Goal: Use online tool/utility: Utilize a website feature to perform a specific function

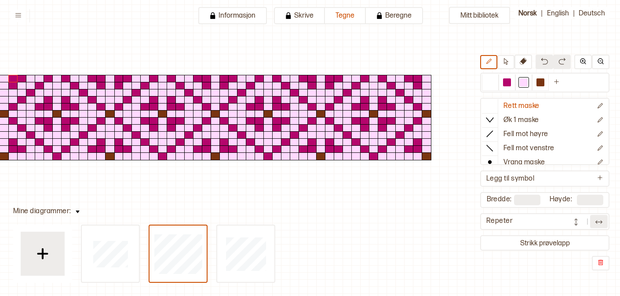
scroll to position [45, 248]
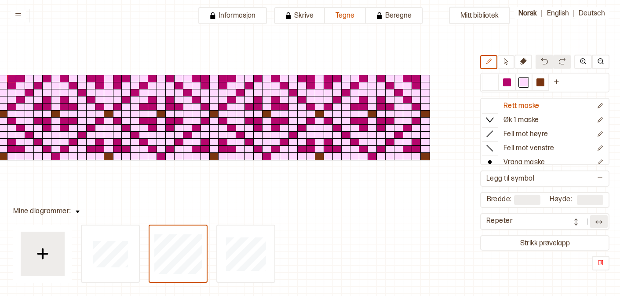
click at [572, 220] on img at bounding box center [576, 221] width 9 height 9
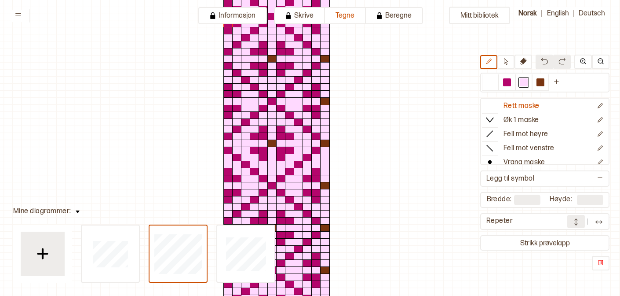
scroll to position [100, 25]
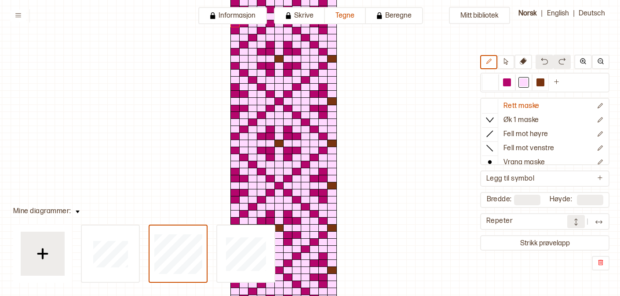
click at [573, 225] on img at bounding box center [576, 221] width 9 height 9
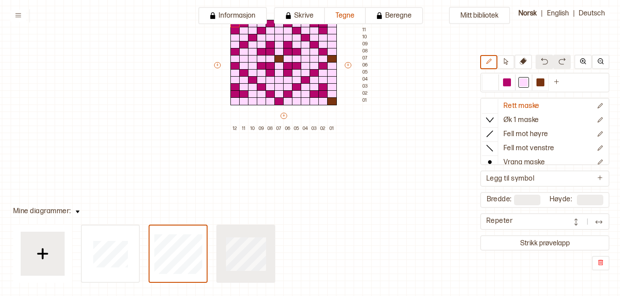
type input "**"
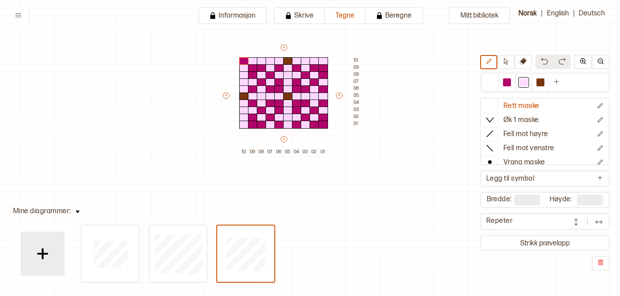
scroll to position [65, 25]
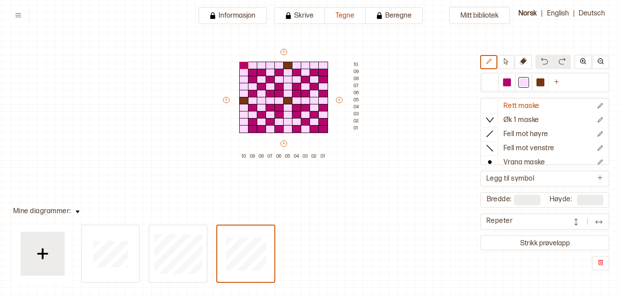
click at [600, 224] on img at bounding box center [599, 221] width 9 height 9
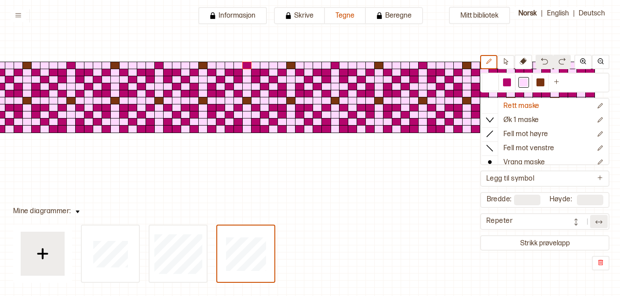
scroll to position [65, 0]
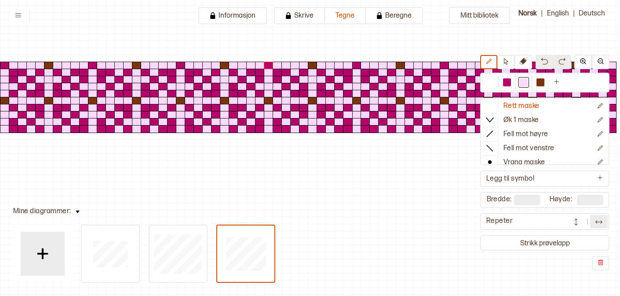
click at [571, 226] on button at bounding box center [576, 221] width 18 height 13
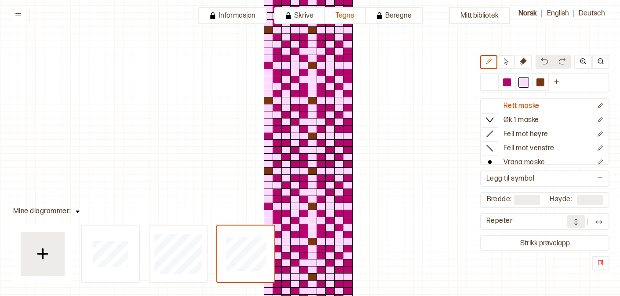
click at [572, 226] on img at bounding box center [576, 221] width 9 height 9
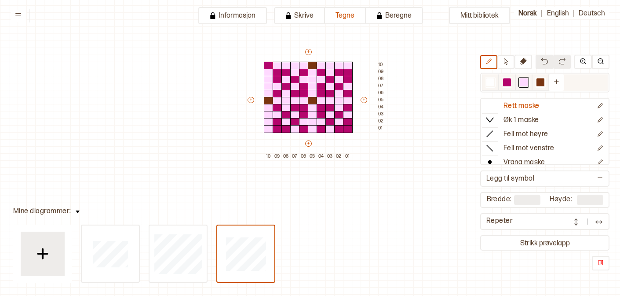
click at [497, 87] on div at bounding box center [490, 82] width 17 height 16
drag, startPoint x: 322, startPoint y: 87, endPoint x: 327, endPoint y: 94, distance: 9.1
click at [327, 94] on div "+ + + + 10 09 08 07 06 05 04 03 02 01 10 09 08 07 06 05 04 03 02 01" at bounding box center [316, 104] width 141 height 113
drag, startPoint x: 302, startPoint y: 87, endPoint x: 300, endPoint y: 92, distance: 5.7
click at [300, 93] on div "+ + + + 10 09 08 07 06 05 04 03 02 01 10 09 08 07 06 05 04 03 02 01" at bounding box center [316, 104] width 141 height 113
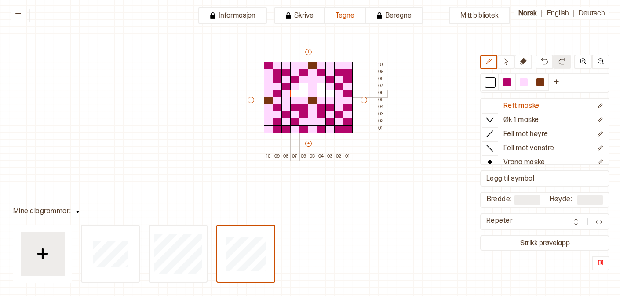
click at [296, 94] on div at bounding box center [295, 94] width 10 height 8
drag, startPoint x: 296, startPoint y: 108, endPoint x: 301, endPoint y: 113, distance: 6.5
click at [301, 113] on div "+ + + + 10 09 08 07 06 05 04 03 02 01 10 09 08 07 06 05 04 03 02 01" at bounding box center [316, 104] width 141 height 113
drag, startPoint x: 322, startPoint y: 114, endPoint x: 329, endPoint y: 110, distance: 8.9
click at [329, 110] on div "+ + + + 10 09 08 07 06 05 04 03 02 01 10 09 08 07 06 05 04 03 02 01" at bounding box center [316, 104] width 141 height 113
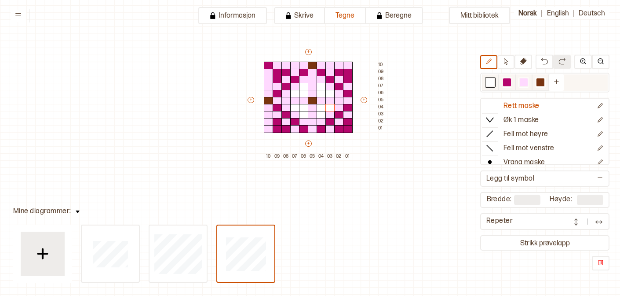
click at [526, 82] on div at bounding box center [524, 82] width 8 height 8
drag, startPoint x: 323, startPoint y: 88, endPoint x: 302, endPoint y: 88, distance: 20.7
click at [302, 88] on div "+ + + + 10 09 08 07 06 05 04 03 02 01 10 09 08 07 06 05 04 03 02 01" at bounding box center [316, 104] width 141 height 113
click at [596, 219] on img at bounding box center [599, 221] width 9 height 9
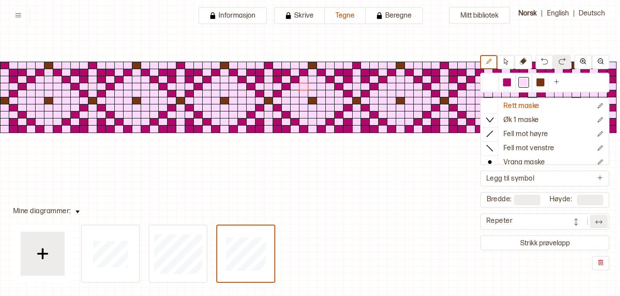
click at [584, 227] on button at bounding box center [576, 221] width 18 height 13
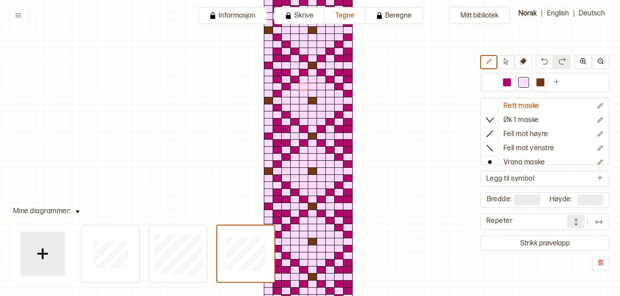
click at [585, 227] on button at bounding box center [576, 221] width 18 height 13
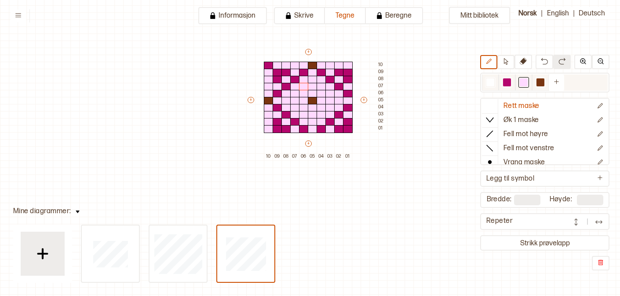
click at [509, 87] on div at bounding box center [507, 82] width 11 height 11
drag, startPoint x: 322, startPoint y: 88, endPoint x: 326, endPoint y: 94, distance: 7.9
click at [326, 94] on div "+ + + + 10 09 08 07 06 05 04 03 02 01 10 09 08 07 06 05 04 03 02 01" at bounding box center [316, 104] width 141 height 113
drag, startPoint x: 329, startPoint y: 107, endPoint x: 323, endPoint y: 112, distance: 7.5
click at [323, 112] on div "+ + + + 10 09 08 07 06 05 04 03 02 01 10 09 08 07 06 05 04 03 02 01" at bounding box center [316, 104] width 141 height 113
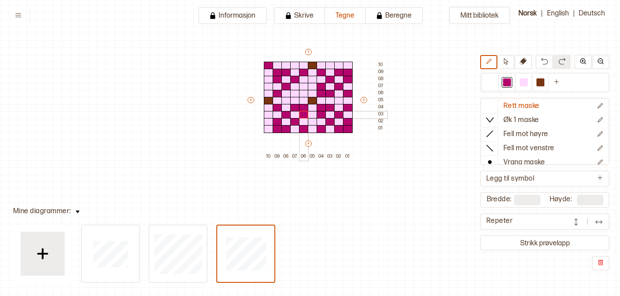
drag, startPoint x: 297, startPoint y: 108, endPoint x: 305, endPoint y: 113, distance: 9.2
click at [305, 113] on div "+ + + + 10 09 08 07 06 05 04 03 02 01 10 09 08 07 06 05 04 03 02 01" at bounding box center [316, 104] width 141 height 113
drag, startPoint x: 305, startPoint y: 88, endPoint x: 297, endPoint y: 93, distance: 8.7
click at [297, 93] on div "+ + + + 10 09 08 07 06 05 04 03 02 01 10 09 08 07 06 05 04 03 02 01" at bounding box center [316, 104] width 141 height 113
click at [523, 81] on div at bounding box center [524, 82] width 8 height 8
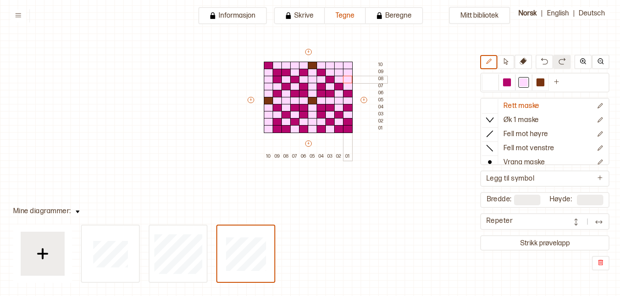
drag, startPoint x: 342, startPoint y: 72, endPoint x: 351, endPoint y: 77, distance: 10.0
click at [351, 77] on div "+ + + + 10 09 08 07 06 05 04 03 02 01 10 09 08 07 06 05 04 03 02 01" at bounding box center [316, 104] width 141 height 113
click at [267, 65] on div at bounding box center [269, 66] width 10 height 8
drag, startPoint x: 277, startPoint y: 124, endPoint x: 281, endPoint y: 128, distance: 6.5
click at [281, 128] on div "+ + + + 10 09 08 07 06 05 04 03 02 01 10 09 08 07 06 05 04 03 02 01" at bounding box center [316, 104] width 141 height 113
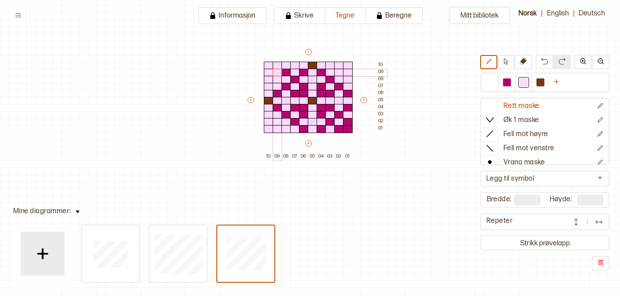
drag, startPoint x: 275, startPoint y: 78, endPoint x: 281, endPoint y: 75, distance: 6.1
click at [281, 75] on div "+ + + + 10 09 08 07 06 05 04 03 02 01 10 09 08 07 06 05 04 03 02 01" at bounding box center [316, 104] width 141 height 113
click at [283, 74] on div at bounding box center [286, 73] width 10 height 8
drag, startPoint x: 337, startPoint y: 129, endPoint x: 347, endPoint y: 124, distance: 11.2
click at [347, 124] on div "+ + + + 10 09 08 07 06 05 04 03 02 01 10 09 08 07 06 05 04 03 02 01" at bounding box center [316, 104] width 141 height 113
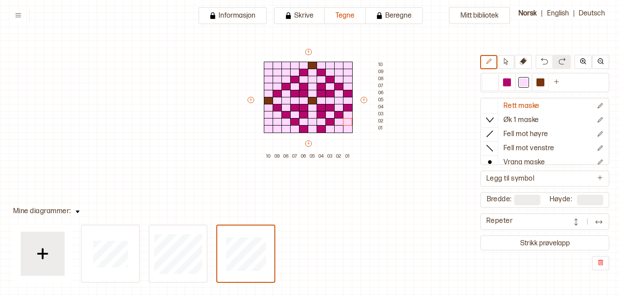
click at [605, 222] on button at bounding box center [599, 221] width 18 height 13
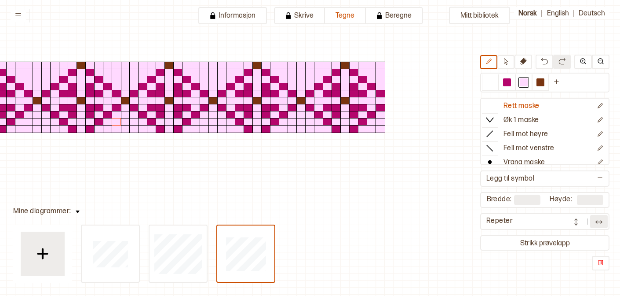
scroll to position [65, 234]
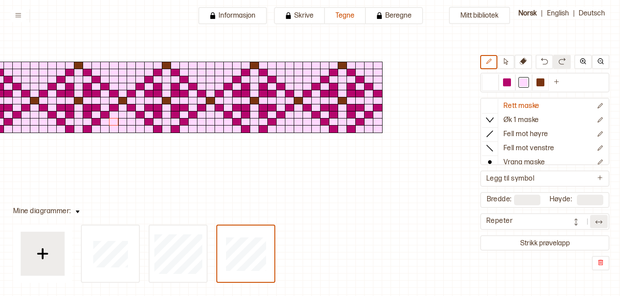
click at [579, 224] on img at bounding box center [576, 221] width 9 height 9
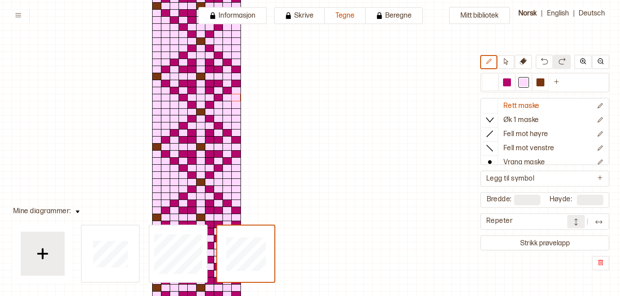
scroll to position [88, 112]
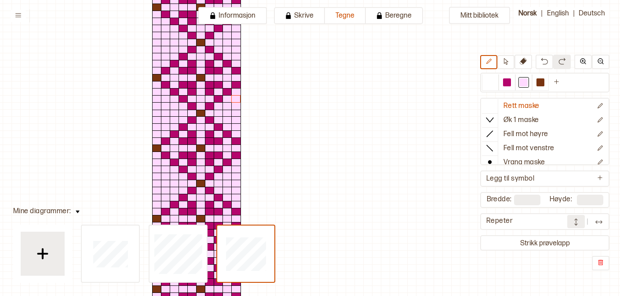
click at [605, 216] on button at bounding box center [599, 221] width 18 height 13
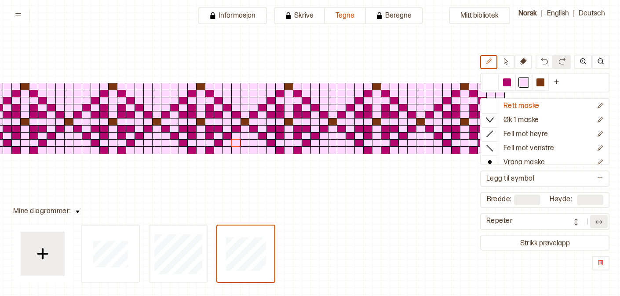
scroll to position [44, 112]
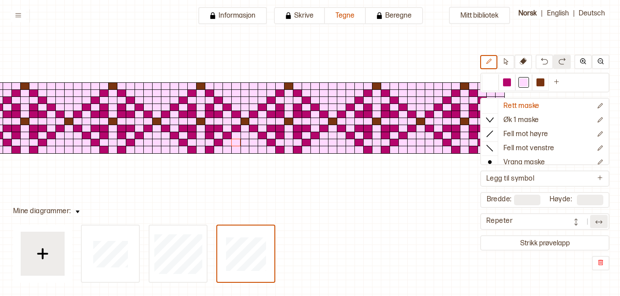
click at [574, 220] on img at bounding box center [576, 221] width 9 height 9
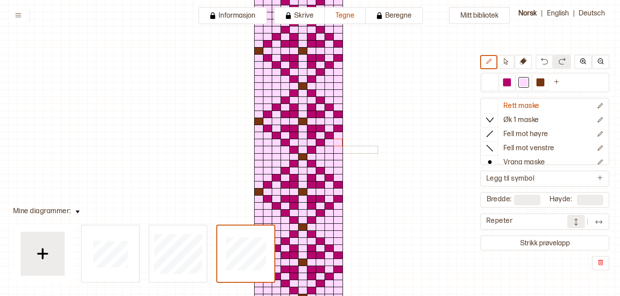
scroll to position [44, 0]
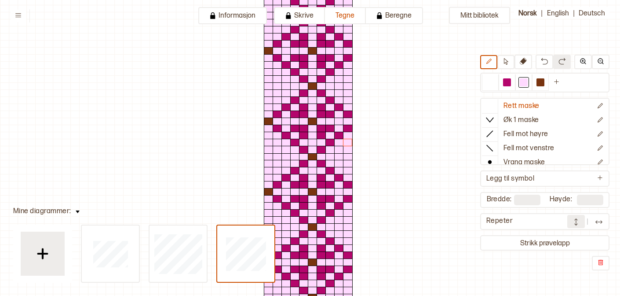
click at [574, 223] on img at bounding box center [576, 221] width 9 height 9
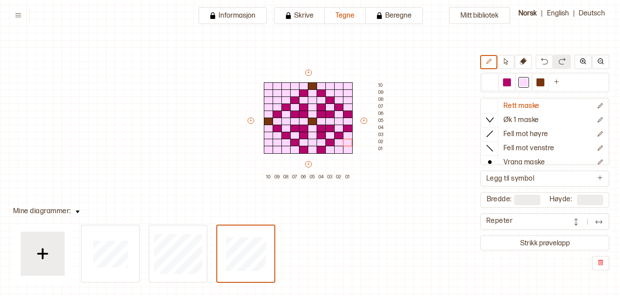
click at [574, 223] on img at bounding box center [576, 221] width 9 height 9
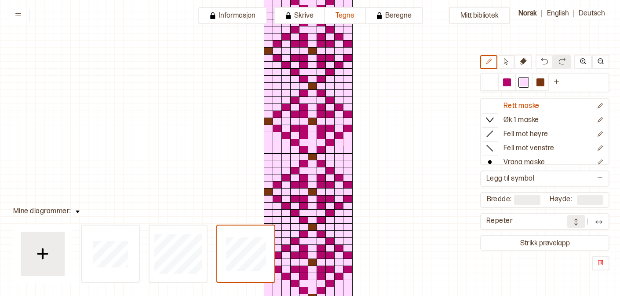
click at [599, 221] on img at bounding box center [599, 221] width 9 height 9
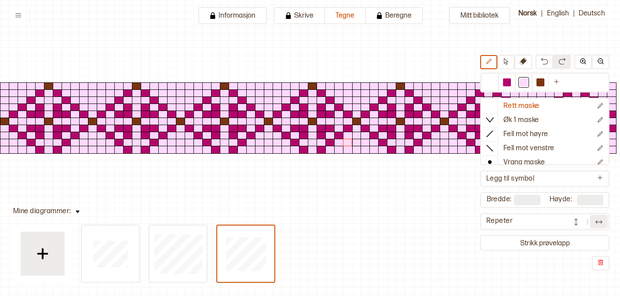
click at [580, 223] on img at bounding box center [576, 221] width 9 height 9
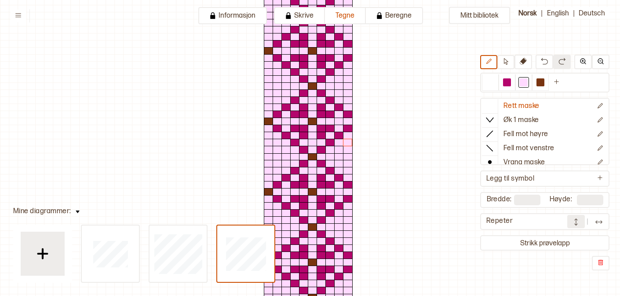
click at [595, 222] on img at bounding box center [599, 221] width 9 height 9
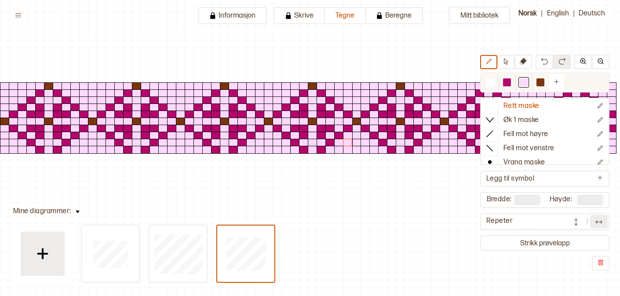
click at [542, 82] on div at bounding box center [541, 82] width 8 height 8
click at [269, 85] on div at bounding box center [269, 86] width 10 height 8
click at [505, 80] on div at bounding box center [507, 82] width 8 height 8
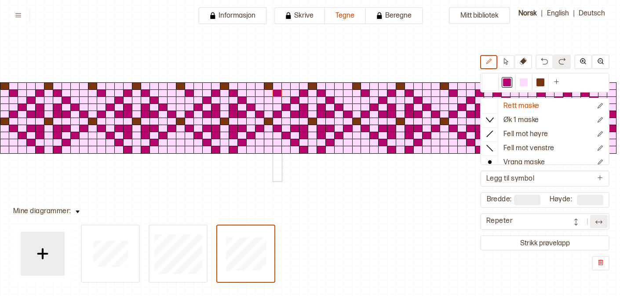
click at [274, 92] on div at bounding box center [278, 93] width 10 height 8
click at [260, 92] on div at bounding box center [260, 93] width 10 height 8
click at [346, 94] on div at bounding box center [348, 93] width 10 height 8
click at [367, 149] on div at bounding box center [366, 150] width 10 height 8
click at [278, 149] on div at bounding box center [278, 150] width 10 height 8
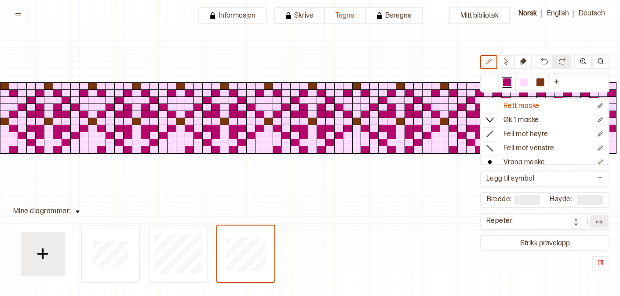
click at [261, 150] on div at bounding box center [260, 150] width 10 height 8
click at [346, 152] on div at bounding box center [348, 150] width 10 height 8
click at [578, 221] on img at bounding box center [576, 221] width 9 height 9
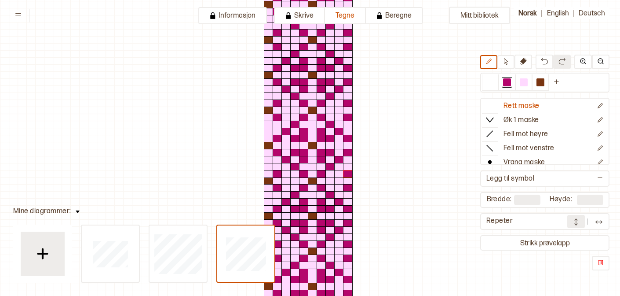
scroll to position [5, 0]
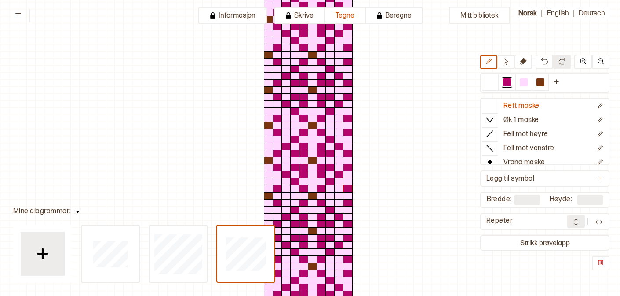
click at [592, 218] on button at bounding box center [599, 221] width 18 height 13
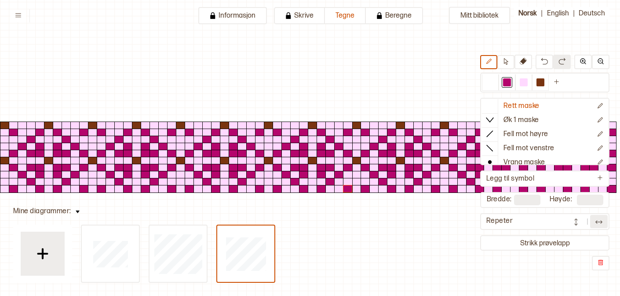
click at [599, 224] on img at bounding box center [599, 221] width 9 height 9
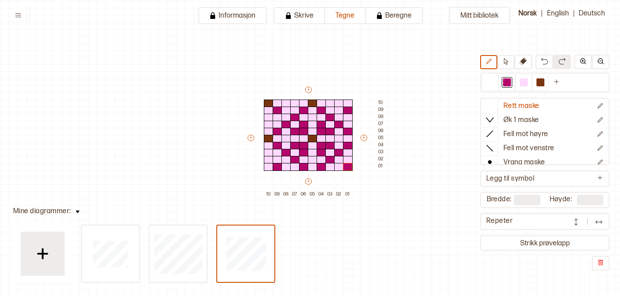
scroll to position [33, 0]
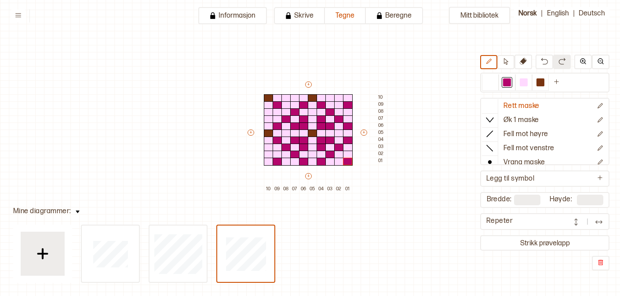
click at [600, 223] on img at bounding box center [599, 221] width 9 height 9
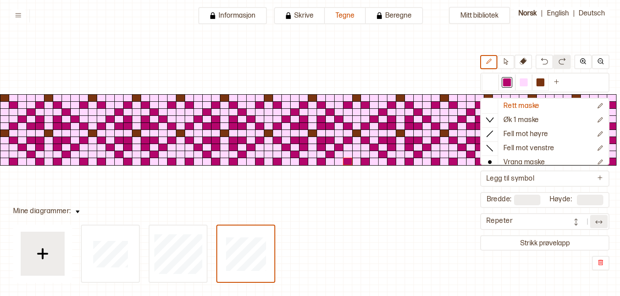
click at [579, 221] on img at bounding box center [576, 221] width 9 height 9
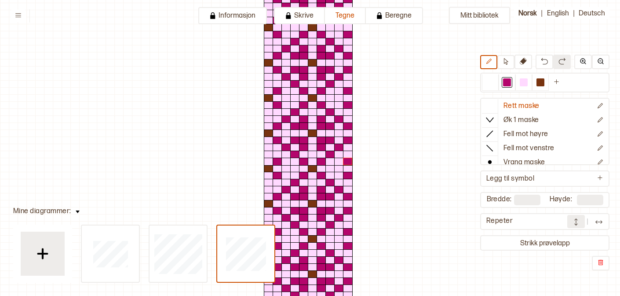
click at [579, 221] on img at bounding box center [576, 221] width 9 height 9
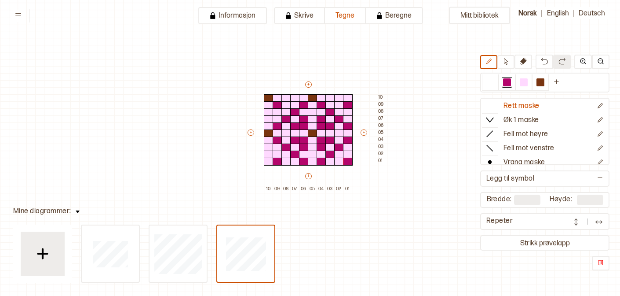
click at [594, 219] on button at bounding box center [599, 221] width 18 height 13
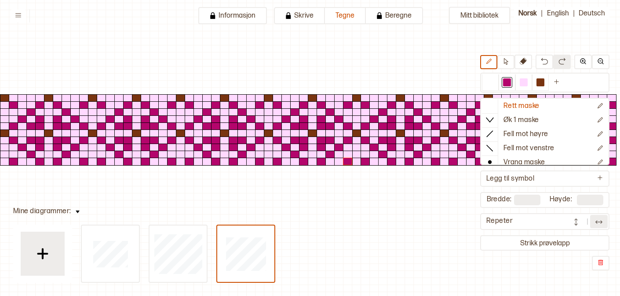
click at [577, 226] on img at bounding box center [576, 221] width 9 height 9
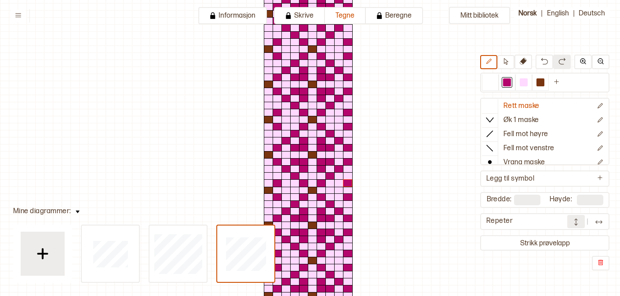
scroll to position [0, 0]
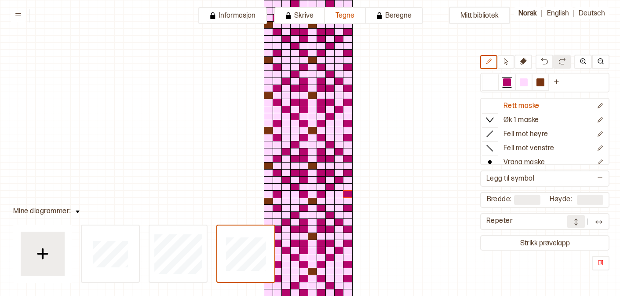
click at [575, 223] on img at bounding box center [576, 221] width 9 height 9
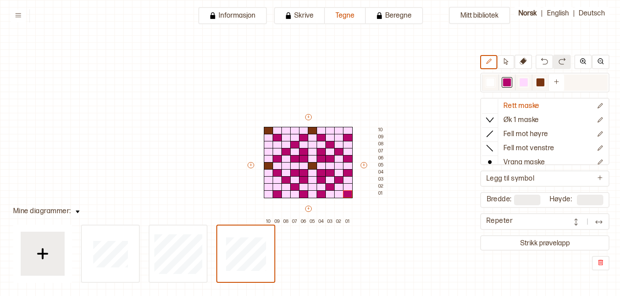
click at [521, 82] on div at bounding box center [524, 82] width 8 height 8
click at [322, 154] on div at bounding box center [322, 152] width 10 height 8
click at [332, 158] on div at bounding box center [330, 159] width 10 height 8
click at [332, 174] on div at bounding box center [330, 173] width 10 height 8
click at [325, 179] on div at bounding box center [322, 180] width 10 height 8
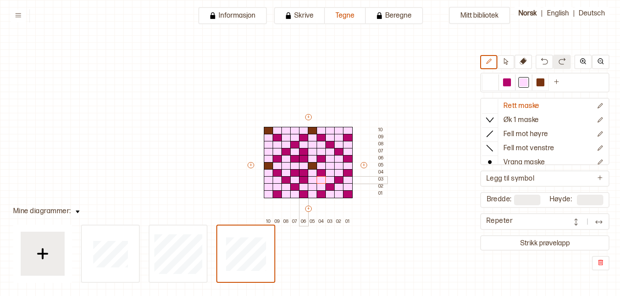
click at [300, 180] on div at bounding box center [304, 180] width 10 height 8
click at [294, 176] on div at bounding box center [295, 180] width 10 height 8
click at [294, 158] on div at bounding box center [295, 159] width 10 height 8
click at [303, 154] on div at bounding box center [304, 152] width 10 height 8
click at [294, 176] on div at bounding box center [295, 180] width 10 height 8
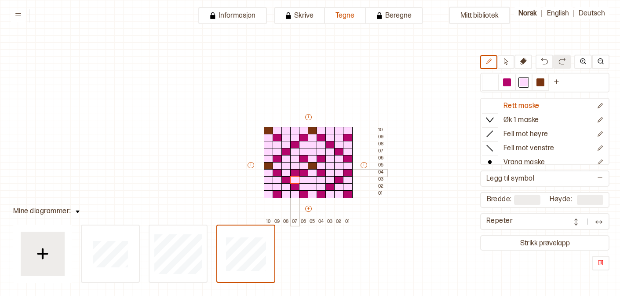
click at [295, 172] on div at bounding box center [295, 173] width 10 height 8
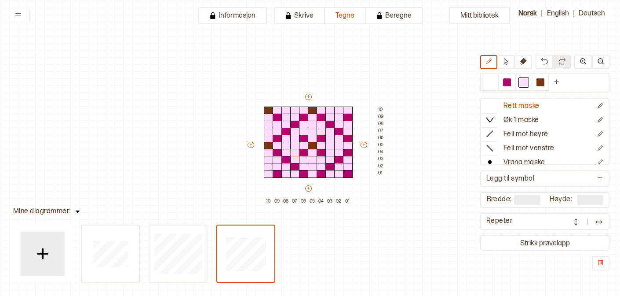
scroll to position [24, 0]
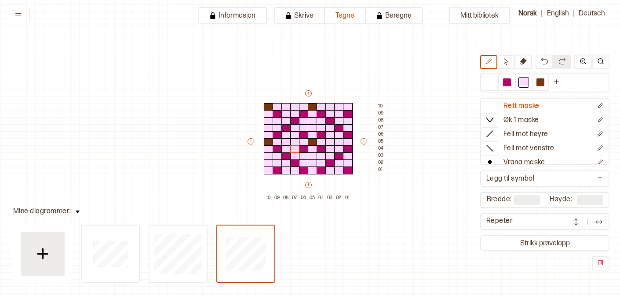
click at [598, 223] on img at bounding box center [599, 221] width 9 height 9
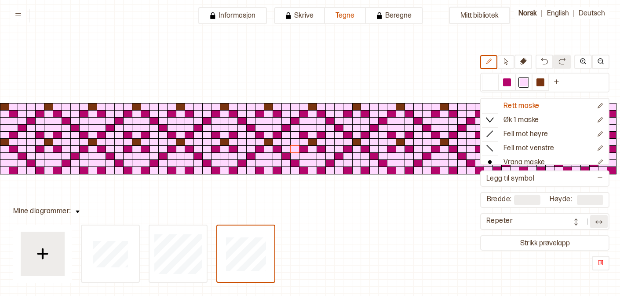
click at [571, 224] on button at bounding box center [576, 221] width 18 height 13
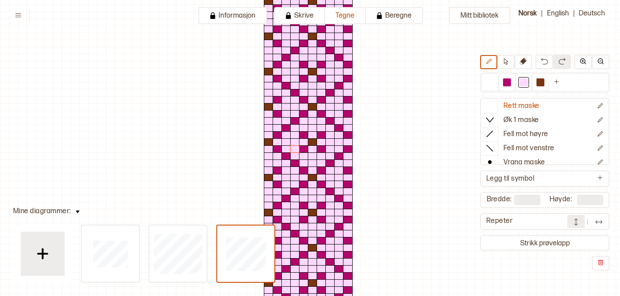
click at [576, 224] on img at bounding box center [576, 221] width 9 height 9
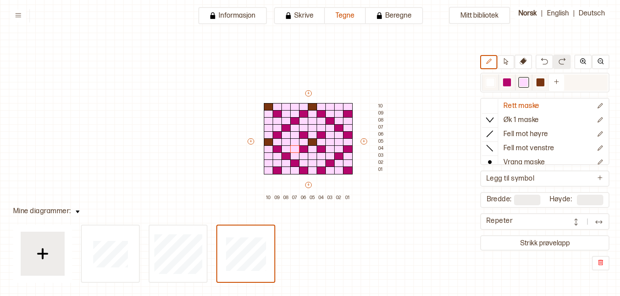
click at [508, 83] on div at bounding box center [507, 82] width 8 height 8
click at [329, 135] on div at bounding box center [330, 135] width 10 height 8
click at [321, 130] on div at bounding box center [322, 128] width 10 height 8
click at [301, 130] on div at bounding box center [304, 128] width 10 height 8
click at [297, 135] on div at bounding box center [295, 135] width 10 height 8
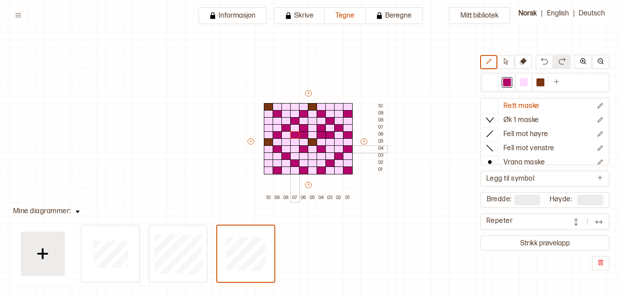
click at [297, 149] on div at bounding box center [295, 149] width 10 height 8
click at [304, 155] on div at bounding box center [304, 156] width 10 height 8
click at [321, 156] on div at bounding box center [322, 156] width 10 height 8
click at [328, 150] on div at bounding box center [330, 149] width 10 height 8
click at [394, 183] on div "Mitt bibliotek Rett maske Øk 1 maske Fell mot høyre Fell mot venstre Vrang mask…" at bounding box center [620, 271] width 1240 height 591
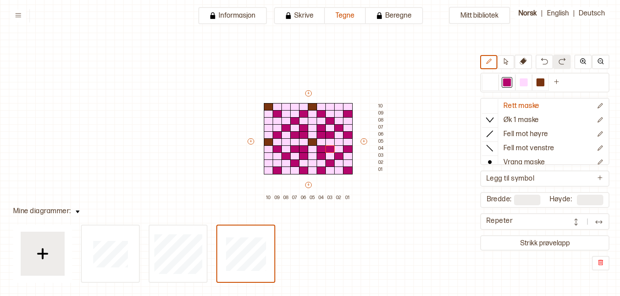
click at [596, 225] on img at bounding box center [599, 221] width 9 height 9
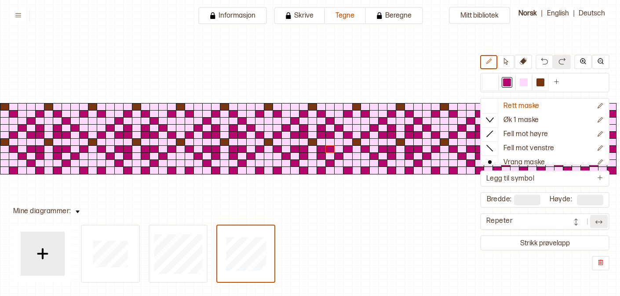
click at [577, 225] on img at bounding box center [576, 221] width 9 height 9
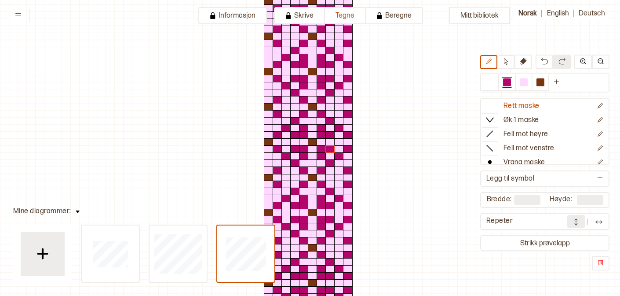
click at [605, 226] on button at bounding box center [599, 221] width 18 height 13
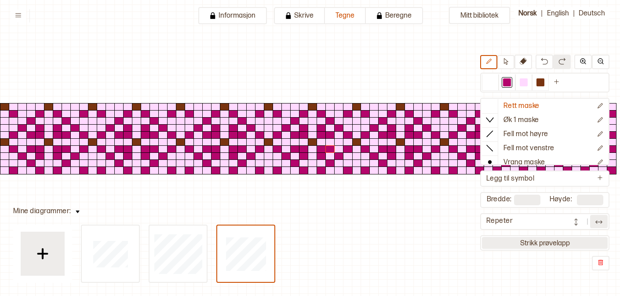
click at [501, 239] on button "Strikk prøvelapp" at bounding box center [545, 243] width 126 height 12
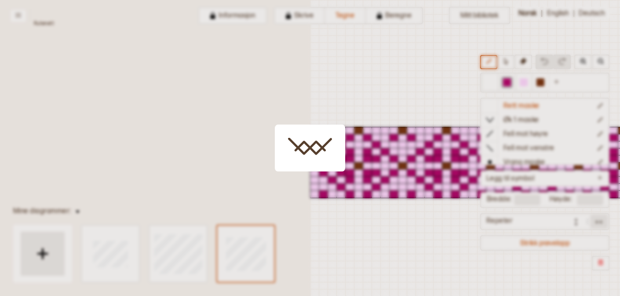
scroll to position [21, 232]
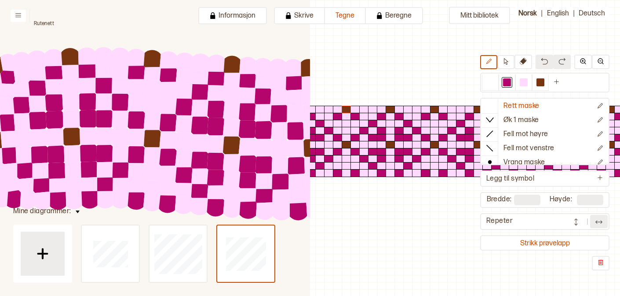
drag, startPoint x: 216, startPoint y: 81, endPoint x: 137, endPoint y: 24, distance: 97.2
click at [137, 24] on icon at bounding box center [620, 295] width 1240 height 591
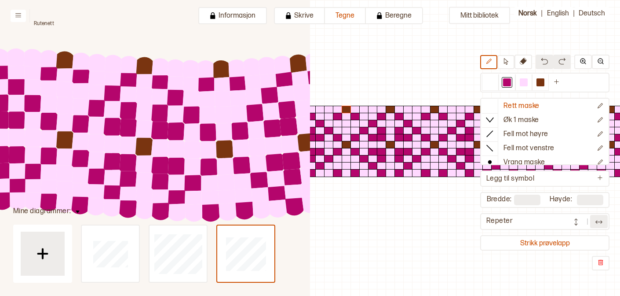
drag, startPoint x: 205, startPoint y: 30, endPoint x: 104, endPoint y: 26, distance: 101.7
click at [104, 27] on icon at bounding box center [620, 295] width 1240 height 591
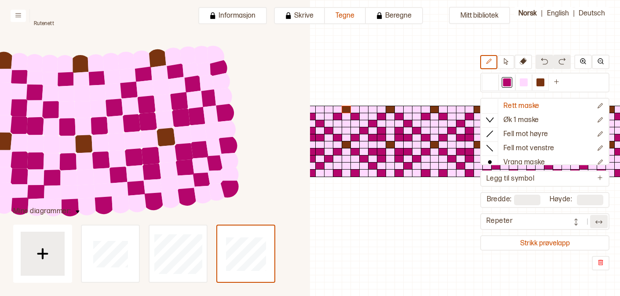
drag, startPoint x: 223, startPoint y: 95, endPoint x: 75, endPoint y: 91, distance: 148.3
click at [86, 91] on circle at bounding box center [97, 92] width 23 height 23
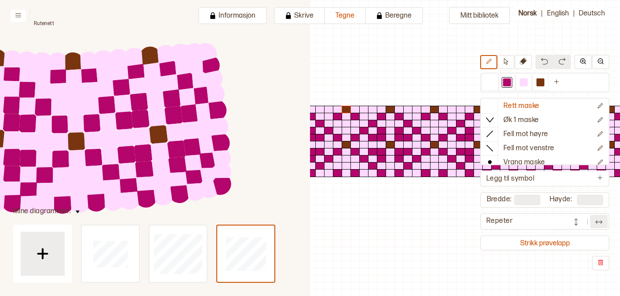
drag, startPoint x: 240, startPoint y: 178, endPoint x: 376, endPoint y: 172, distance: 136.0
click at [376, 173] on div "Rutenett Informasjon Skrive Tegne Beregne Norsk | English | Deutsch Mitt biblio…" at bounding box center [310, 148] width 620 height 296
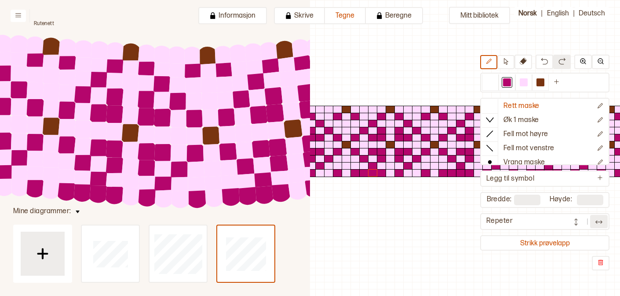
drag, startPoint x: 229, startPoint y: 217, endPoint x: 242, endPoint y: 216, distance: 12.8
click at [242, 216] on icon at bounding box center [620, 295] width 1240 height 591
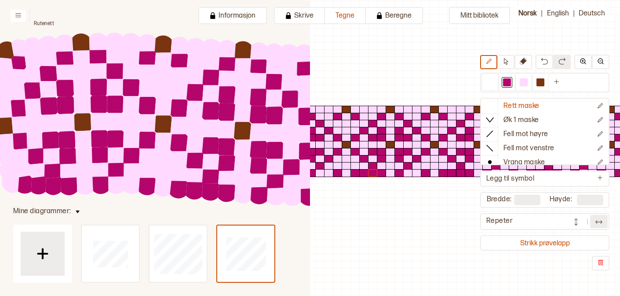
drag, startPoint x: 186, startPoint y: 193, endPoint x: 314, endPoint y: 189, distance: 127.2
click at [304, 189] on circle at bounding box center [292, 194] width 23 height 23
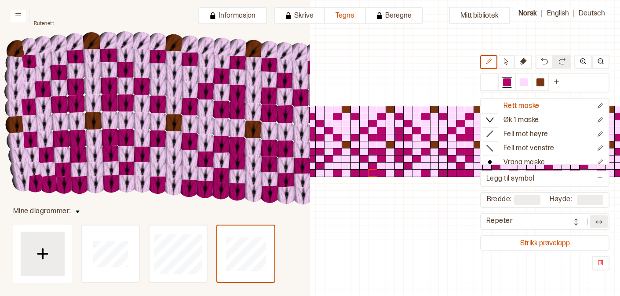
click at [591, 221] on button at bounding box center [599, 221] width 18 height 13
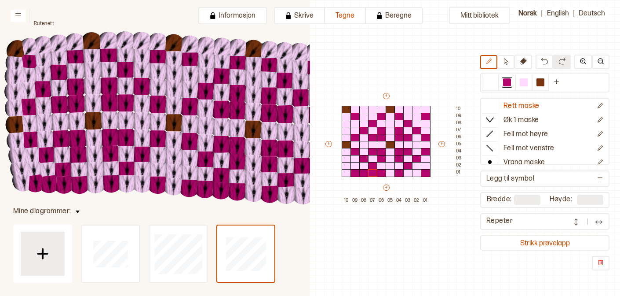
click at [435, 220] on div "Mitt bibliotek Rett maske Øk 1 maske Fell mot høyre Fell mot venstre Vrang mask…" at bounding box center [388, 274] width 620 height 591
click at [536, 244] on button "Strikk prøvelapp" at bounding box center [545, 243] width 126 height 12
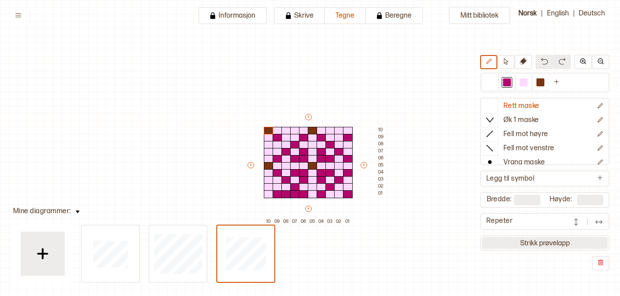
scroll to position [21, 7]
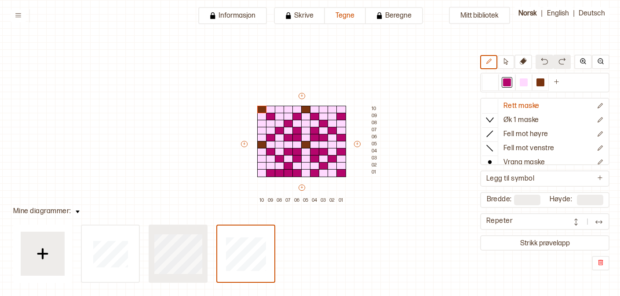
type input "**"
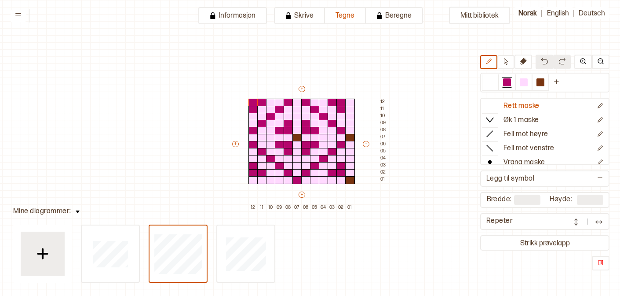
click at [573, 224] on img at bounding box center [576, 221] width 9 height 9
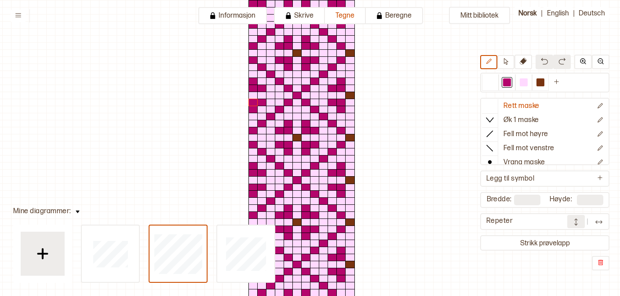
click at [596, 223] on img at bounding box center [599, 221] width 9 height 9
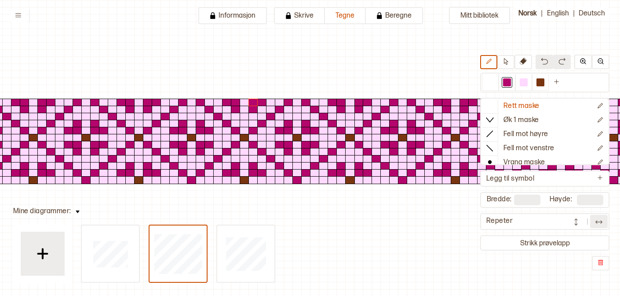
click at [596, 223] on img at bounding box center [599, 221] width 9 height 9
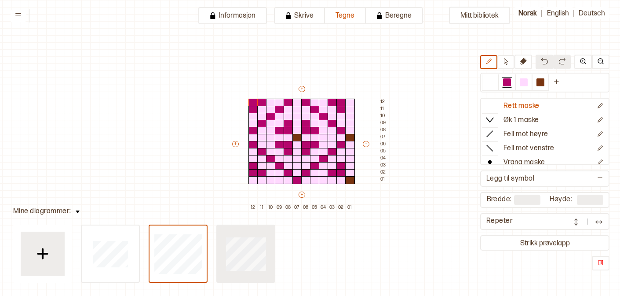
type input "**"
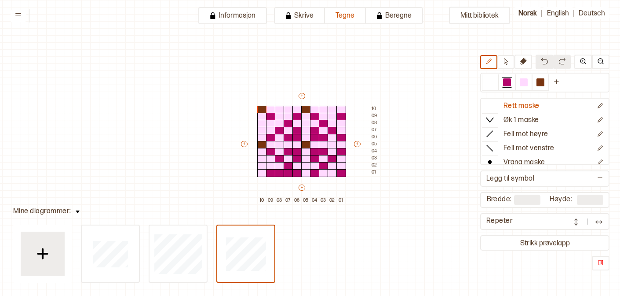
click at [388, 263] on div "Mitt bibliotek Rett maske Øk 1 maske Fell mot høyre Fell mot venstre Vrang mask…" at bounding box center [613, 274] width 1240 height 591
click at [590, 219] on div at bounding box center [587, 221] width 40 height 13
click at [523, 80] on div at bounding box center [524, 82] width 8 height 8
click at [280, 173] on div at bounding box center [280, 173] width 10 height 8
click at [290, 175] on div at bounding box center [289, 173] width 10 height 8
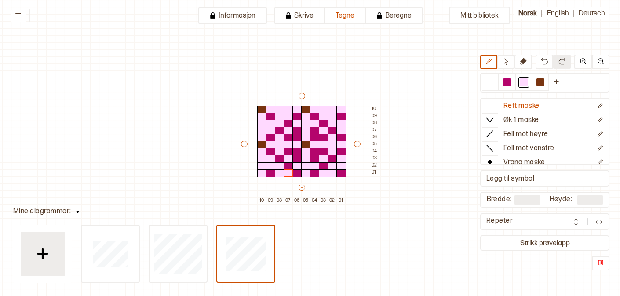
click at [593, 221] on button at bounding box center [599, 221] width 18 height 13
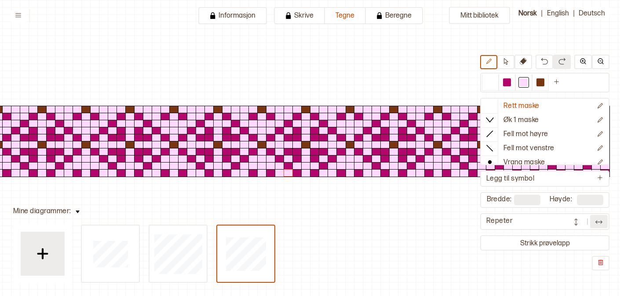
click at [581, 222] on button at bounding box center [576, 221] width 18 height 13
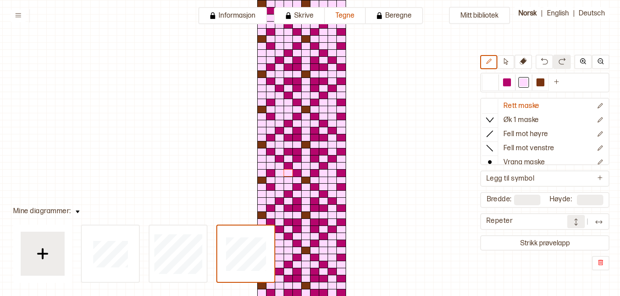
click at [612, 223] on div "Mitt bibliotek Rett maske Øk 1 maske Fell mot høyre Fell mot venstre Vrang mask…" at bounding box center [613, 274] width 1240 height 591
click at [603, 223] on button at bounding box center [599, 221] width 18 height 13
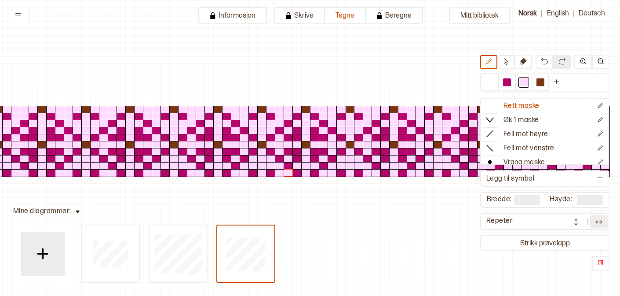
click at [601, 223] on img at bounding box center [599, 221] width 9 height 9
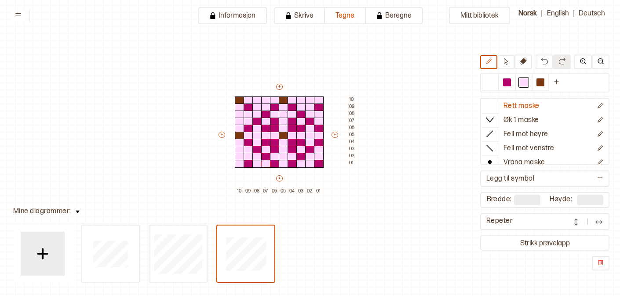
scroll to position [20, 29]
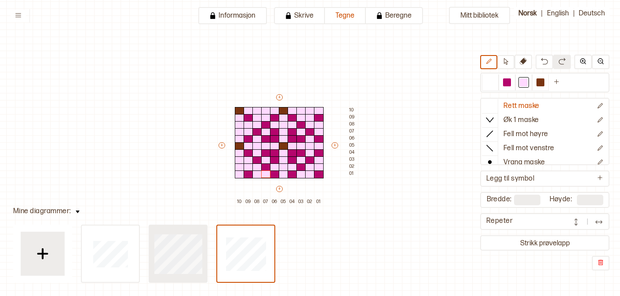
type input "**"
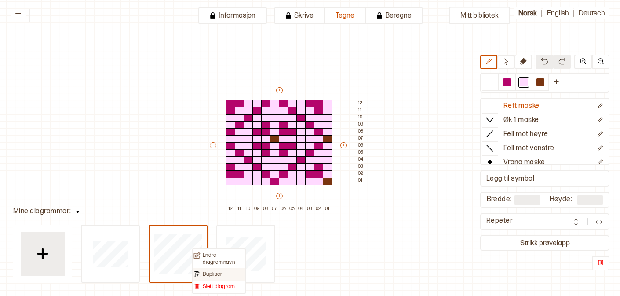
click at [208, 271] on p "Dupliser" at bounding box center [212, 273] width 19 height 7
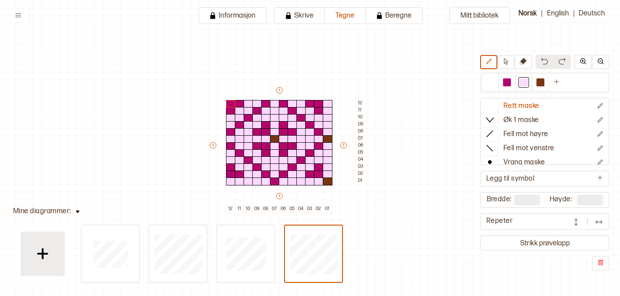
click at [592, 224] on button at bounding box center [599, 221] width 18 height 13
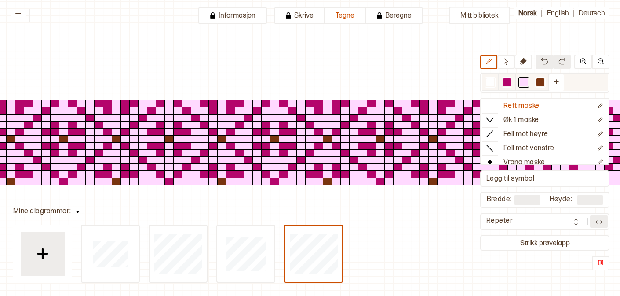
click at [508, 86] on div at bounding box center [507, 82] width 8 height 8
click at [539, 82] on div at bounding box center [541, 82] width 8 height 8
click at [554, 84] on icon "Ny farge" at bounding box center [556, 81] width 7 height 7
click at [563, 85] on div at bounding box center [557, 82] width 17 height 16
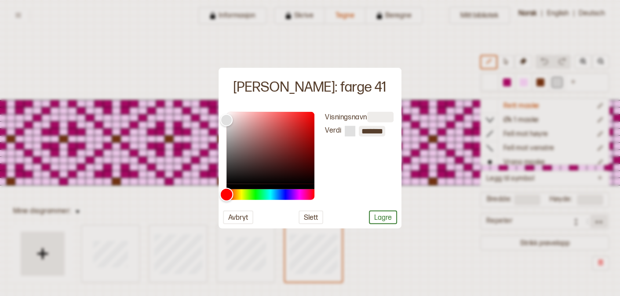
click at [249, 198] on div "Hue" at bounding box center [271, 194] width 88 height 11
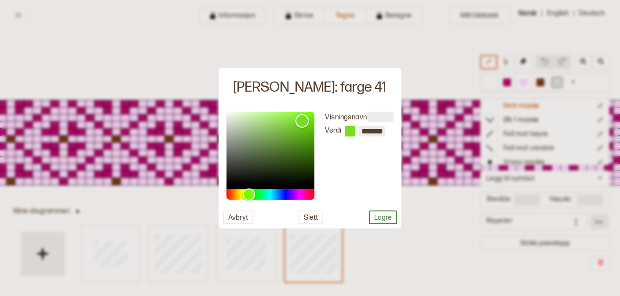
type input "*******"
drag, startPoint x: 226, startPoint y: 119, endPoint x: 307, endPoint y: 121, distance: 81.4
click at [307, 121] on div "Color" at bounding box center [303, 121] width 14 height 14
click at [384, 221] on button "Lagre" at bounding box center [383, 217] width 28 height 14
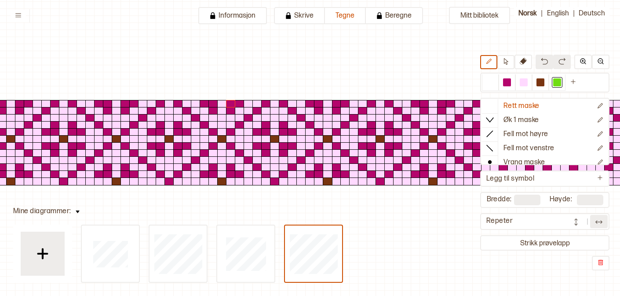
drag, startPoint x: 179, startPoint y: 124, endPoint x: 179, endPoint y: 130, distance: 5.3
click at [179, 130] on div at bounding box center [174, 142] width 106 height 84
click at [179, 128] on div at bounding box center [178, 132] width 10 height 8
click at [487, 106] on icon at bounding box center [490, 105] width 9 height 9
drag, startPoint x: 283, startPoint y: 126, endPoint x: 285, endPoint y: 132, distance: 6.3
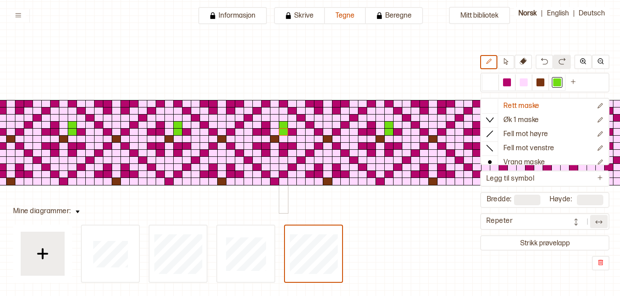
click at [284, 132] on div at bounding box center [287, 149] width 158 height 127
click at [292, 132] on div at bounding box center [293, 132] width 10 height 8
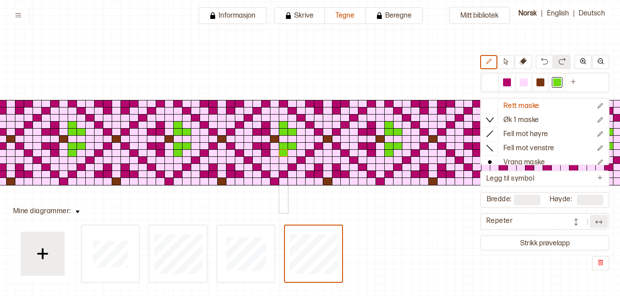
drag, startPoint x: 291, startPoint y: 146, endPoint x: 285, endPoint y: 152, distance: 8.7
click at [285, 152] on div at bounding box center [287, 149] width 158 height 127
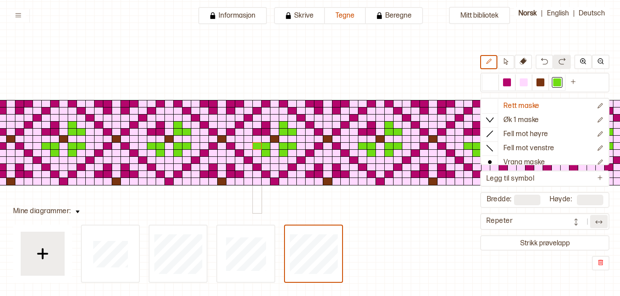
drag, startPoint x: 266, startPoint y: 152, endPoint x: 258, endPoint y: 146, distance: 10.0
click at [258, 146] on div at bounding box center [287, 149] width 158 height 127
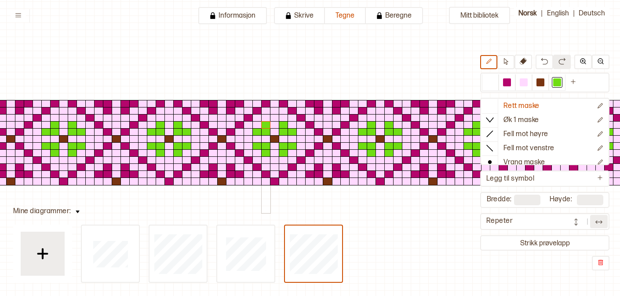
drag, startPoint x: 258, startPoint y: 130, endPoint x: 265, endPoint y: 124, distance: 9.4
click at [265, 124] on div at bounding box center [287, 149] width 158 height 127
click at [276, 139] on div at bounding box center [275, 139] width 10 height 8
click at [328, 138] on div at bounding box center [328, 139] width 10 height 8
click at [333, 179] on div at bounding box center [337, 181] width 10 height 8
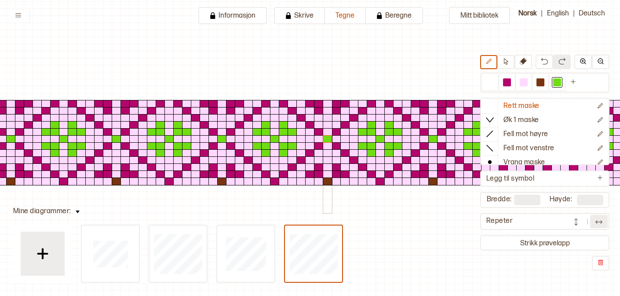
click at [327, 179] on div at bounding box center [328, 181] width 10 height 8
click at [541, 84] on div at bounding box center [541, 82] width 8 height 8
click at [329, 181] on div at bounding box center [328, 181] width 10 height 8
click at [510, 82] on div at bounding box center [507, 82] width 8 height 8
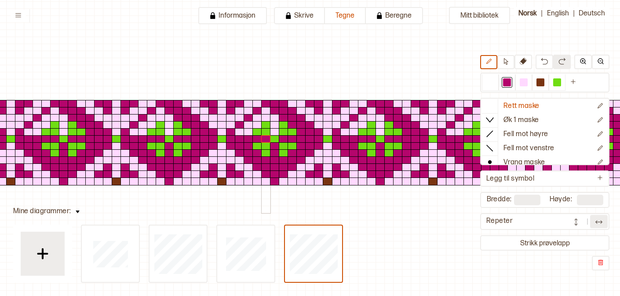
drag, startPoint x: 274, startPoint y: 105, endPoint x: 264, endPoint y: 139, distance: 35.6
click at [264, 139] on div at bounding box center [287, 149] width 158 height 127
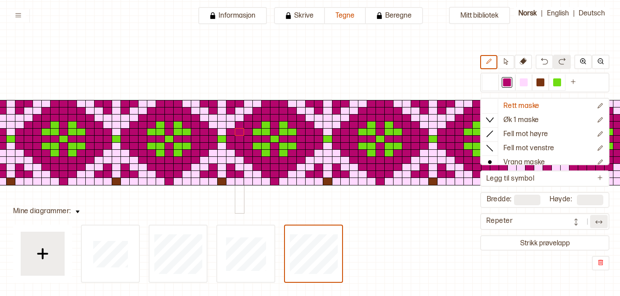
drag, startPoint x: 275, startPoint y: 130, endPoint x: 241, endPoint y: 131, distance: 33.9
click at [241, 131] on div at bounding box center [287, 149] width 158 height 127
click at [523, 82] on div at bounding box center [524, 82] width 8 height 8
drag, startPoint x: 267, startPoint y: 124, endPoint x: 260, endPoint y: 131, distance: 9.6
click at [260, 132] on div at bounding box center [287, 149] width 158 height 127
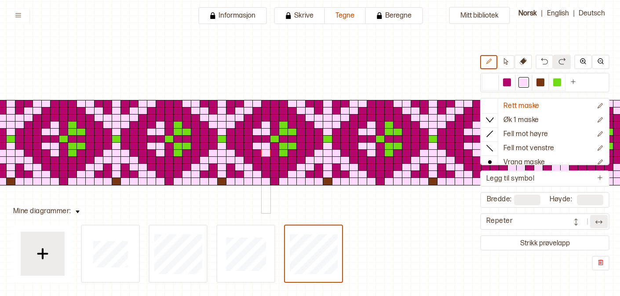
drag, startPoint x: 257, startPoint y: 146, endPoint x: 263, endPoint y: 151, distance: 7.2
click at [263, 151] on div at bounding box center [287, 149] width 158 height 127
drag, startPoint x: 283, startPoint y: 153, endPoint x: 290, endPoint y: 147, distance: 9.1
click at [290, 147] on div at bounding box center [287, 149] width 158 height 127
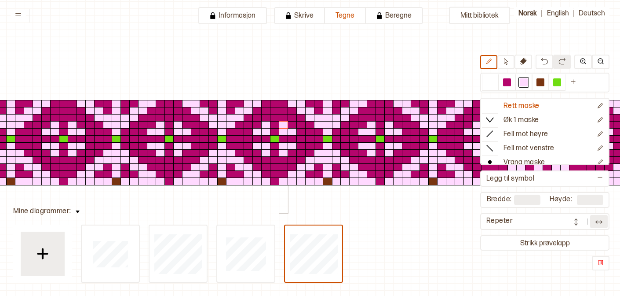
drag, startPoint x: 294, startPoint y: 131, endPoint x: 285, endPoint y: 125, distance: 10.9
click at [285, 125] on div at bounding box center [287, 149] width 158 height 127
click at [539, 82] on div at bounding box center [541, 82] width 8 height 8
click at [274, 137] on div at bounding box center [275, 139] width 10 height 8
click at [325, 140] on div at bounding box center [328, 139] width 10 height 8
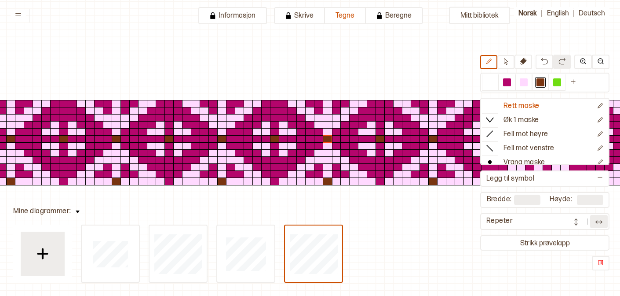
click at [374, 218] on div "Mitt bibliotek Rett maske Øk 1 maske Fell mot høyre Fell mot venstre Vrang mask…" at bounding box center [591, 275] width 1240 height 591
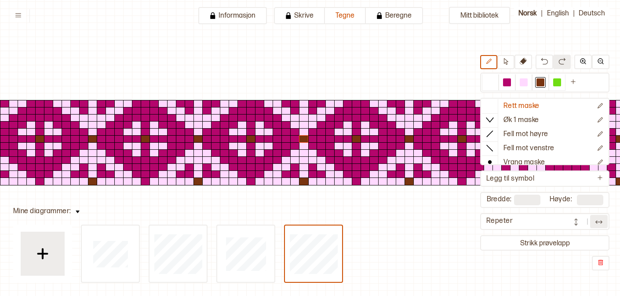
scroll to position [20, 51]
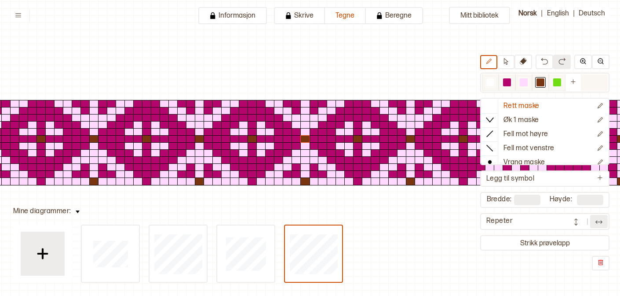
click at [540, 82] on div at bounding box center [541, 82] width 8 height 8
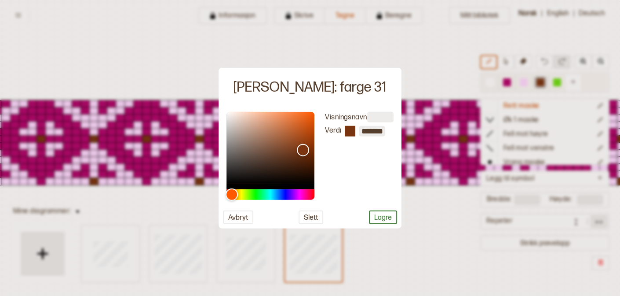
click at [540, 82] on div at bounding box center [310, 148] width 620 height 296
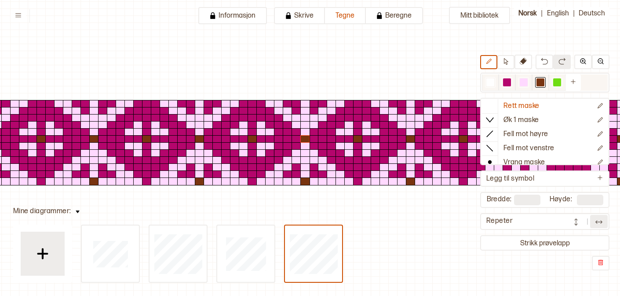
click at [540, 82] on div at bounding box center [541, 82] width 8 height 8
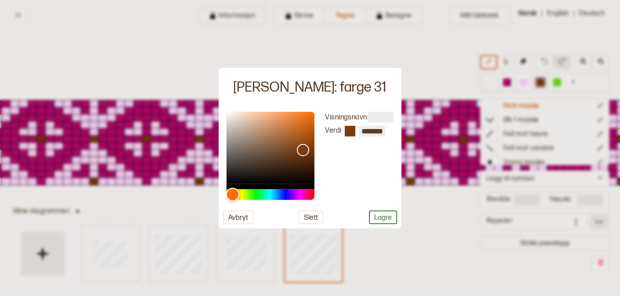
click at [232, 190] on div "Hue" at bounding box center [233, 194] width 14 height 14
type input "*******"
drag, startPoint x: 301, startPoint y: 147, endPoint x: 291, endPoint y: 110, distance: 38.7
click at [291, 110] on div "Color" at bounding box center [292, 112] width 14 height 14
click at [379, 214] on button "Lagre" at bounding box center [383, 217] width 28 height 14
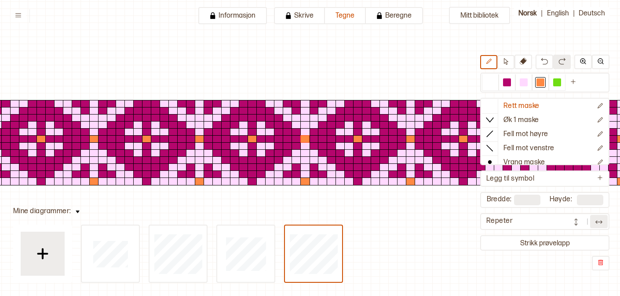
click at [469, 261] on div "Mitt bibliotek Rett maske Øk 1 maske Fell mot høyre Fell mot venstre Vrang mask…" at bounding box center [569, 275] width 1240 height 591
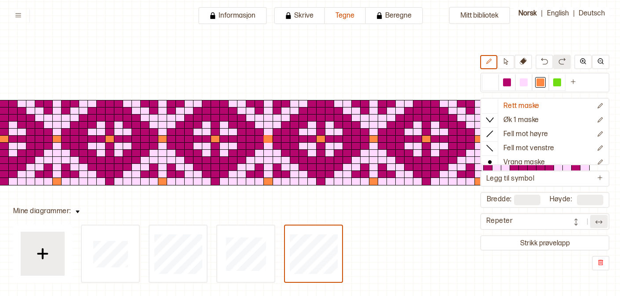
scroll to position [20, 123]
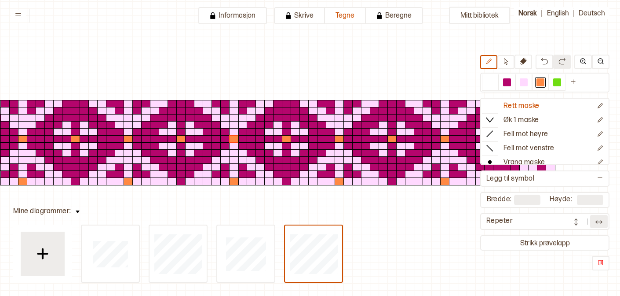
click at [576, 222] on img at bounding box center [576, 221] width 9 height 9
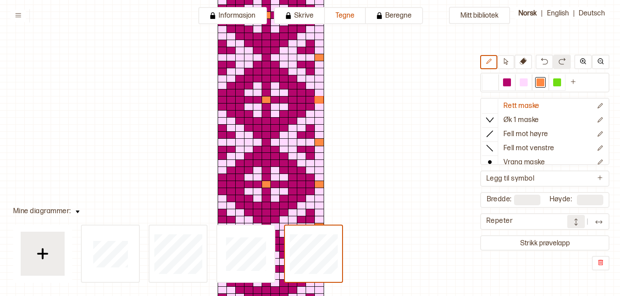
scroll to position [71, 37]
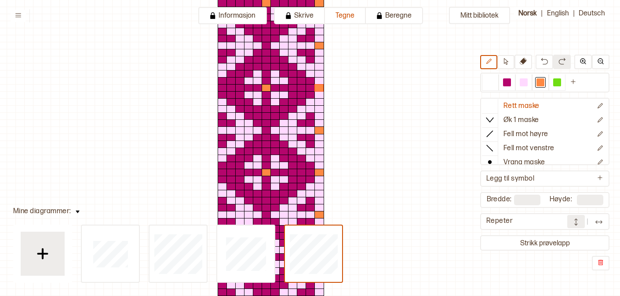
click at [597, 222] on img at bounding box center [599, 221] width 9 height 9
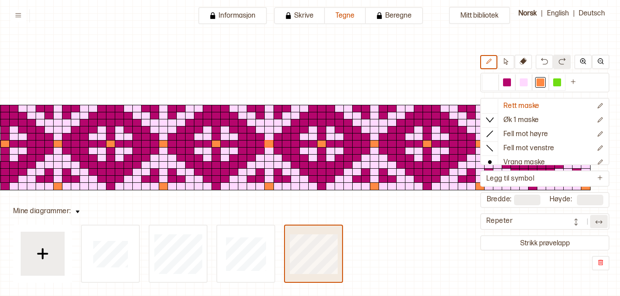
scroll to position [15, 89]
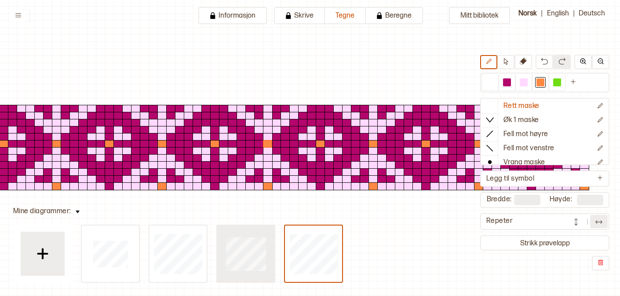
type input "**"
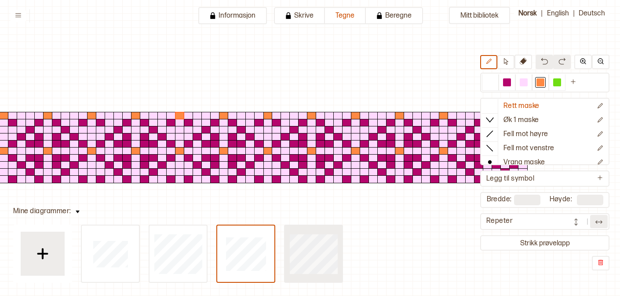
type input "**"
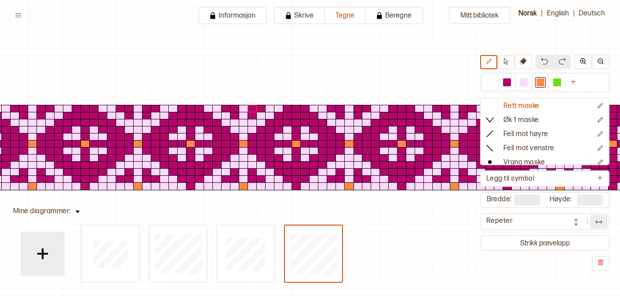
scroll to position [15, 0]
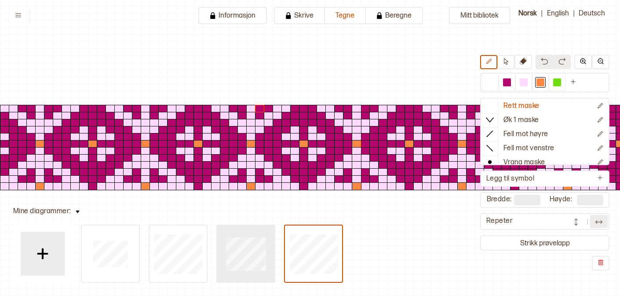
type input "**"
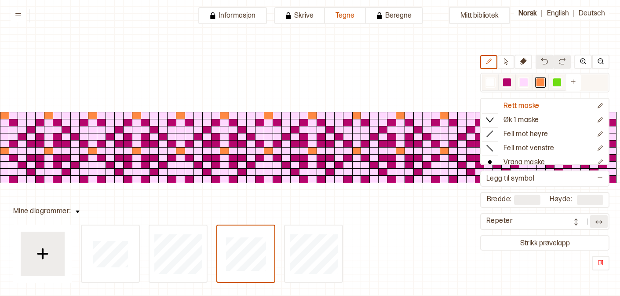
click at [518, 84] on div at bounding box center [523, 82] width 17 height 16
click at [235, 139] on div at bounding box center [234, 137] width 10 height 8
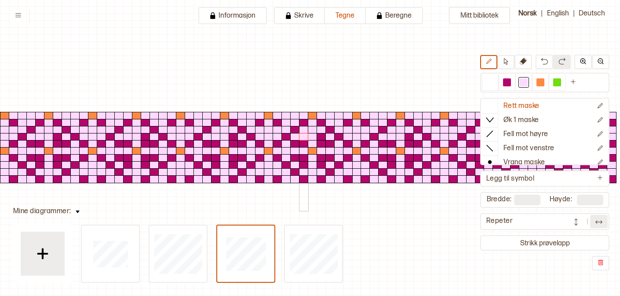
click at [304, 138] on div at bounding box center [304, 137] width 10 height 8
click at [292, 143] on div at bounding box center [295, 144] width 10 height 8
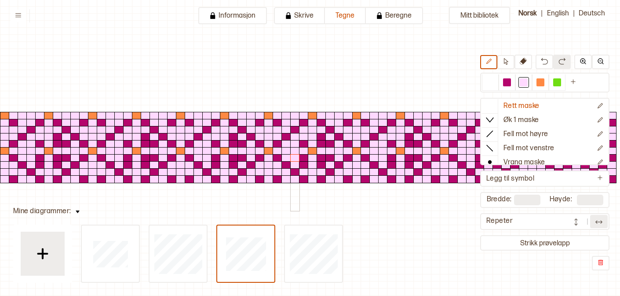
click at [293, 158] on div at bounding box center [295, 158] width 10 height 8
click at [303, 165] on div at bounding box center [304, 165] width 10 height 8
click at [326, 165] on div at bounding box center [330, 165] width 10 height 8
click at [325, 165] on div at bounding box center [322, 165] width 10 height 8
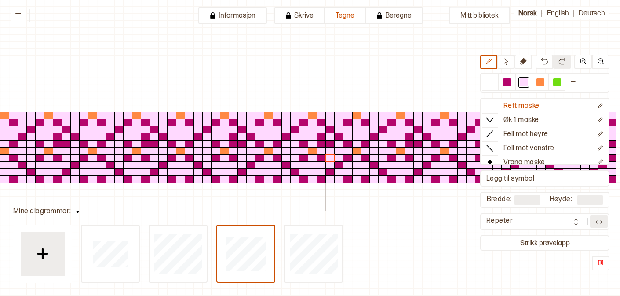
click at [332, 158] on div at bounding box center [330, 158] width 10 height 8
click at [332, 143] on div at bounding box center [330, 144] width 10 height 8
click at [322, 135] on div at bounding box center [322, 137] width 10 height 8
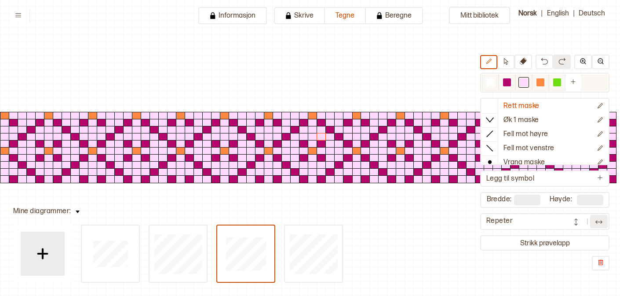
click at [560, 81] on div at bounding box center [557, 82] width 8 height 8
click at [366, 124] on div at bounding box center [366, 123] width 10 height 8
click at [277, 123] on div at bounding box center [278, 123] width 10 height 8
click at [264, 123] on div at bounding box center [269, 123] width 10 height 8
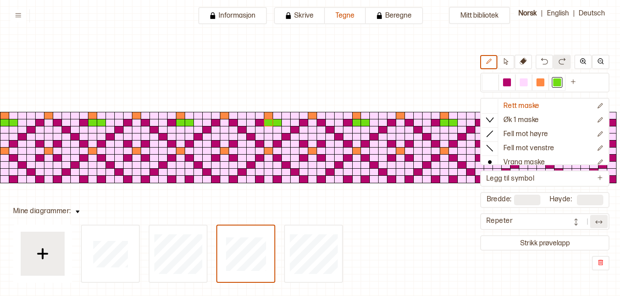
click at [262, 125] on div at bounding box center [260, 123] width 10 height 8
click at [524, 84] on div at bounding box center [524, 82] width 8 height 8
click at [271, 122] on div at bounding box center [269, 123] width 10 height 8
click at [556, 83] on div at bounding box center [557, 82] width 8 height 8
click at [345, 123] on div at bounding box center [348, 123] width 10 height 8
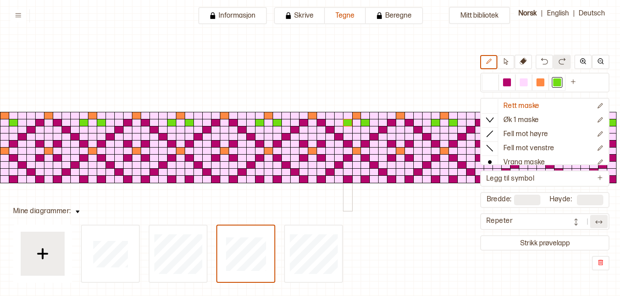
click at [347, 181] on div at bounding box center [348, 179] width 10 height 8
click at [277, 179] on div at bounding box center [278, 179] width 10 height 8
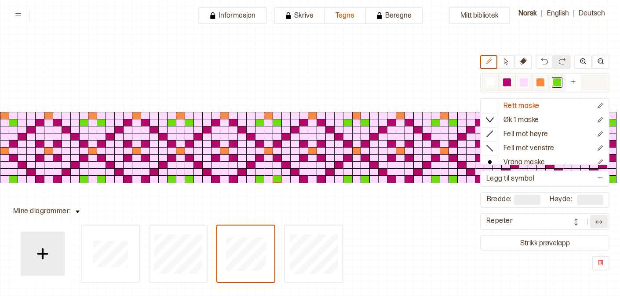
click at [509, 82] on div at bounding box center [507, 82] width 8 height 8
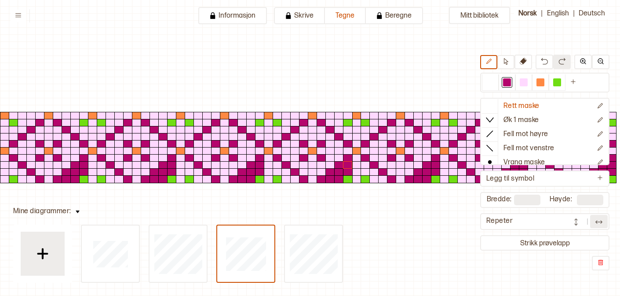
drag, startPoint x: 332, startPoint y: 178, endPoint x: 354, endPoint y: 162, distance: 27.2
click at [355, 162] on div at bounding box center [316, 154] width 141 height 113
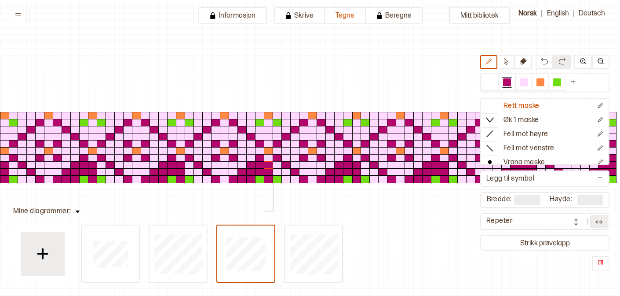
drag, startPoint x: 268, startPoint y: 179, endPoint x: 267, endPoint y: 161, distance: 18.1
click at [267, 161] on div at bounding box center [316, 154] width 141 height 113
click at [267, 159] on div at bounding box center [269, 158] width 10 height 8
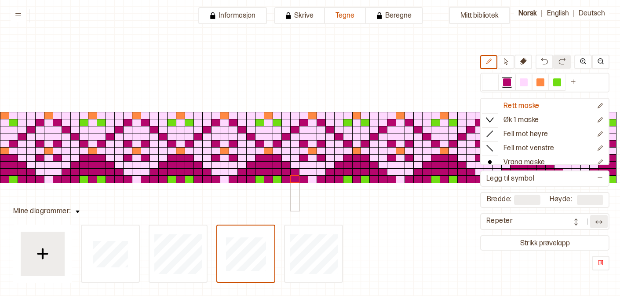
drag, startPoint x: 277, startPoint y: 166, endPoint x: 292, endPoint y: 179, distance: 20.0
click at [292, 179] on div at bounding box center [316, 154] width 141 height 113
drag, startPoint x: 235, startPoint y: 114, endPoint x: 241, endPoint y: 115, distance: 6.6
click at [241, 115] on div at bounding box center [220, 147] width 88 height 70
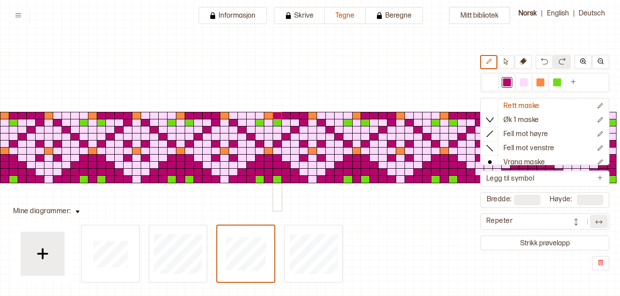
drag, startPoint x: 303, startPoint y: 115, endPoint x: 280, endPoint y: 114, distance: 22.5
click at [280, 114] on div at bounding box center [316, 154] width 141 height 113
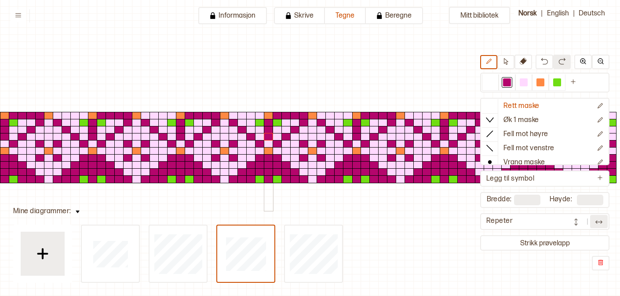
drag, startPoint x: 269, startPoint y: 123, endPoint x: 268, endPoint y: 140, distance: 17.2
click at [268, 140] on div at bounding box center [316, 154] width 141 height 113
drag, startPoint x: 261, startPoint y: 137, endPoint x: 276, endPoint y: 136, distance: 14.5
click at [275, 136] on div at bounding box center [316, 154] width 141 height 113
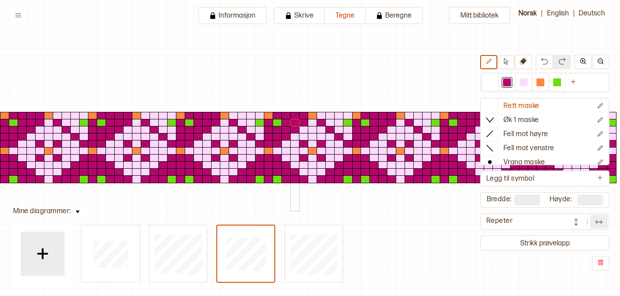
drag, startPoint x: 276, startPoint y: 133, endPoint x: 291, endPoint y: 124, distance: 17.6
click at [291, 124] on div at bounding box center [316, 154] width 141 height 113
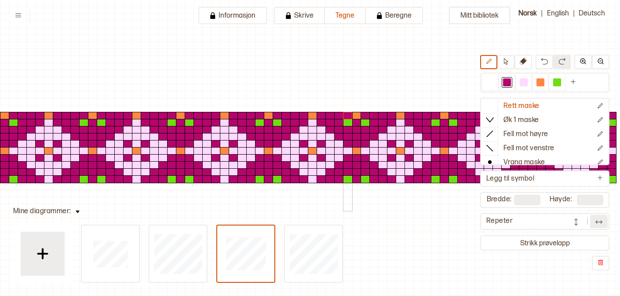
drag, startPoint x: 351, startPoint y: 136, endPoint x: 344, endPoint y: 117, distance: 20.3
click at [344, 117] on div at bounding box center [316, 154] width 141 height 113
click at [523, 83] on div at bounding box center [524, 82] width 8 height 8
click at [365, 123] on div at bounding box center [366, 123] width 10 height 8
click at [348, 123] on div at bounding box center [348, 123] width 10 height 8
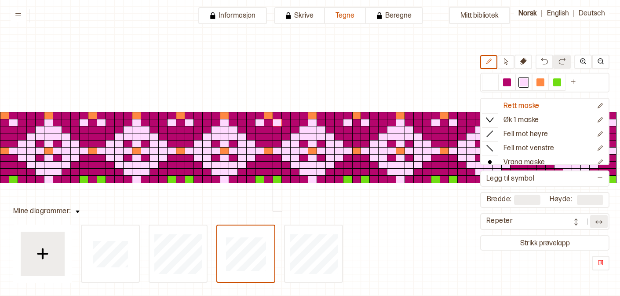
click at [277, 123] on div at bounding box center [278, 123] width 10 height 8
click at [274, 181] on div at bounding box center [278, 179] width 10 height 8
click at [349, 180] on div at bounding box center [348, 179] width 10 height 8
click at [378, 214] on div "Mitt bibliotek Rett maske Øk 1 maske Fell mot høyre Fell mot venstre Vrang mask…" at bounding box center [620, 280] width 1240 height 591
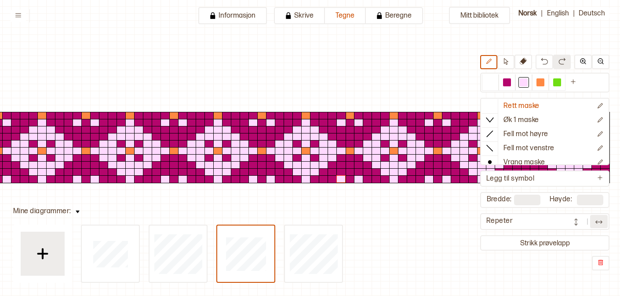
scroll to position [15, 6]
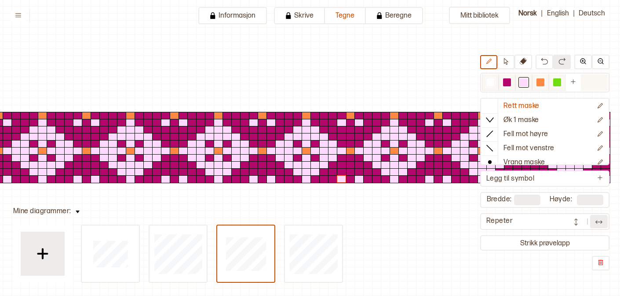
click at [507, 81] on div at bounding box center [507, 82] width 8 height 8
click at [262, 151] on div at bounding box center [263, 151] width 10 height 8
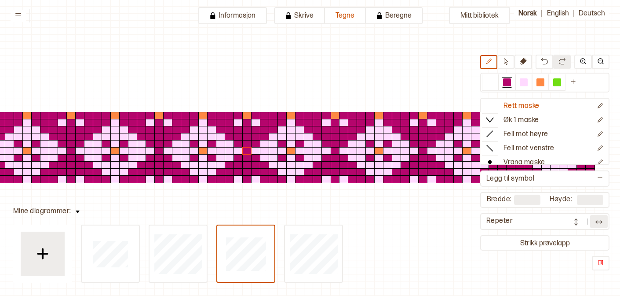
scroll to position [15, 23]
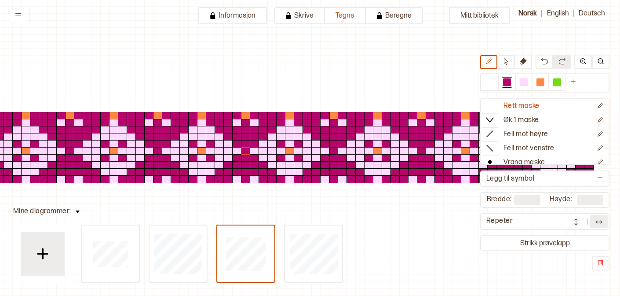
type input "**"
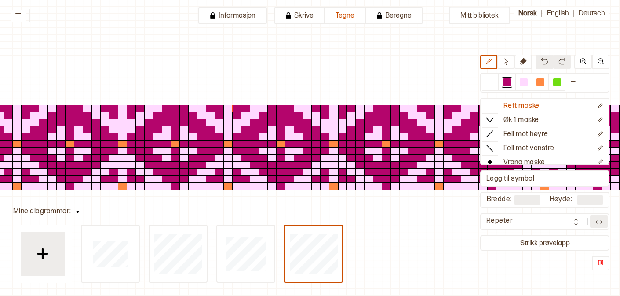
click at [229, 144] on div at bounding box center [228, 144] width 10 height 8
click at [334, 143] on div at bounding box center [334, 144] width 10 height 8
click at [377, 220] on div "Mitt bibliotek Rett maske Øk 1 maske Fell mot høyre Fell mot venstre Vrang mask…" at bounding box center [597, 280] width 1240 height 591
click at [523, 83] on div at bounding box center [524, 82] width 8 height 8
click at [214, 249] on div at bounding box center [212, 256] width 262 height 53
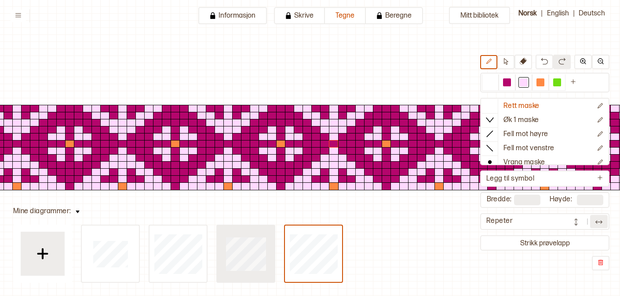
type input "**"
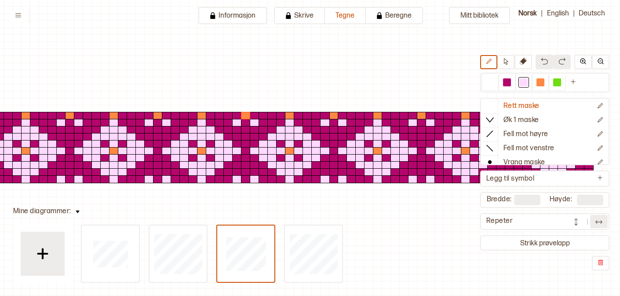
type input "**"
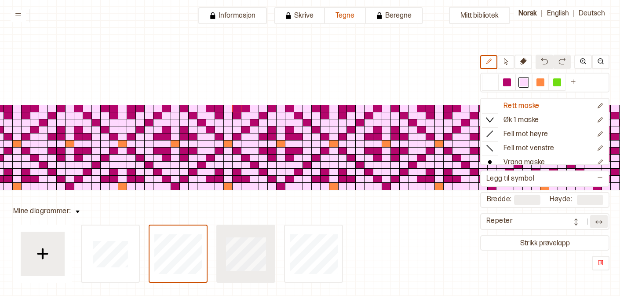
click at [139, 255] on div at bounding box center [110, 253] width 57 height 56
type input "**"
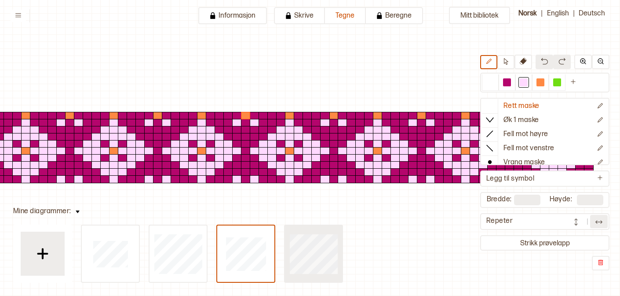
type input "**"
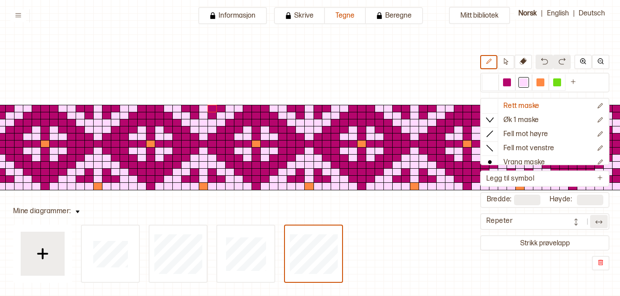
scroll to position [15, 40]
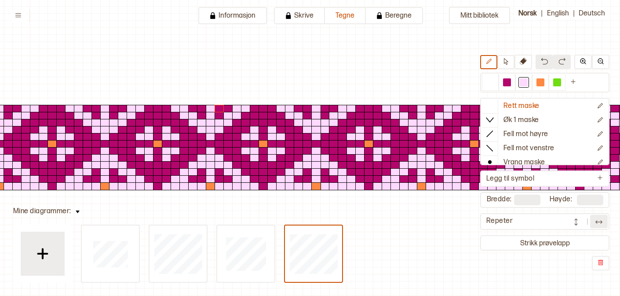
click at [578, 225] on img at bounding box center [576, 221] width 9 height 9
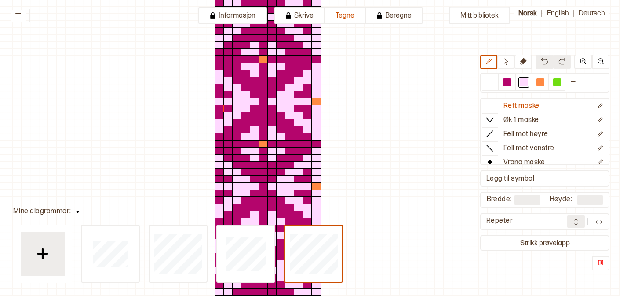
click at [578, 225] on img at bounding box center [576, 221] width 9 height 9
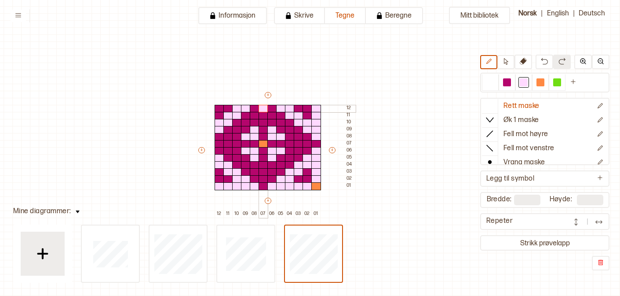
click at [263, 110] on div at bounding box center [264, 109] width 10 height 8
click at [272, 117] on div at bounding box center [272, 116] width 10 height 8
click at [281, 123] on div at bounding box center [281, 123] width 10 height 8
click at [289, 130] on div at bounding box center [290, 130] width 10 height 8
click at [297, 138] on div at bounding box center [299, 137] width 10 height 8
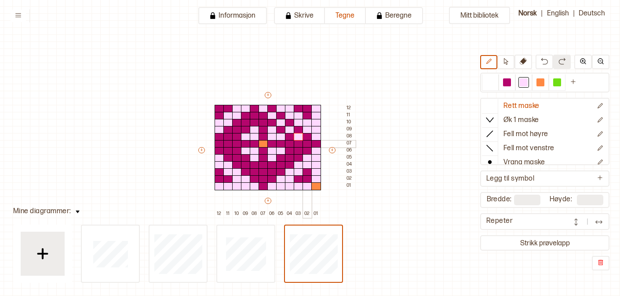
click at [308, 144] on div at bounding box center [308, 144] width 10 height 8
click at [296, 151] on div at bounding box center [299, 151] width 10 height 8
click at [291, 155] on div at bounding box center [290, 158] width 10 height 8
click at [279, 165] on div at bounding box center [281, 165] width 10 height 8
click at [271, 172] on div at bounding box center [272, 172] width 10 height 8
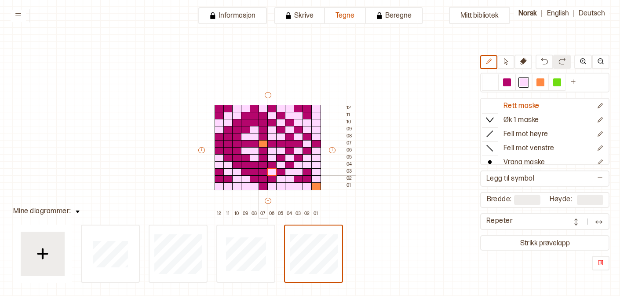
click at [263, 178] on div at bounding box center [264, 179] width 10 height 8
click at [252, 171] on div at bounding box center [255, 172] width 10 height 8
click at [243, 164] on div at bounding box center [246, 165] width 10 height 8
click at [237, 157] on div at bounding box center [237, 158] width 10 height 8
click at [230, 151] on div at bounding box center [228, 151] width 10 height 8
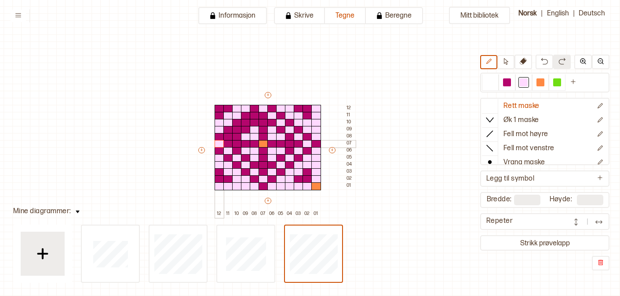
click at [221, 143] on div at bounding box center [220, 144] width 10 height 8
click at [228, 137] on div at bounding box center [228, 137] width 10 height 8
click at [237, 129] on div at bounding box center [237, 130] width 10 height 8
click at [245, 123] on div at bounding box center [246, 123] width 10 height 8
click at [253, 115] on div at bounding box center [255, 116] width 10 height 8
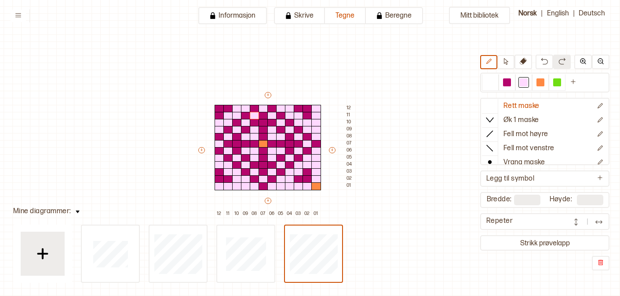
click at [597, 225] on img at bounding box center [599, 221] width 9 height 9
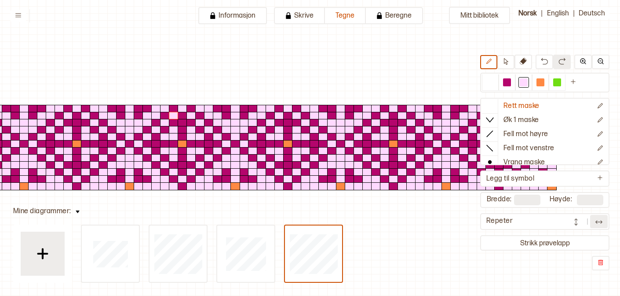
scroll to position [15, 121]
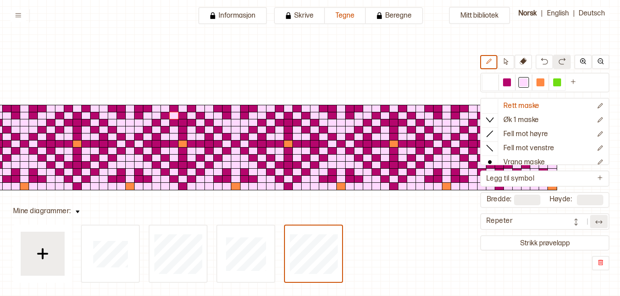
click at [597, 224] on img at bounding box center [599, 221] width 9 height 9
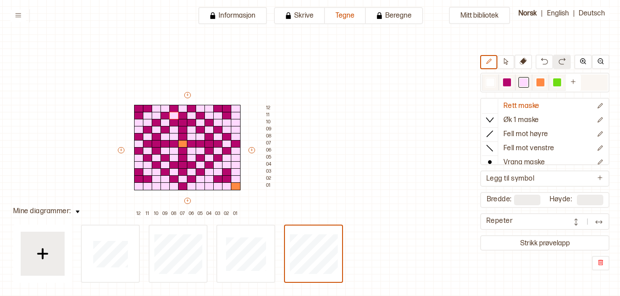
click at [512, 86] on div at bounding box center [507, 82] width 11 height 11
click at [182, 106] on div at bounding box center [183, 109] width 10 height 8
click at [188, 113] on div at bounding box center [192, 116] width 10 height 8
click at [200, 123] on div at bounding box center [201, 123] width 10 height 8
click at [207, 127] on div at bounding box center [210, 130] width 10 height 8
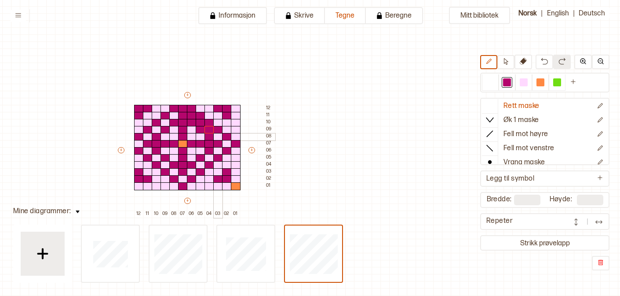
click at [217, 136] on div at bounding box center [218, 137] width 10 height 8
click at [225, 144] on div at bounding box center [227, 144] width 10 height 8
click at [222, 149] on div at bounding box center [227, 151] width 10 height 8
click at [216, 151] on div at bounding box center [218, 151] width 10 height 8
click at [205, 161] on div at bounding box center [210, 165] width 10 height 8
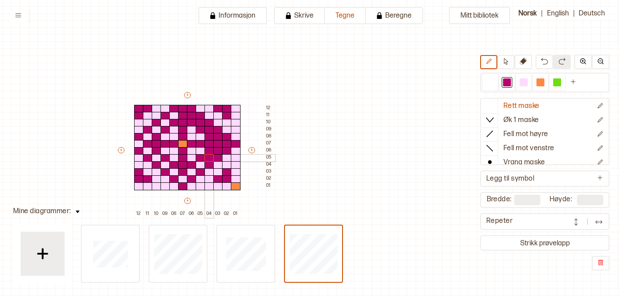
click at [206, 157] on div at bounding box center [210, 158] width 10 height 8
click at [200, 166] on div at bounding box center [201, 165] width 10 height 8
click at [191, 172] on div at bounding box center [192, 172] width 10 height 8
click at [184, 177] on div at bounding box center [183, 179] width 10 height 8
click at [175, 172] on div at bounding box center [174, 172] width 10 height 8
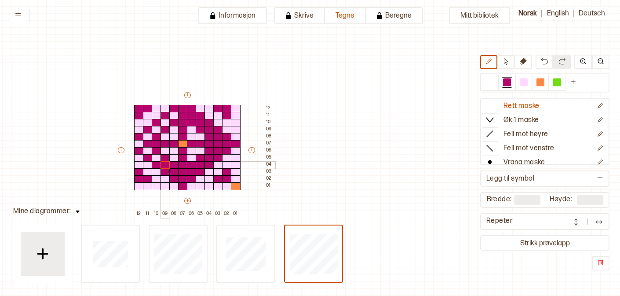
click at [165, 167] on div at bounding box center [166, 165] width 10 height 8
click at [156, 157] on div at bounding box center [157, 158] width 10 height 8
click at [148, 152] on div at bounding box center [148, 151] width 10 height 8
click at [138, 143] on div at bounding box center [139, 144] width 10 height 8
click at [147, 138] on div at bounding box center [148, 137] width 10 height 8
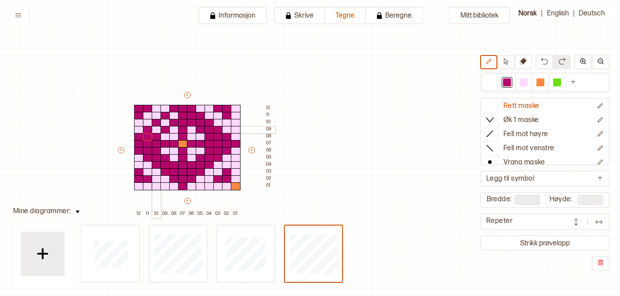
click at [155, 131] on div at bounding box center [157, 130] width 10 height 8
click at [163, 123] on div at bounding box center [166, 123] width 10 height 8
click at [170, 119] on div at bounding box center [174, 123] width 10 height 8
click at [172, 114] on div at bounding box center [174, 116] width 10 height 8
click at [585, 223] on button at bounding box center [576, 221] width 18 height 13
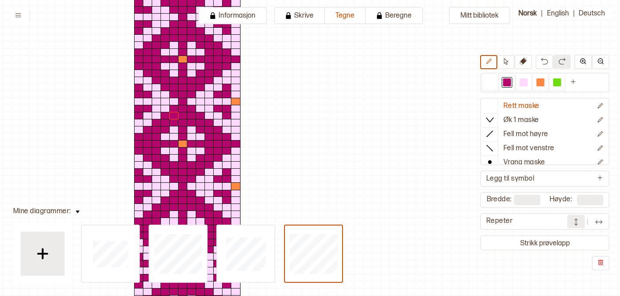
click at [585, 223] on button at bounding box center [576, 221] width 18 height 13
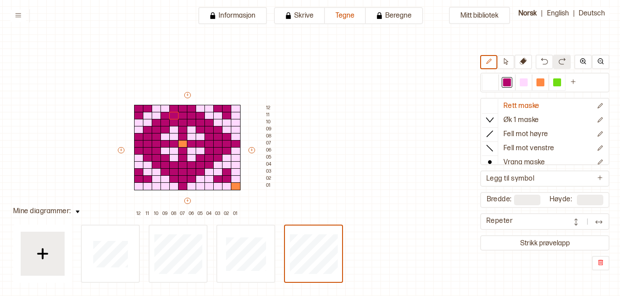
click at [575, 223] on img at bounding box center [576, 221] width 9 height 9
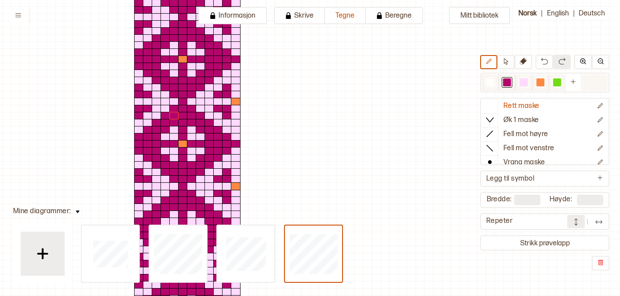
click at [540, 80] on div at bounding box center [541, 82] width 8 height 8
click at [182, 186] on div at bounding box center [183, 186] width 10 height 8
click at [381, 215] on div "Mitt bibliotek Rett maske Øk 1 maske Fell mot høyre Fell mot venstre Vrang mask…" at bounding box center [499, 280] width 1240 height 591
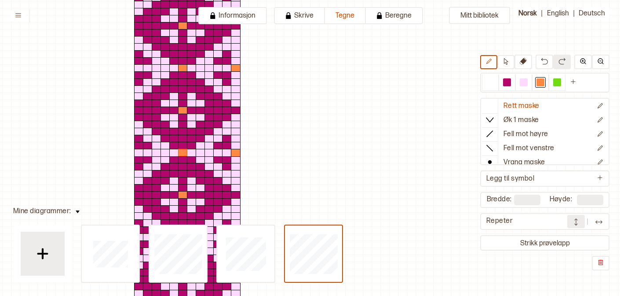
scroll to position [0, 121]
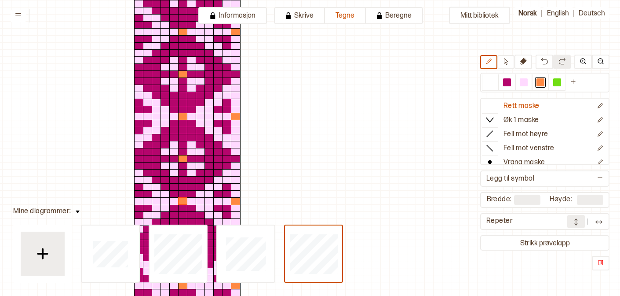
type input "**"
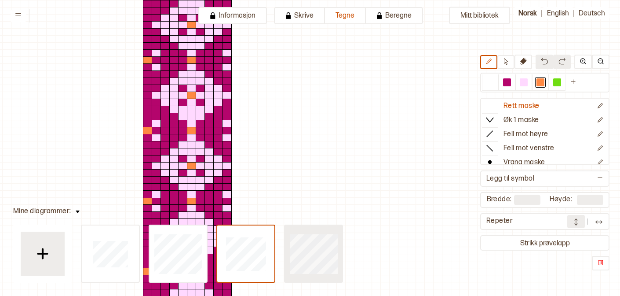
type input "**"
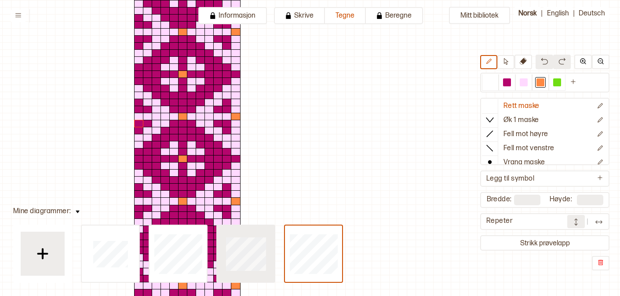
type input "**"
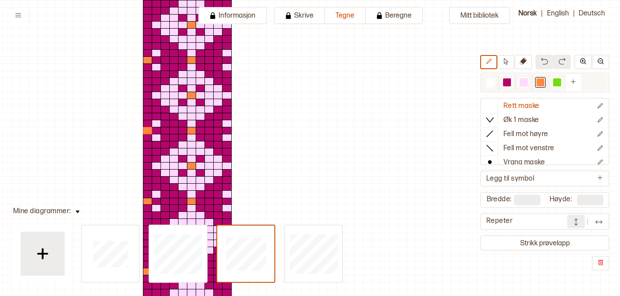
click at [504, 82] on div at bounding box center [507, 82] width 8 height 8
click at [208, 90] on div at bounding box center [210, 88] width 10 height 8
click at [207, 88] on div at bounding box center [210, 88] width 10 height 8
click at [208, 161] on div at bounding box center [210, 159] width 10 height 8
click at [199, 153] on div at bounding box center [201, 152] width 10 height 8
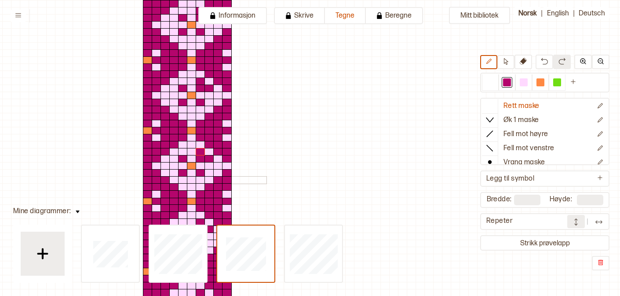
click at [198, 178] on div at bounding box center [201, 180] width 10 height 8
click at [208, 175] on div at bounding box center [210, 173] width 10 height 8
click at [183, 179] on div at bounding box center [183, 180] width 10 height 8
click at [178, 175] on div at bounding box center [183, 173] width 10 height 8
click at [176, 175] on div at bounding box center [174, 173] width 10 height 8
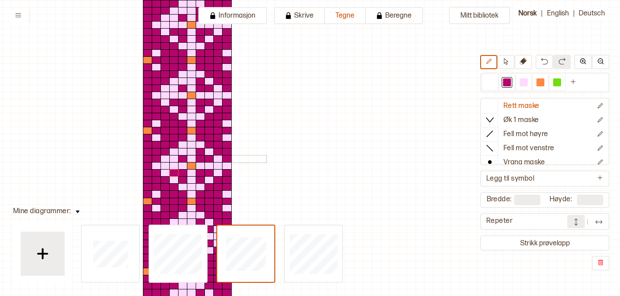
click at [175, 160] on div at bounding box center [174, 159] width 10 height 8
click at [181, 153] on div at bounding box center [183, 152] width 10 height 8
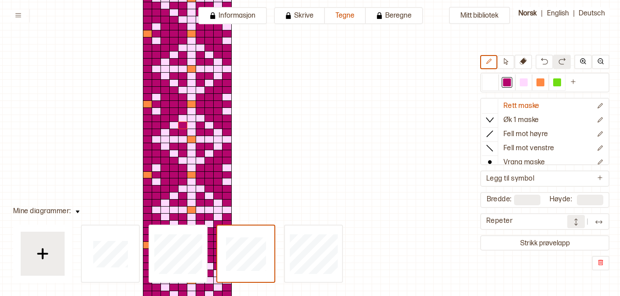
scroll to position [26, 121]
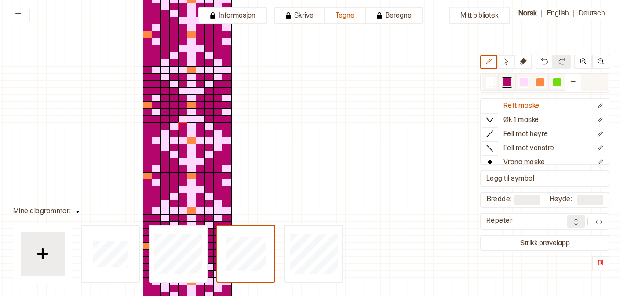
click at [525, 84] on div at bounding box center [524, 82] width 8 height 8
click at [162, 169] on div at bounding box center [166, 168] width 10 height 8
click at [154, 161] on div at bounding box center [157, 161] width 10 height 8
click at [163, 183] on div at bounding box center [166, 183] width 10 height 8
click at [165, 114] on div at bounding box center [166, 112] width 10 height 8
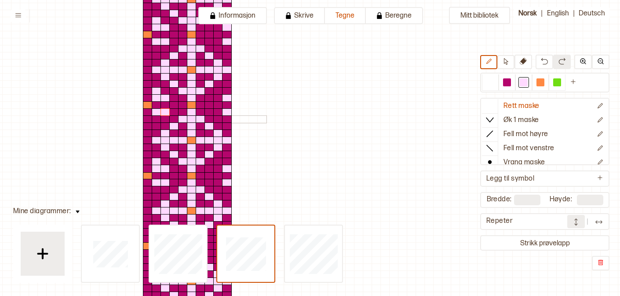
click at [157, 119] on div at bounding box center [157, 119] width 10 height 8
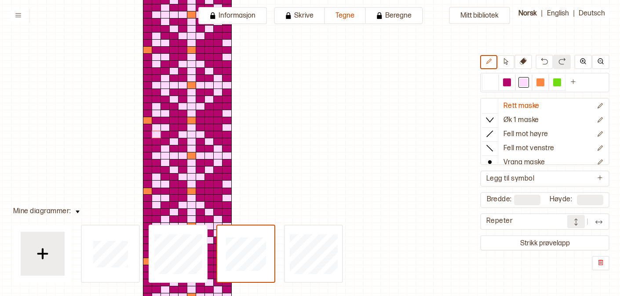
click at [216, 114] on div at bounding box center [218, 114] width 10 height 8
click at [217, 184] on div at bounding box center [218, 184] width 10 height 8
click at [217, 178] on div at bounding box center [218, 177] width 10 height 8
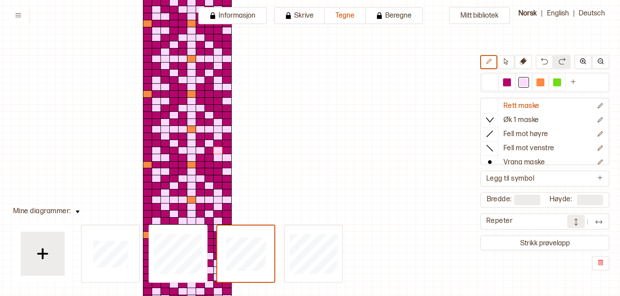
scroll to position [34, 121]
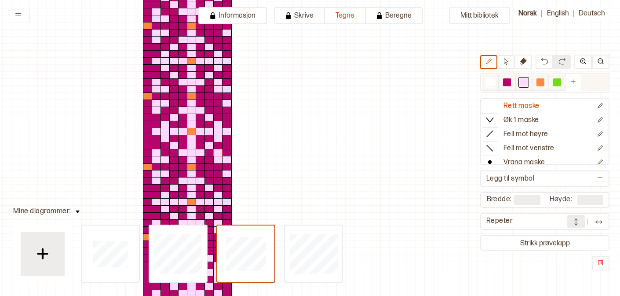
click at [511, 82] on div at bounding box center [507, 82] width 11 height 11
click at [217, 153] on div at bounding box center [218, 153] width 10 height 8
click at [520, 87] on div at bounding box center [524, 82] width 11 height 11
click at [227, 154] on div at bounding box center [227, 153] width 10 height 8
click at [220, 174] on div at bounding box center [218, 174] width 10 height 8
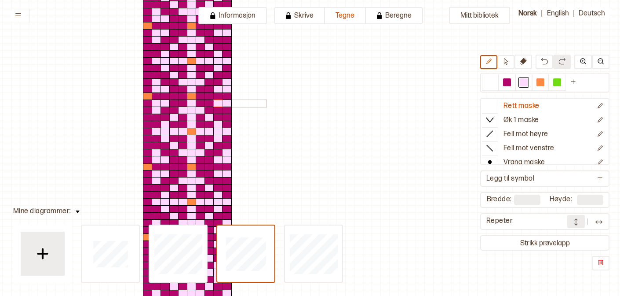
click at [218, 103] on div at bounding box center [218, 103] width 10 height 8
click at [227, 107] on div at bounding box center [227, 110] width 10 height 8
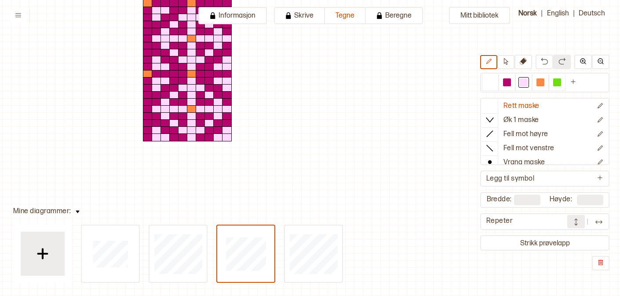
scroll to position [268, 121]
click at [591, 225] on button at bounding box center [599, 221] width 18 height 13
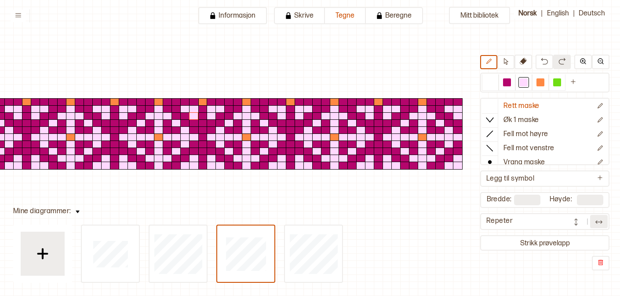
scroll to position [29, 154]
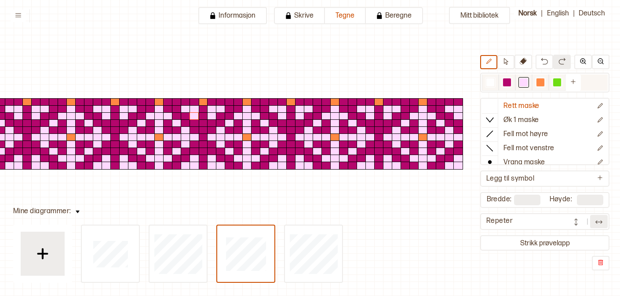
click at [541, 86] on div at bounding box center [540, 82] width 11 height 11
click at [290, 139] on div at bounding box center [291, 137] width 10 height 8
click at [203, 136] on div at bounding box center [203, 137] width 10 height 8
click at [204, 139] on div at bounding box center [203, 137] width 10 height 8
click at [381, 138] on div at bounding box center [379, 137] width 10 height 8
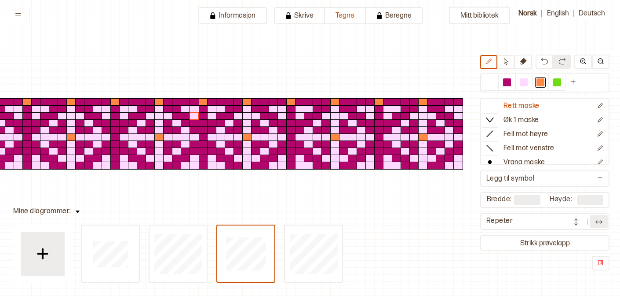
click at [594, 222] on button at bounding box center [599, 221] width 18 height 13
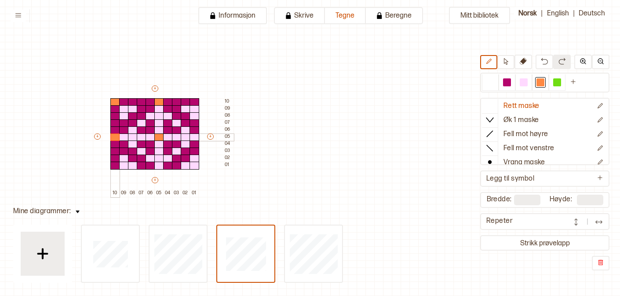
click at [113, 138] on div at bounding box center [115, 137] width 10 height 8
click at [593, 223] on button at bounding box center [599, 221] width 18 height 13
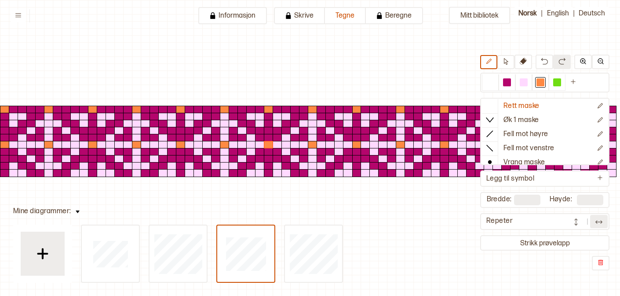
scroll to position [17, 0]
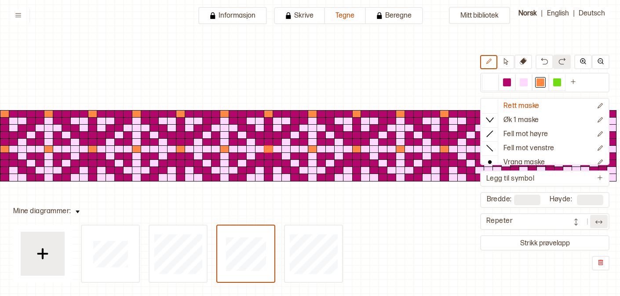
click at [596, 224] on img at bounding box center [599, 221] width 9 height 9
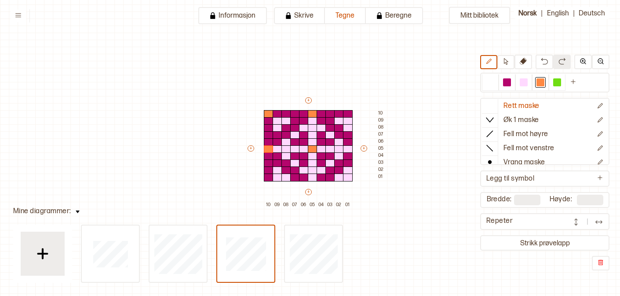
click at [590, 224] on button at bounding box center [599, 221] width 18 height 13
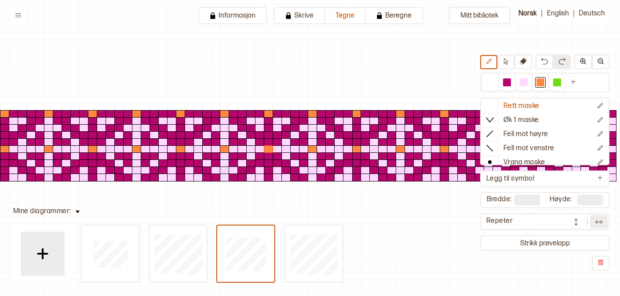
click at [579, 218] on img at bounding box center [576, 221] width 9 height 9
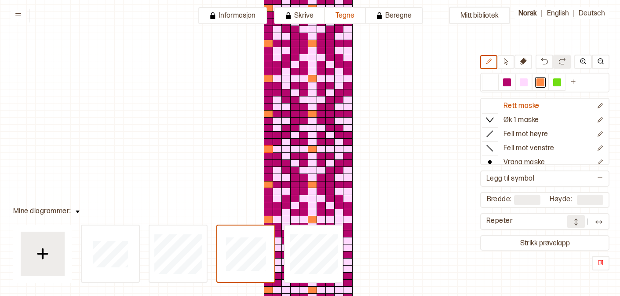
click at [596, 220] on img at bounding box center [599, 221] width 9 height 9
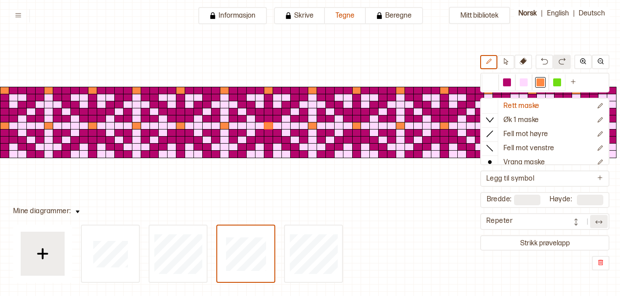
scroll to position [39, 0]
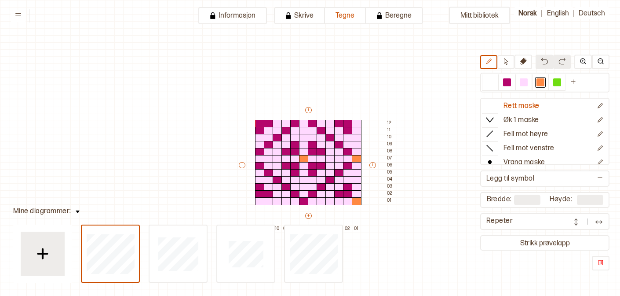
scroll to position [28, 15]
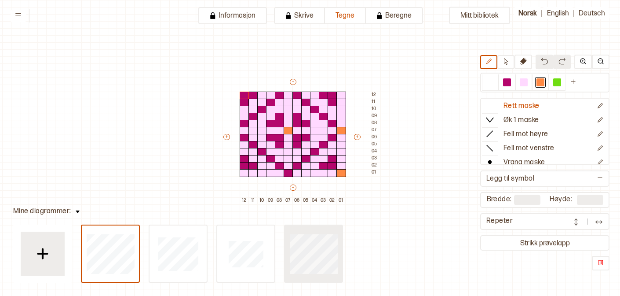
click at [207, 279] on div at bounding box center [178, 253] width 57 height 56
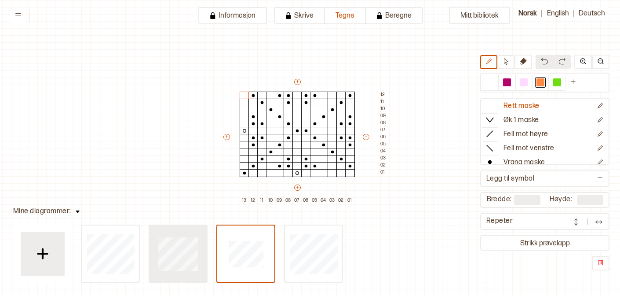
type input "**"
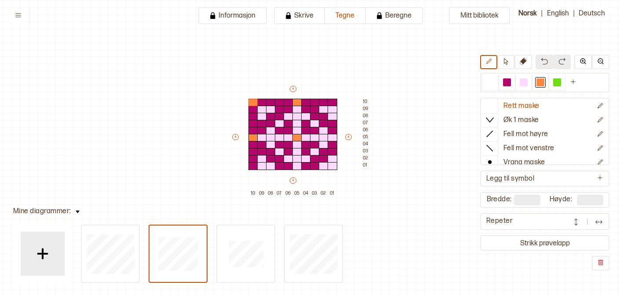
click at [141, 234] on div at bounding box center [212, 256] width 262 height 53
type input "**"
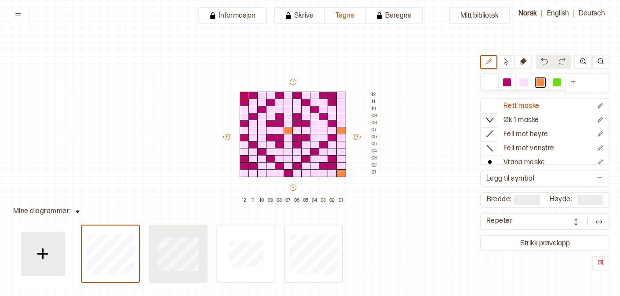
type input "**"
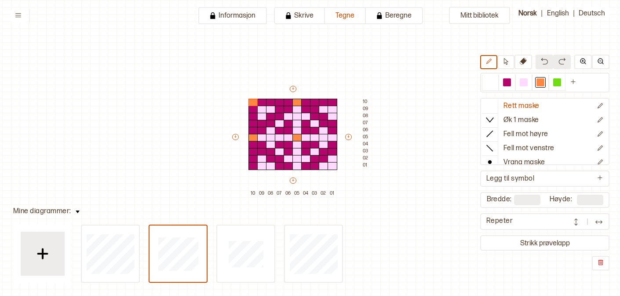
click at [595, 227] on button at bounding box center [599, 221] width 18 height 13
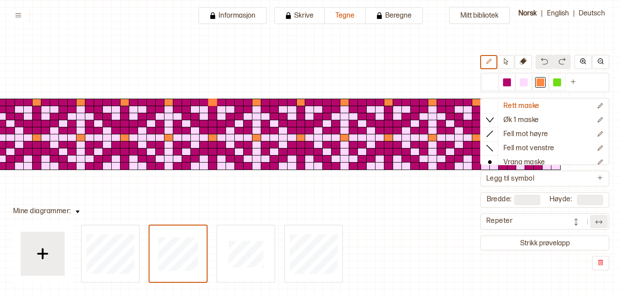
scroll to position [28, 0]
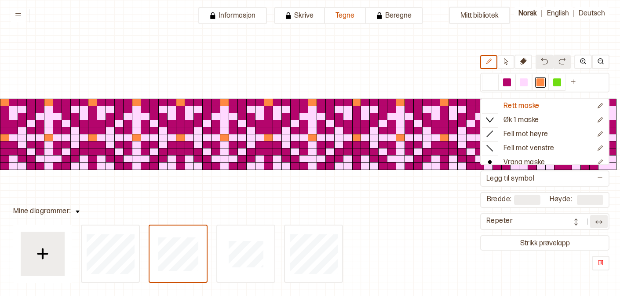
click at [591, 217] on button at bounding box center [599, 221] width 18 height 13
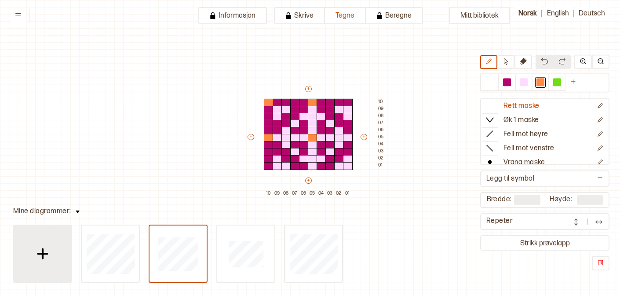
click at [34, 251] on img at bounding box center [43, 253] width 22 height 22
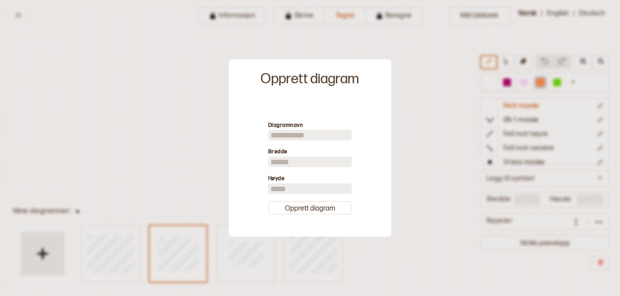
click at [286, 164] on input "**" at bounding box center [310, 162] width 84 height 11
click at [286, 163] on input "**" at bounding box center [310, 162] width 84 height 11
type input "*"
click at [292, 188] on input "**" at bounding box center [310, 188] width 84 height 11
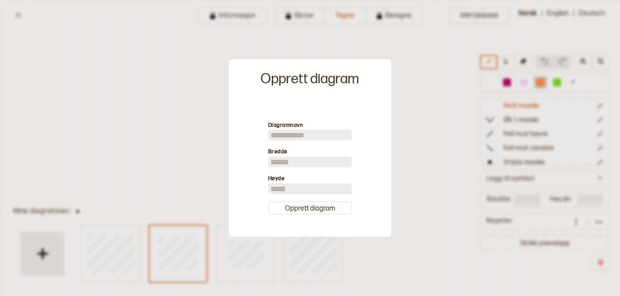
click at [292, 188] on input "**" at bounding box center [310, 188] width 84 height 11
type input "*"
click at [292, 209] on button "Opprett diagram" at bounding box center [310, 208] width 84 height 14
type input "*"
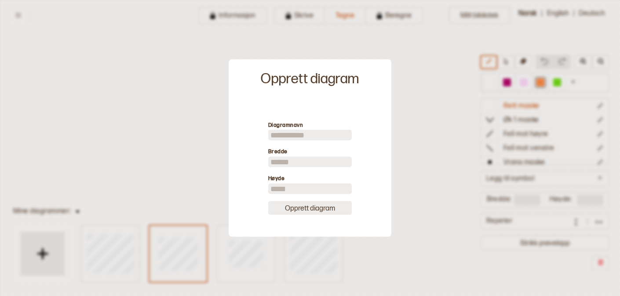
type input "*"
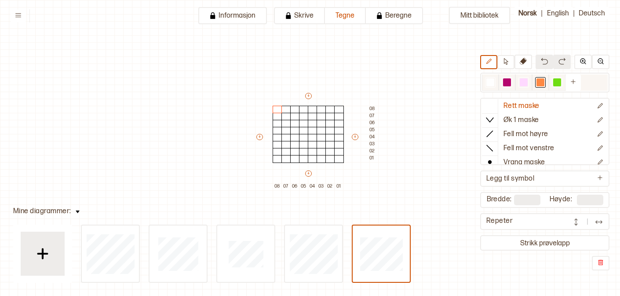
click at [562, 82] on div at bounding box center [557, 82] width 17 height 16
drag, startPoint x: 337, startPoint y: 159, endPoint x: 324, endPoint y: 159, distance: 12.8
click at [324, 159] on div "+ + + + 08 07 06 05 04 03 02 01 08 07 06 05 04 03 02 01" at bounding box center [316, 140] width 123 height 99
click at [526, 88] on div at bounding box center [523, 82] width 17 height 16
drag, startPoint x: 312, startPoint y: 159, endPoint x: 280, endPoint y: 159, distance: 32.1
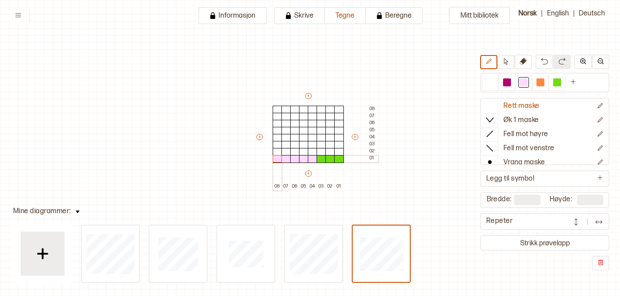
click at [280, 159] on div "+ + + + 08 07 06 05 04 03 02 01 08 07 06 05 04 03 02 01" at bounding box center [316, 140] width 123 height 99
click at [339, 150] on div at bounding box center [339, 152] width 10 height 8
click at [553, 83] on div at bounding box center [557, 82] width 11 height 11
click at [337, 148] on div at bounding box center [339, 152] width 10 height 8
click at [322, 150] on div at bounding box center [322, 152] width 10 height 8
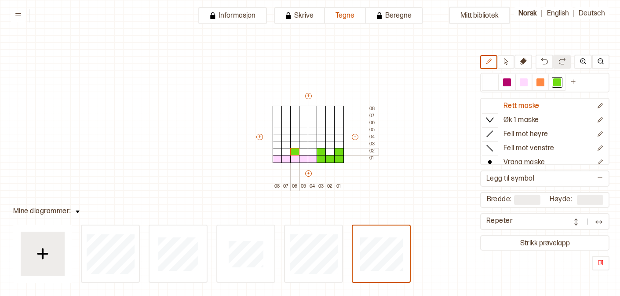
click at [296, 150] on div at bounding box center [295, 152] width 10 height 8
drag, startPoint x: 337, startPoint y: 145, endPoint x: 318, endPoint y: 145, distance: 18.9
click at [318, 145] on div "+ + + + 08 07 06 05 04 03 02 01 08 07 06 05 04 03 02 01" at bounding box center [316, 140] width 123 height 99
click at [313, 137] on div at bounding box center [313, 138] width 10 height 8
drag, startPoint x: 303, startPoint y: 130, endPoint x: 287, endPoint y: 130, distance: 16.3
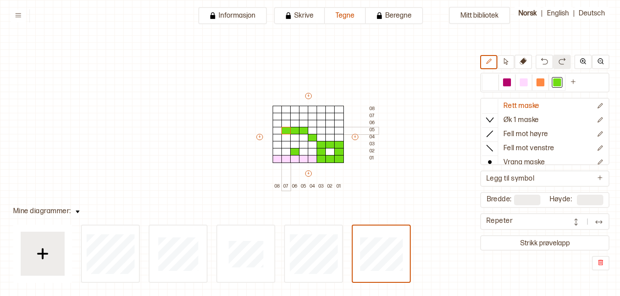
click at [287, 130] on div "+ + + + 08 07 06 05 04 03 02 01 08 07 06 05 04 03 02 01" at bounding box center [316, 140] width 123 height 99
click at [303, 121] on div at bounding box center [304, 124] width 10 height 8
click at [286, 123] on div at bounding box center [286, 124] width 10 height 8
drag, startPoint x: 286, startPoint y: 117, endPoint x: 303, endPoint y: 117, distance: 17.2
click at [303, 117] on div "+ + + + 08 07 06 05 04 03 02 01 08 07 06 05 04 03 02 01" at bounding box center [316, 140] width 123 height 99
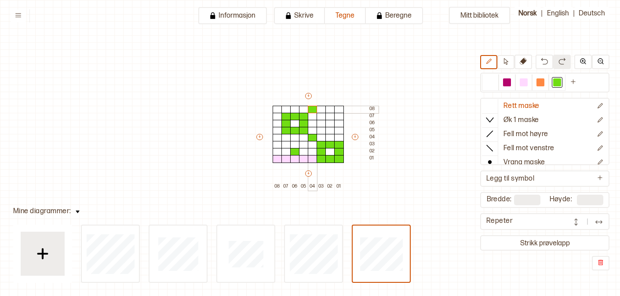
click at [310, 107] on div at bounding box center [313, 110] width 10 height 8
click at [276, 137] on div at bounding box center [278, 138] width 10 height 8
click at [277, 110] on div at bounding box center [278, 110] width 10 height 8
click at [330, 124] on div at bounding box center [330, 124] width 10 height 8
click at [527, 84] on div at bounding box center [524, 82] width 8 height 8
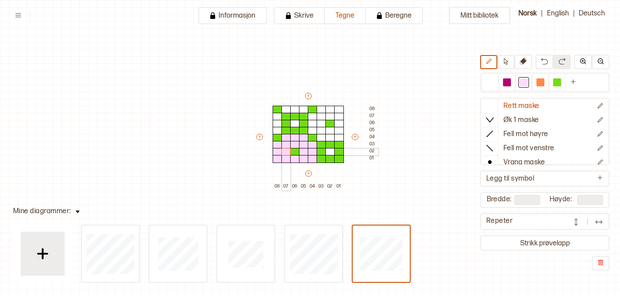
drag, startPoint x: 312, startPoint y: 152, endPoint x: 284, endPoint y: 151, distance: 28.6
click at [284, 151] on div "+ + + + 08 07 06 05 04 03 02 01 08 07 06 05 04 03 02 01" at bounding box center [316, 140] width 123 height 99
drag, startPoint x: 275, startPoint y: 130, endPoint x: 275, endPoint y: 120, distance: 9.7
click at [275, 120] on div "+ + + + 08 07 06 05 04 03 02 01 08 07 06 05 04 03 02 01" at bounding box center [316, 140] width 123 height 99
click at [276, 117] on div at bounding box center [278, 117] width 10 height 8
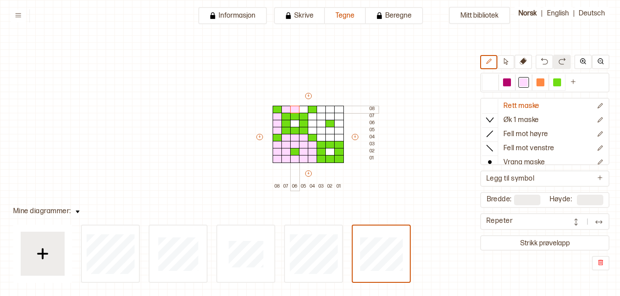
drag, startPoint x: 285, startPoint y: 110, endPoint x: 300, endPoint y: 110, distance: 15.0
click at [301, 110] on div "+ + + + 08 07 06 05 04 03 02 01 08 07 06 05 04 03 02 01" at bounding box center [316, 140] width 123 height 99
drag, startPoint x: 312, startPoint y: 117, endPoint x: 322, endPoint y: 111, distance: 11.7
click at [322, 111] on div "+ + + + 08 07 06 05 04 03 02 01 08 07 06 05 04 03 02 01" at bounding box center [316, 140] width 123 height 99
click at [599, 219] on img at bounding box center [599, 221] width 9 height 9
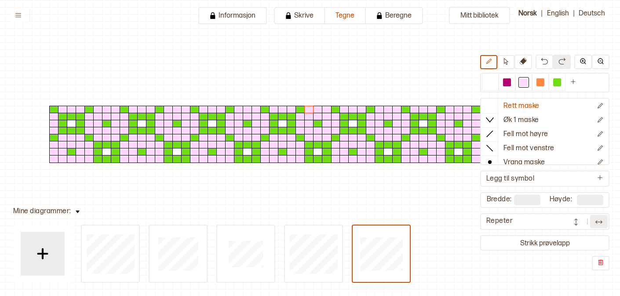
scroll to position [28, 11]
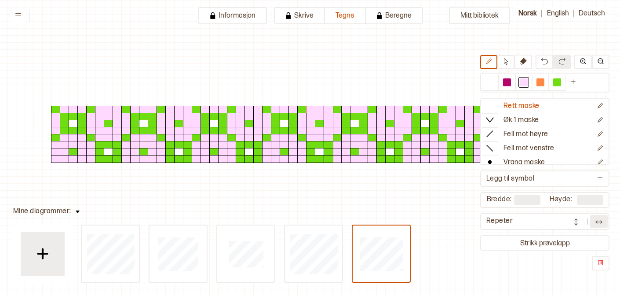
click at [578, 224] on img at bounding box center [576, 221] width 9 height 9
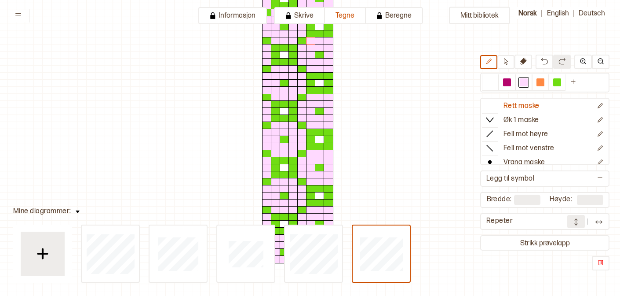
scroll to position [87, 11]
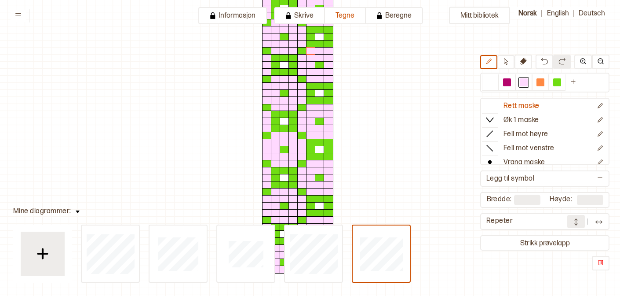
click at [581, 220] on button at bounding box center [576, 221] width 18 height 13
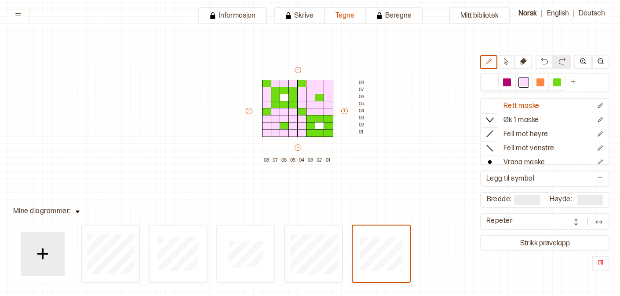
scroll to position [51, 11]
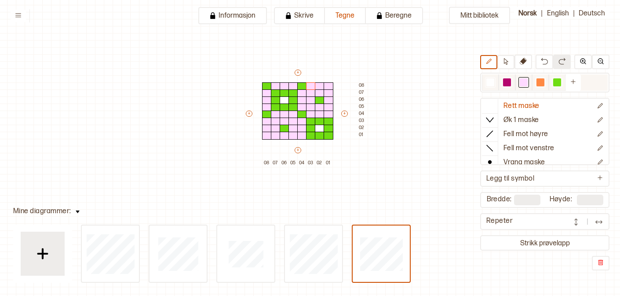
click at [556, 82] on div at bounding box center [557, 82] width 8 height 8
click at [318, 116] on div at bounding box center [320, 114] width 10 height 8
click at [283, 112] on div at bounding box center [285, 114] width 10 height 8
click at [282, 86] on div at bounding box center [285, 86] width 10 height 8
click at [300, 98] on div at bounding box center [302, 100] width 10 height 8
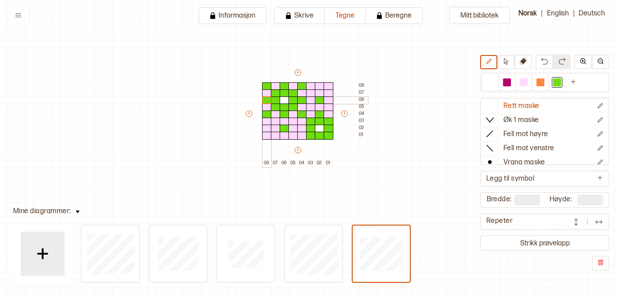
click at [266, 100] on div at bounding box center [267, 100] width 10 height 8
click at [529, 84] on div at bounding box center [524, 82] width 11 height 11
click at [302, 113] on div at bounding box center [302, 114] width 10 height 8
click at [301, 88] on div at bounding box center [302, 86] width 10 height 8
click at [265, 84] on div at bounding box center [267, 86] width 10 height 8
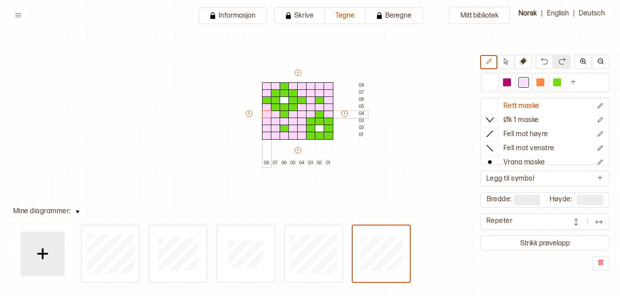
click at [264, 116] on div at bounding box center [267, 114] width 10 height 8
click at [284, 99] on div at bounding box center [285, 100] width 10 height 8
click at [318, 100] on div at bounding box center [320, 100] width 10 height 8
click at [553, 81] on div at bounding box center [557, 82] width 8 height 8
click at [303, 128] on div at bounding box center [302, 128] width 10 height 8
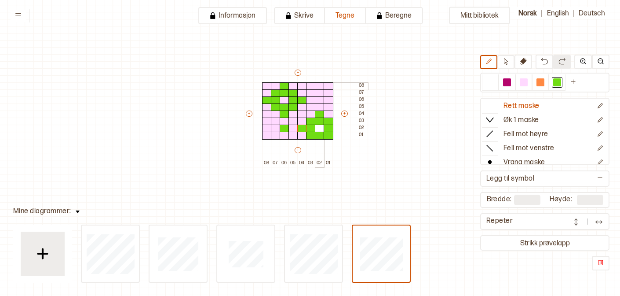
click at [319, 84] on div at bounding box center [320, 86] width 10 height 8
click at [520, 84] on div at bounding box center [524, 82] width 8 height 8
click at [282, 128] on div at bounding box center [285, 128] width 10 height 8
click at [318, 129] on div at bounding box center [320, 128] width 10 height 8
click at [556, 80] on div at bounding box center [557, 82] width 8 height 8
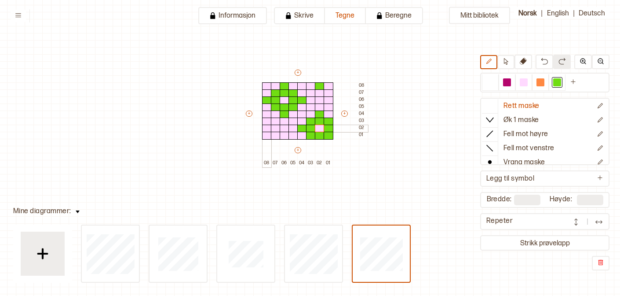
click at [263, 130] on div at bounding box center [267, 128] width 10 height 8
click at [593, 226] on button at bounding box center [599, 221] width 18 height 13
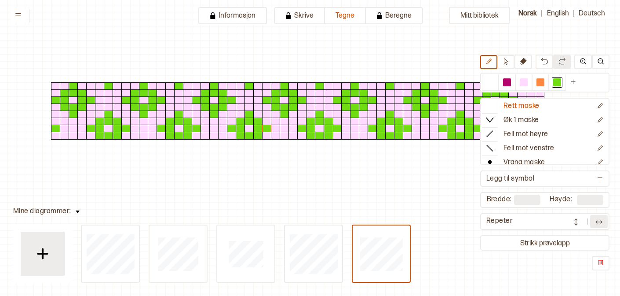
click at [588, 227] on div at bounding box center [587, 221] width 40 height 13
click at [577, 223] on img at bounding box center [576, 221] width 9 height 9
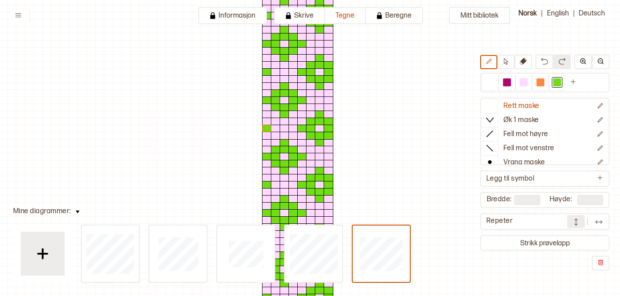
click at [597, 222] on img at bounding box center [599, 221] width 9 height 9
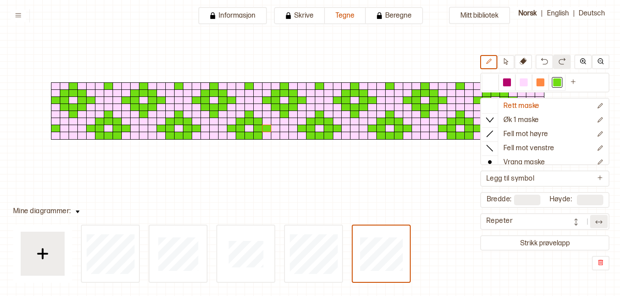
click at [598, 225] on img at bounding box center [599, 221] width 9 height 9
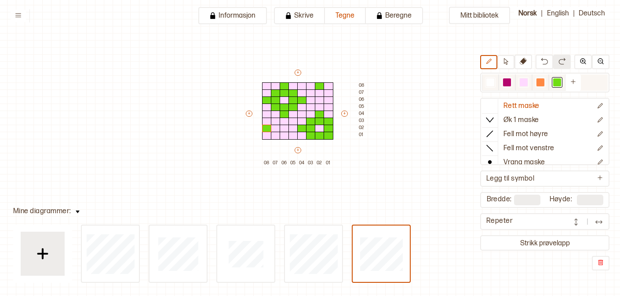
click at [523, 81] on div at bounding box center [524, 82] width 8 height 8
click at [317, 112] on div at bounding box center [320, 114] width 10 height 8
click at [317, 120] on div at bounding box center [320, 121] width 10 height 8
click at [320, 138] on div at bounding box center [320, 136] width 10 height 8
click at [309, 129] on div at bounding box center [311, 128] width 10 height 8
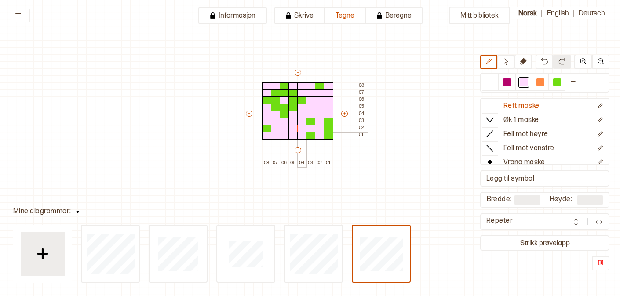
click at [303, 128] on div at bounding box center [302, 128] width 10 height 8
click at [328, 128] on div at bounding box center [329, 128] width 10 height 8
click at [266, 128] on div at bounding box center [267, 128] width 10 height 8
click at [556, 84] on div at bounding box center [557, 82] width 8 height 8
click at [319, 128] on div at bounding box center [320, 128] width 10 height 8
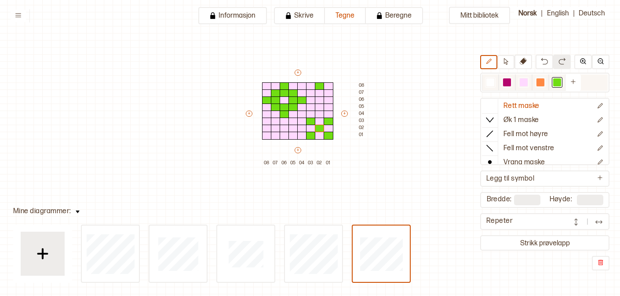
click at [523, 83] on div at bounding box center [524, 82] width 8 height 8
click at [286, 93] on div at bounding box center [285, 93] width 10 height 8
click at [285, 85] on div at bounding box center [285, 86] width 10 height 8
click at [284, 107] on div at bounding box center [285, 107] width 10 height 8
click at [284, 112] on div at bounding box center [285, 114] width 10 height 8
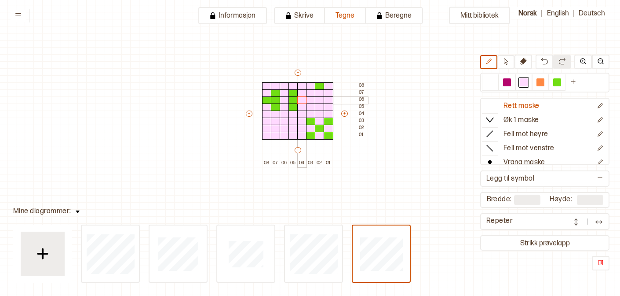
click at [302, 101] on div at bounding box center [302, 100] width 10 height 8
click at [296, 100] on div at bounding box center [294, 100] width 10 height 8
click at [275, 99] on div at bounding box center [276, 100] width 10 height 8
click at [270, 99] on div at bounding box center [267, 100] width 10 height 8
click at [320, 88] on div at bounding box center [320, 86] width 10 height 8
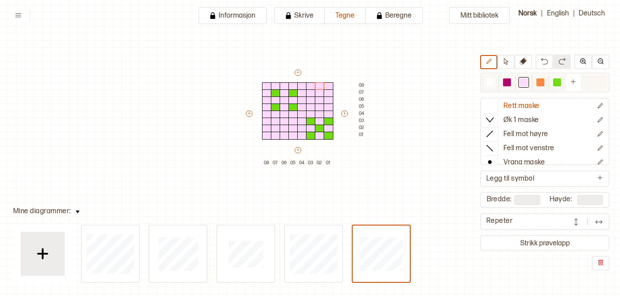
click at [558, 84] on div at bounding box center [557, 82] width 8 height 8
click at [284, 101] on div at bounding box center [285, 100] width 10 height 8
click at [590, 223] on button at bounding box center [599, 221] width 18 height 13
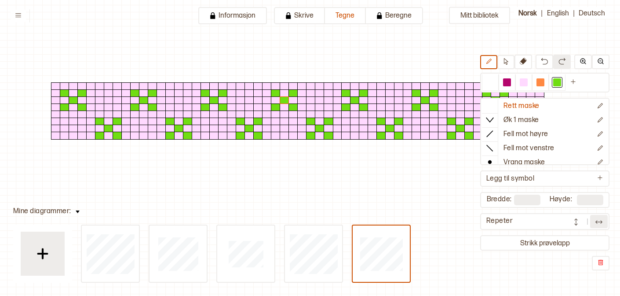
click at [586, 223] on div at bounding box center [587, 221] width 40 height 13
click at [580, 222] on img at bounding box center [576, 221] width 9 height 9
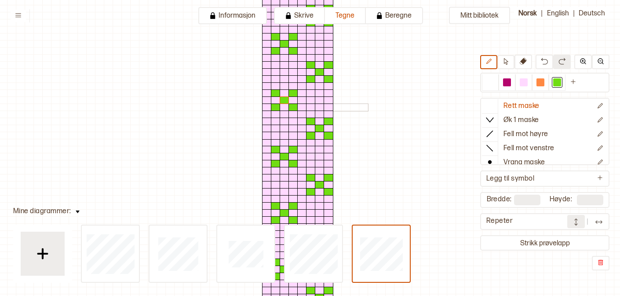
click at [303, 108] on div at bounding box center [302, 107] width 10 height 8
click at [302, 91] on div at bounding box center [302, 93] width 10 height 8
click at [293, 100] on div at bounding box center [294, 100] width 10 height 8
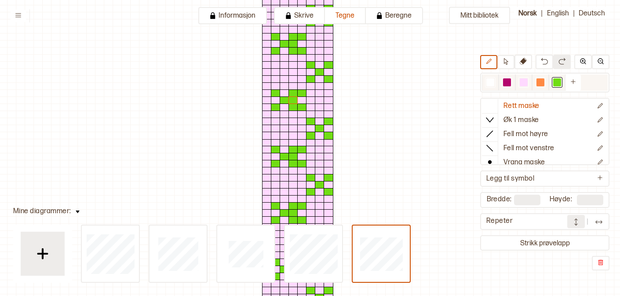
click at [523, 83] on div at bounding box center [524, 82] width 8 height 8
click at [293, 93] on div at bounding box center [294, 93] width 10 height 8
click at [293, 107] on div at bounding box center [294, 107] width 10 height 8
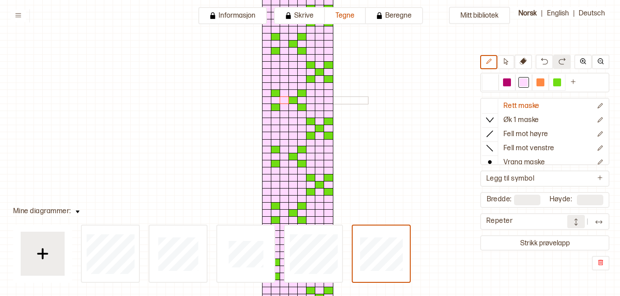
click at [284, 101] on div at bounding box center [285, 100] width 10 height 8
click at [278, 94] on div at bounding box center [276, 93] width 10 height 8
click at [275, 106] on div at bounding box center [276, 107] width 10 height 8
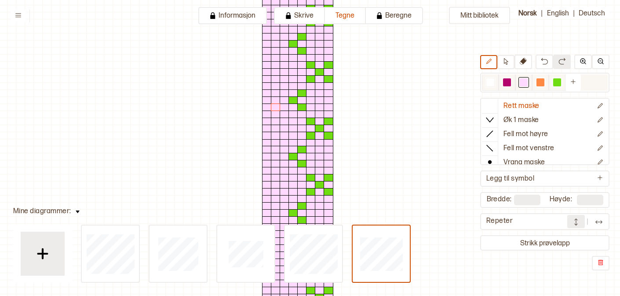
click at [557, 85] on div at bounding box center [557, 82] width 8 height 8
click at [285, 92] on div at bounding box center [285, 93] width 10 height 8
click at [285, 106] on div at bounding box center [285, 107] width 10 height 8
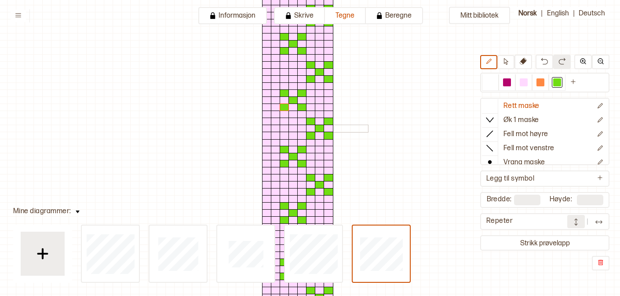
click at [266, 128] on div at bounding box center [267, 128] width 10 height 8
click at [273, 121] on div at bounding box center [276, 121] width 10 height 8
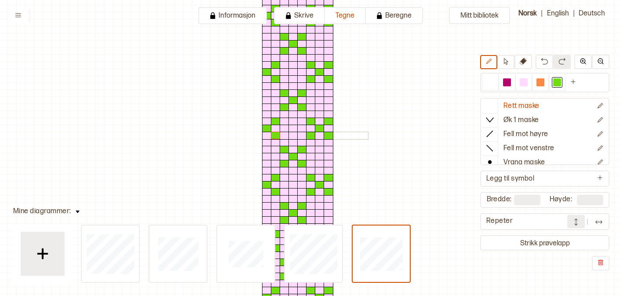
click at [273, 137] on div at bounding box center [276, 136] width 10 height 8
click at [599, 220] on img at bounding box center [599, 221] width 9 height 9
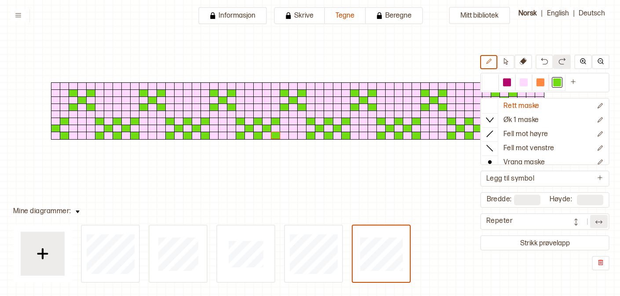
click at [598, 220] on img at bounding box center [599, 221] width 9 height 9
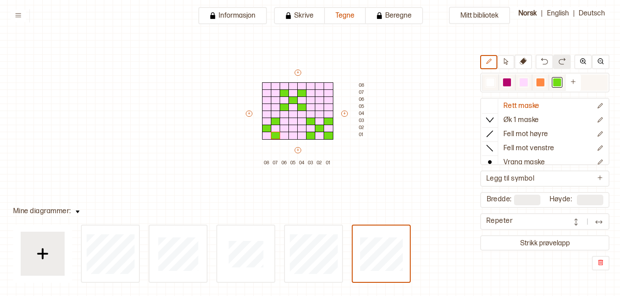
click at [519, 84] on div at bounding box center [524, 82] width 11 height 11
drag, startPoint x: 272, startPoint y: 121, endPoint x: 267, endPoint y: 123, distance: 5.4
click at [267, 123] on div "+ + + + 08 07 06 05 04 03 02 01 08 07 06 05 04 03 02 01" at bounding box center [306, 117] width 123 height 99
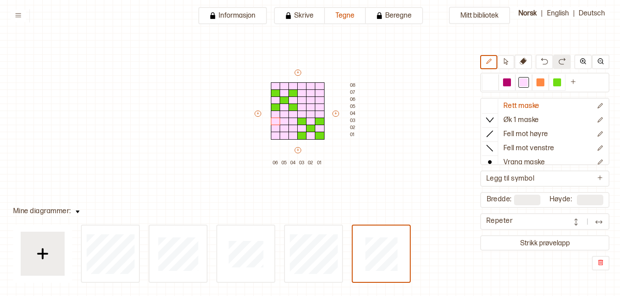
click at [594, 219] on button at bounding box center [599, 221] width 18 height 13
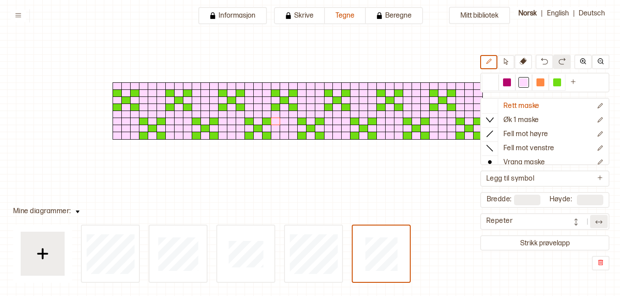
click at [579, 220] on img at bounding box center [576, 221] width 9 height 9
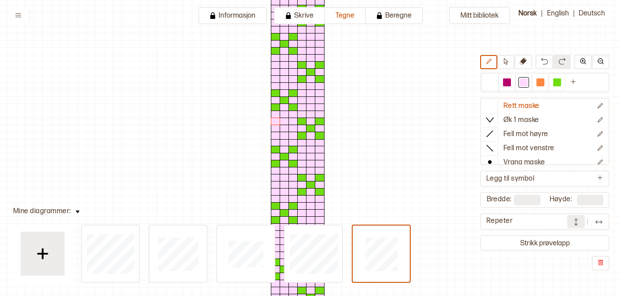
click at [581, 221] on button at bounding box center [576, 221] width 18 height 13
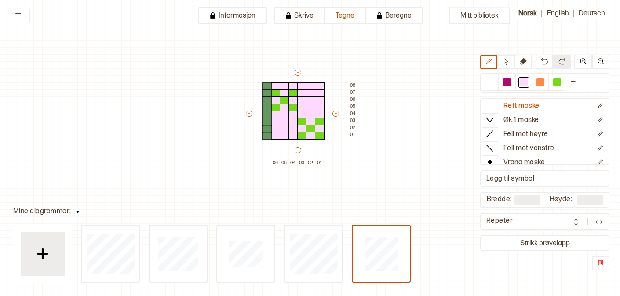
type input "*"
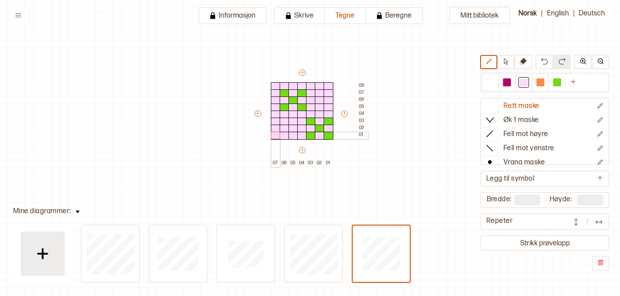
drag, startPoint x: 274, startPoint y: 86, endPoint x: 273, endPoint y: 138, distance: 51.9
click at [274, 138] on div "+ + + + 07 06 05 04 03 02 01 08 07 06 05 04 03 02 01" at bounding box center [310, 117] width 114 height 99
click at [555, 86] on div at bounding box center [557, 82] width 11 height 11
click at [281, 85] on div at bounding box center [285, 86] width 10 height 8
click at [274, 93] on div at bounding box center [276, 93] width 10 height 8
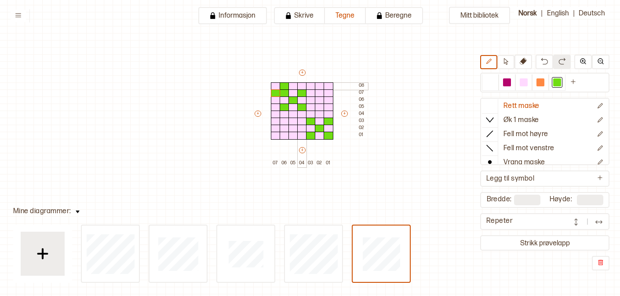
click at [302, 85] on div at bounding box center [302, 86] width 10 height 8
click at [308, 92] on div at bounding box center [311, 93] width 10 height 8
click at [309, 105] on div at bounding box center [311, 107] width 10 height 8
click at [300, 112] on div at bounding box center [302, 114] width 10 height 8
click at [275, 106] on div at bounding box center [276, 107] width 10 height 8
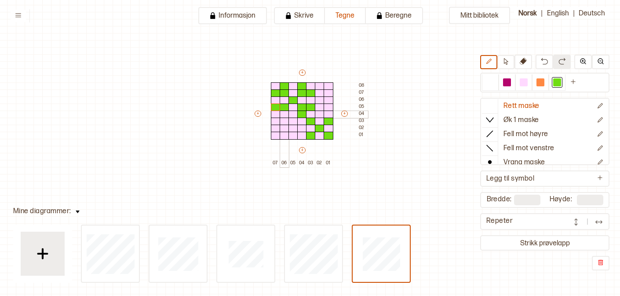
click at [282, 113] on div at bounding box center [285, 114] width 10 height 8
click at [522, 84] on div at bounding box center [524, 82] width 8 height 8
click at [311, 120] on div at bounding box center [311, 121] width 10 height 8
drag, startPoint x: 329, startPoint y: 123, endPoint x: 314, endPoint y: 135, distance: 19.4
click at [314, 135] on div "+ + + + 07 06 05 04 03 02 01 08 07 06 05 04 03 02 01" at bounding box center [310, 117] width 114 height 99
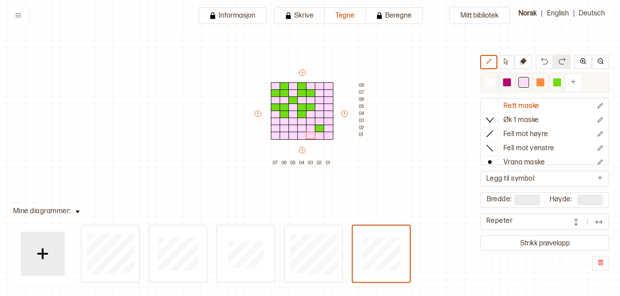
click at [557, 82] on div at bounding box center [557, 82] width 8 height 8
click at [318, 119] on div at bounding box center [320, 121] width 10 height 8
click at [312, 125] on div at bounding box center [311, 128] width 10 height 8
click at [328, 136] on div at bounding box center [329, 136] width 10 height 8
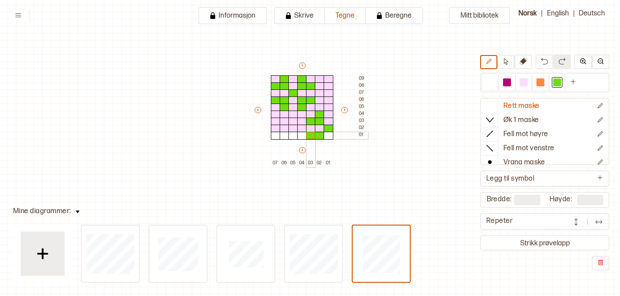
drag, startPoint x: 322, startPoint y: 136, endPoint x: 311, endPoint y: 136, distance: 10.6
click at [311, 136] on div "+ + + + 07 06 05 04 03 02 01 09 08 07 06 05 04 03 02 01" at bounding box center [310, 114] width 114 height 106
type input "**"
click at [312, 143] on div at bounding box center [311, 143] width 10 height 8
click at [522, 85] on div at bounding box center [524, 82] width 8 height 8
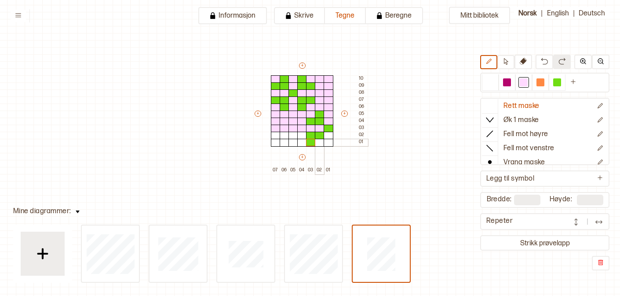
click at [311, 141] on div at bounding box center [311, 143] width 10 height 8
drag, startPoint x: 301, startPoint y: 138, endPoint x: 301, endPoint y: 143, distance: 5.7
click at [301, 144] on div "+ + + + 07 06 05 04 03 02 01 10 09 08 07 06 05 04 03 02 01" at bounding box center [310, 117] width 114 height 113
click at [331, 140] on div "+ + + + 07 06 05 04 03 02 01 10 09 08 07 06 05 04 03 02 01" at bounding box center [310, 117] width 114 height 113
click at [560, 84] on div at bounding box center [557, 82] width 8 height 8
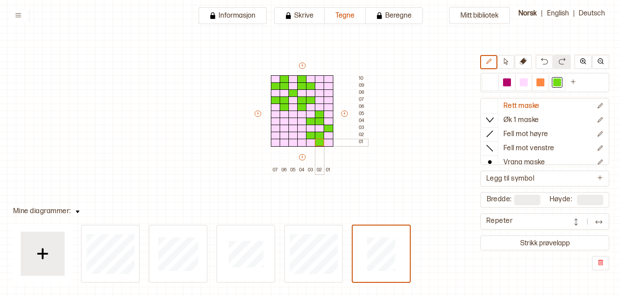
click at [318, 140] on div at bounding box center [320, 143] width 10 height 8
drag, startPoint x: 275, startPoint y: 134, endPoint x: 282, endPoint y: 141, distance: 10.0
click at [282, 141] on div "+ + + + 07 06 05 04 03 02 01 10 09 08 07 06 05 04 03 02 01" at bounding box center [310, 117] width 114 height 113
drag, startPoint x: 273, startPoint y: 121, endPoint x: 280, endPoint y: 121, distance: 7.5
click at [280, 121] on div "+ + + + 07 06 05 04 03 02 01 10 09 08 07 06 05 04 03 02 01" at bounding box center [310, 117] width 114 height 113
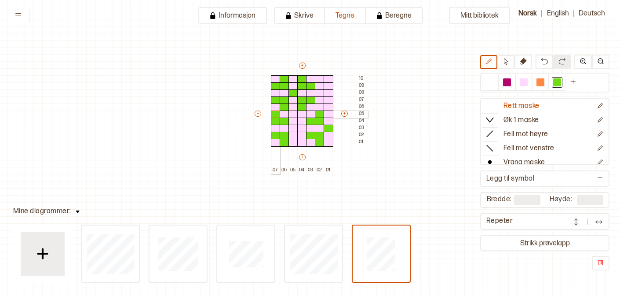
click at [274, 116] on div at bounding box center [276, 114] width 10 height 8
click at [599, 222] on img at bounding box center [599, 221] width 9 height 9
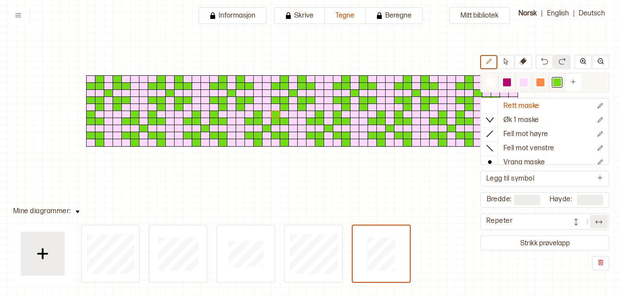
click at [521, 84] on div at bounding box center [524, 82] width 8 height 8
click at [283, 143] on div at bounding box center [285, 143] width 10 height 8
click at [557, 82] on div at bounding box center [557, 82] width 8 height 8
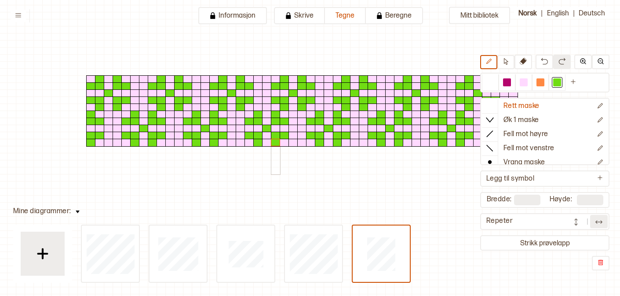
click at [277, 143] on div at bounding box center [276, 143] width 10 height 8
click at [523, 84] on div at bounding box center [524, 82] width 8 height 8
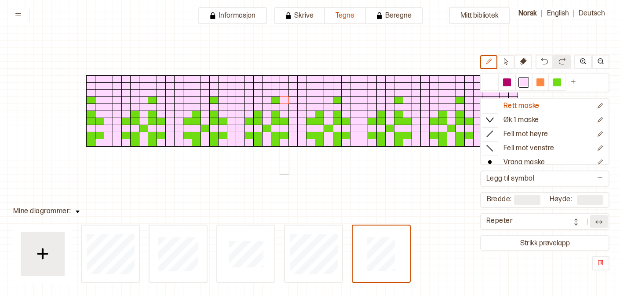
drag, startPoint x: 284, startPoint y: 78, endPoint x: 277, endPoint y: 98, distance: 20.7
click at [277, 98] on div at bounding box center [310, 117] width 114 height 113
click at [552, 84] on div at bounding box center [557, 82] width 11 height 11
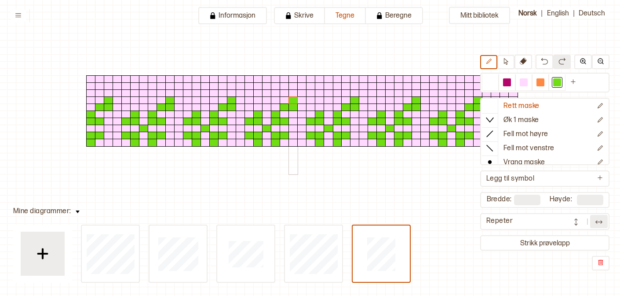
drag, startPoint x: 287, startPoint y: 106, endPoint x: 291, endPoint y: 100, distance: 7.2
click at [291, 100] on div at bounding box center [310, 117] width 114 height 113
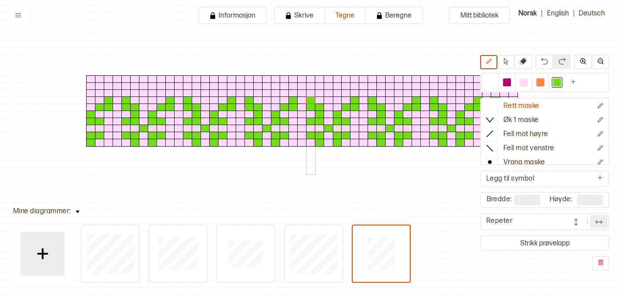
drag, startPoint x: 317, startPoint y: 105, endPoint x: 310, endPoint y: 99, distance: 10.0
click at [310, 99] on div at bounding box center [310, 117] width 114 height 113
click at [523, 85] on div at bounding box center [524, 82] width 8 height 8
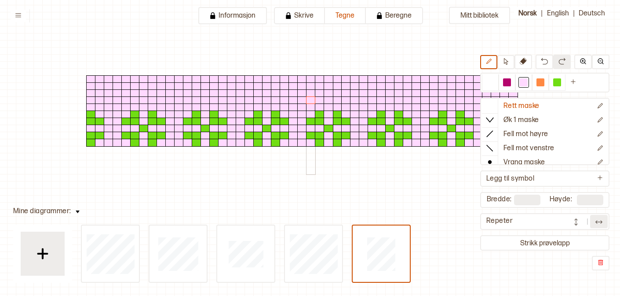
drag, startPoint x: 323, startPoint y: 104, endPoint x: 312, endPoint y: 101, distance: 12.0
click at [312, 101] on div at bounding box center [310, 117] width 114 height 113
click at [558, 82] on div at bounding box center [557, 82] width 8 height 8
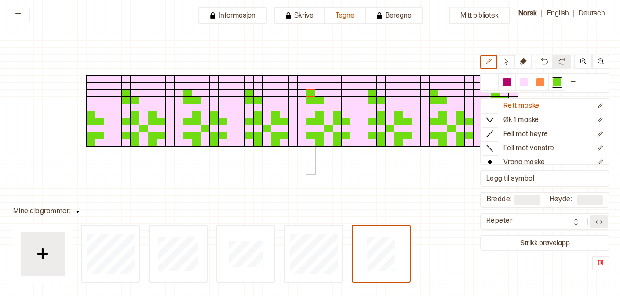
drag, startPoint x: 318, startPoint y: 100, endPoint x: 310, endPoint y: 92, distance: 10.9
click at [310, 92] on div at bounding box center [310, 117] width 114 height 113
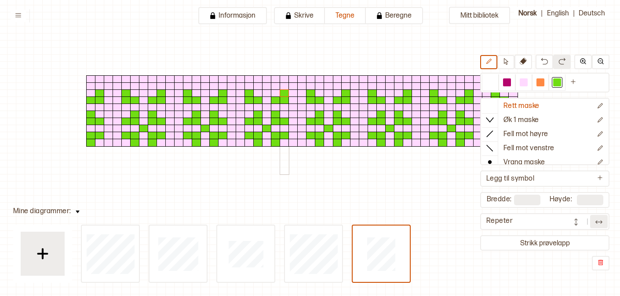
drag, startPoint x: 277, startPoint y: 100, endPoint x: 283, endPoint y: 93, distance: 9.0
click at [283, 93] on div at bounding box center [310, 117] width 114 height 113
click at [522, 80] on div at bounding box center [524, 82] width 8 height 8
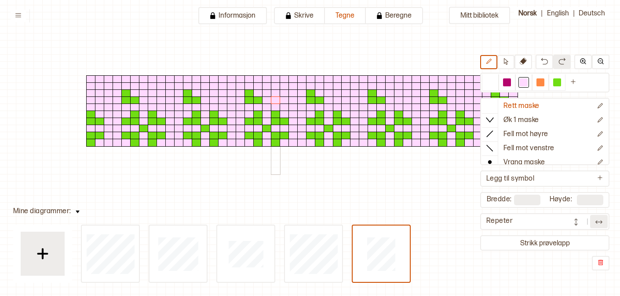
drag, startPoint x: 283, startPoint y: 91, endPoint x: 274, endPoint y: 98, distance: 10.7
click at [274, 98] on div at bounding box center [310, 117] width 114 height 113
click at [556, 84] on div at bounding box center [557, 82] width 8 height 8
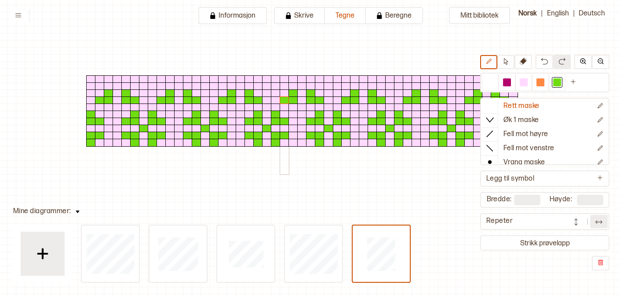
drag, startPoint x: 295, startPoint y: 92, endPoint x: 284, endPoint y: 99, distance: 12.4
click at [284, 99] on div at bounding box center [310, 117] width 114 height 113
click at [300, 88] on div at bounding box center [302, 86] width 10 height 8
click at [521, 84] on div at bounding box center [524, 82] width 8 height 8
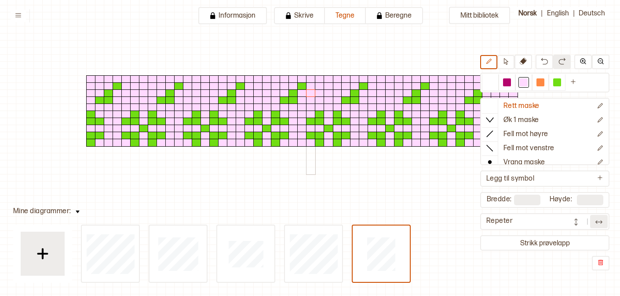
drag, startPoint x: 322, startPoint y: 98, endPoint x: 308, endPoint y: 95, distance: 14.3
click at [308, 95] on div at bounding box center [310, 117] width 114 height 113
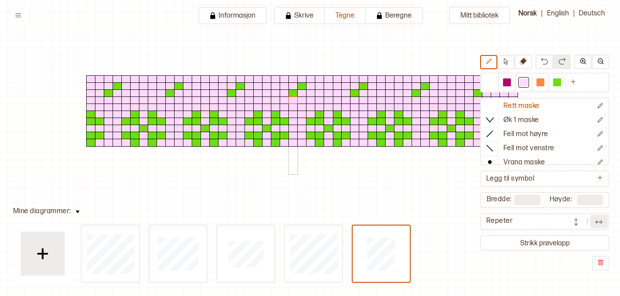
drag, startPoint x: 286, startPoint y: 101, endPoint x: 291, endPoint y: 97, distance: 6.2
click at [291, 97] on div at bounding box center [310, 117] width 114 height 113
click at [557, 84] on div at bounding box center [557, 82] width 8 height 8
click at [308, 95] on div at bounding box center [311, 93] width 10 height 8
click at [318, 95] on div at bounding box center [320, 93] width 10 height 8
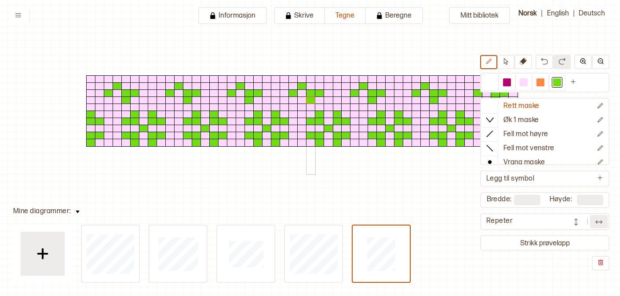
click at [311, 101] on div at bounding box center [311, 100] width 10 height 8
click at [292, 101] on div at bounding box center [294, 100] width 10 height 8
click at [285, 93] on div at bounding box center [285, 93] width 10 height 8
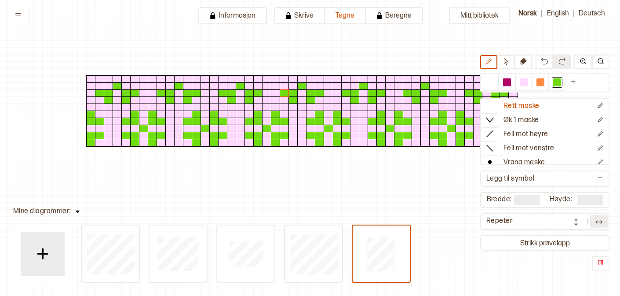
click at [592, 223] on button at bounding box center [599, 221] width 18 height 13
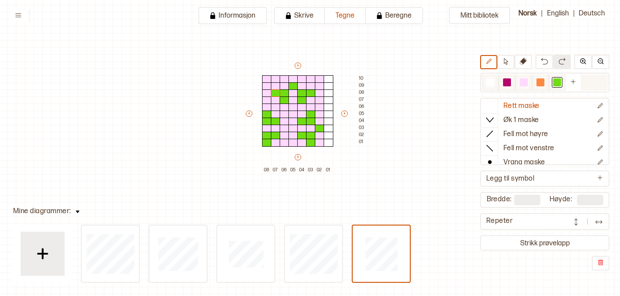
click at [525, 86] on div at bounding box center [524, 82] width 11 height 11
drag, startPoint x: 272, startPoint y: 89, endPoint x: 311, endPoint y: 94, distance: 39.9
click at [311, 94] on div "+ + + + 08 07 06 05 04 03 02 01 10 09 08 07 06 05 04 03 02 01" at bounding box center [306, 117] width 123 height 113
click at [302, 91] on div at bounding box center [302, 93] width 10 height 8
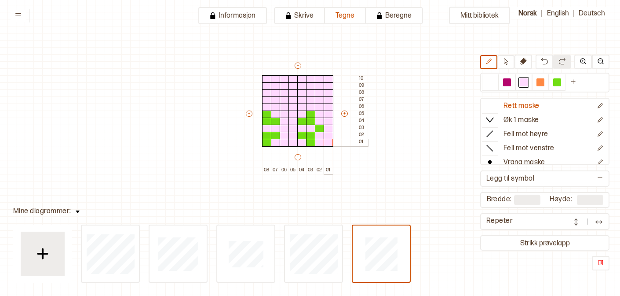
drag, startPoint x: 329, startPoint y: 80, endPoint x: 326, endPoint y: 145, distance: 65.1
click at [326, 145] on div "+ + + + 08 07 06 05 04 03 02 01 10 09 08 07 06 05 04 03 02 01" at bounding box center [306, 117] width 123 height 113
click at [549, 83] on div at bounding box center [557, 82] width 17 height 16
click at [558, 84] on div at bounding box center [557, 82] width 8 height 8
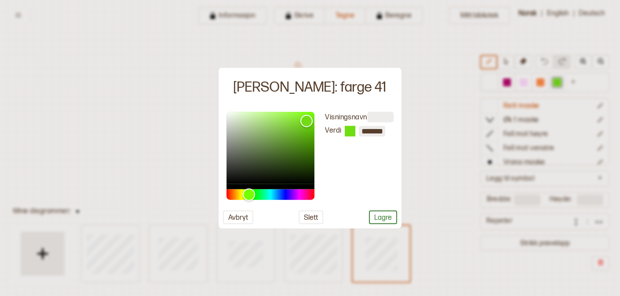
click at [384, 219] on button "Lagre" at bounding box center [383, 217] width 28 height 14
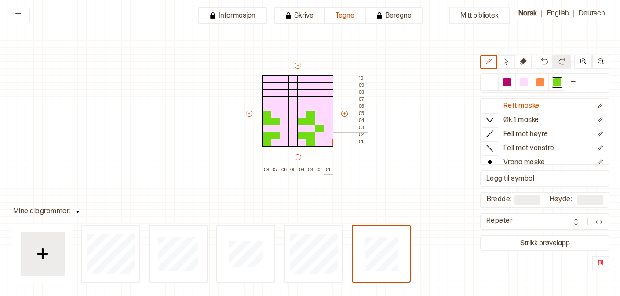
click at [332, 130] on div at bounding box center [329, 128] width 10 height 8
click at [525, 85] on div at bounding box center [524, 82] width 8 height 8
click at [316, 125] on div at bounding box center [320, 128] width 10 height 8
drag, startPoint x: 312, startPoint y: 112, endPoint x: 310, endPoint y: 138, distance: 26.0
click at [310, 138] on div "+ + + + 08 07 06 05 04 03 02 01 10 09 08 07 06 05 04 03 02 01" at bounding box center [306, 117] width 123 height 113
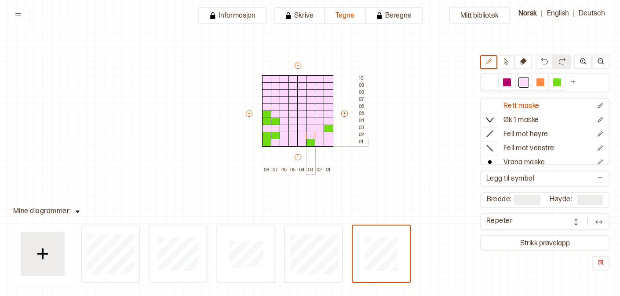
click at [313, 142] on div at bounding box center [311, 143] width 10 height 8
click at [557, 84] on div at bounding box center [557, 82] width 8 height 8
click at [318, 121] on div at bounding box center [320, 121] width 10 height 8
click at [310, 122] on div at bounding box center [311, 121] width 10 height 8
click at [319, 114] on div at bounding box center [320, 114] width 10 height 8
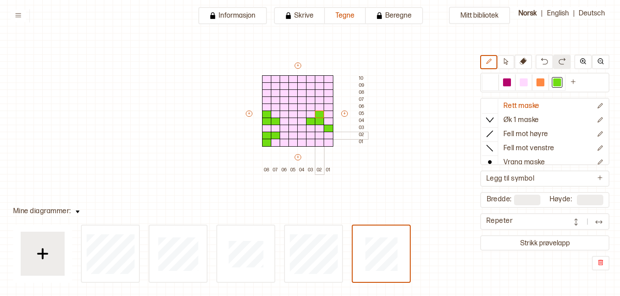
click at [319, 135] on div at bounding box center [320, 136] width 10 height 8
click at [319, 143] on div at bounding box center [320, 143] width 10 height 8
click at [311, 134] on div at bounding box center [311, 136] width 10 height 8
click at [597, 225] on img at bounding box center [599, 221] width 9 height 9
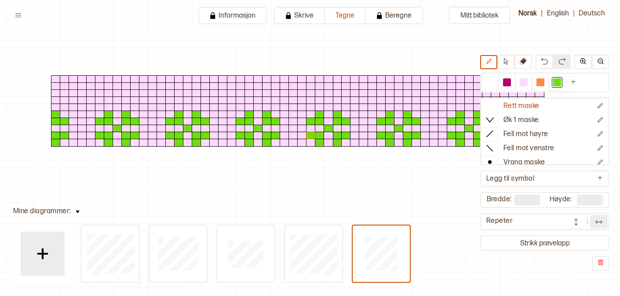
click at [597, 225] on img at bounding box center [599, 221] width 9 height 9
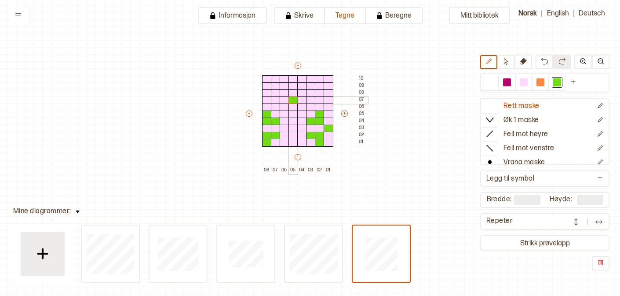
click at [293, 100] on div at bounding box center [294, 100] width 10 height 8
click at [299, 104] on div at bounding box center [302, 107] width 10 height 8
click at [309, 106] on div at bounding box center [311, 107] width 10 height 8
click at [301, 113] on div at bounding box center [302, 114] width 10 height 8
click at [283, 106] on div at bounding box center [285, 107] width 10 height 8
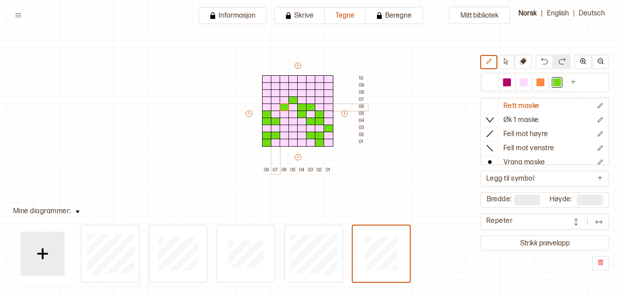
click at [276, 106] on div at bounding box center [276, 107] width 10 height 8
click at [283, 112] on div at bounding box center [285, 114] width 10 height 8
click at [285, 92] on div at bounding box center [285, 93] width 10 height 8
click at [285, 87] on div at bounding box center [285, 86] width 10 height 8
click at [274, 91] on div at bounding box center [276, 93] width 10 height 8
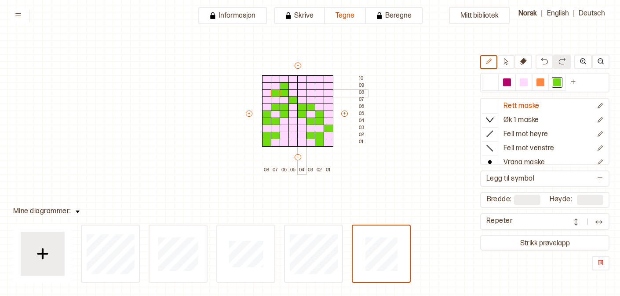
click at [302, 91] on div at bounding box center [302, 93] width 10 height 8
click at [300, 84] on div at bounding box center [302, 86] width 10 height 8
click at [309, 90] on div at bounding box center [311, 93] width 10 height 8
click at [601, 221] on img at bounding box center [599, 221] width 9 height 9
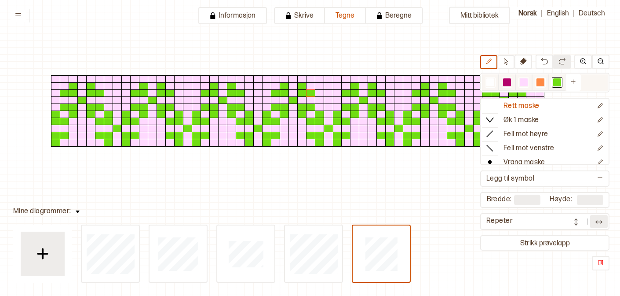
click at [520, 84] on div at bounding box center [524, 82] width 8 height 8
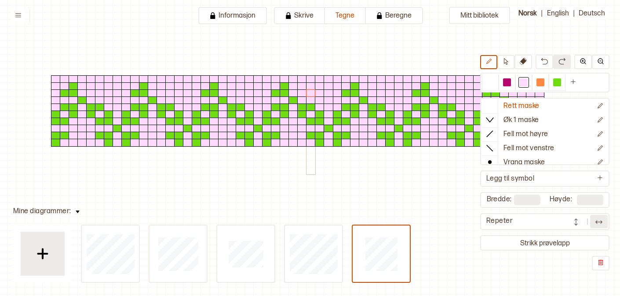
drag, startPoint x: 300, startPoint y: 86, endPoint x: 307, endPoint y: 93, distance: 10.0
click at [307, 92] on div at bounding box center [306, 117] width 123 height 113
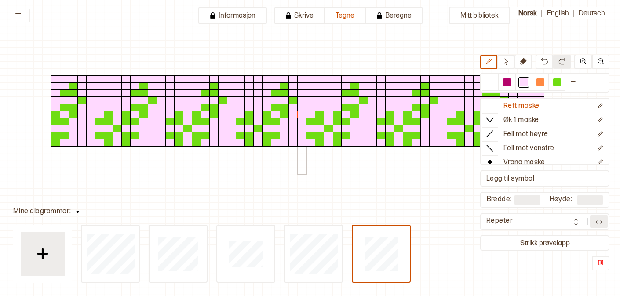
drag, startPoint x: 309, startPoint y: 108, endPoint x: 302, endPoint y: 113, distance: 7.9
click at [302, 113] on div at bounding box center [306, 117] width 123 height 113
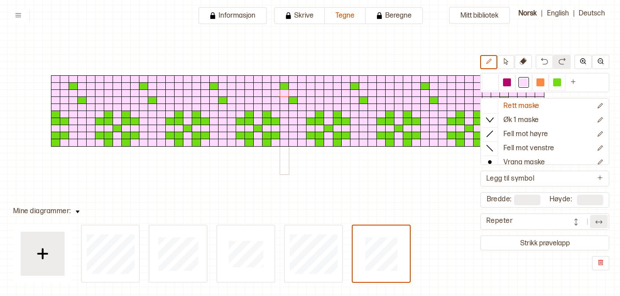
drag, startPoint x: 284, startPoint y: 113, endPoint x: 282, endPoint y: 85, distance: 27.8
click at [282, 86] on div at bounding box center [306, 117] width 123 height 113
click at [558, 85] on div at bounding box center [557, 82] width 8 height 8
click at [292, 92] on div at bounding box center [294, 93] width 10 height 8
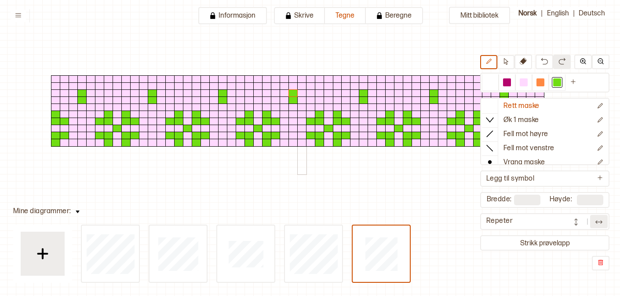
click at [303, 99] on div at bounding box center [302, 100] width 10 height 8
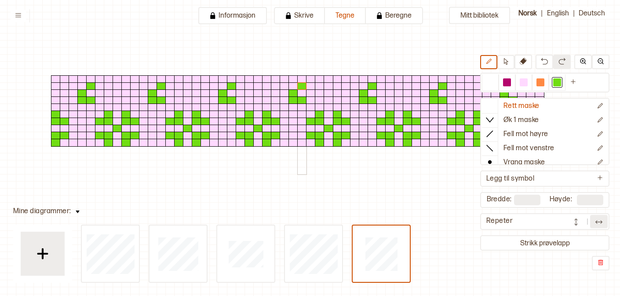
click at [302, 83] on div at bounding box center [302, 86] width 10 height 8
click at [282, 86] on div at bounding box center [285, 86] width 10 height 8
click at [282, 99] on div at bounding box center [285, 100] width 10 height 8
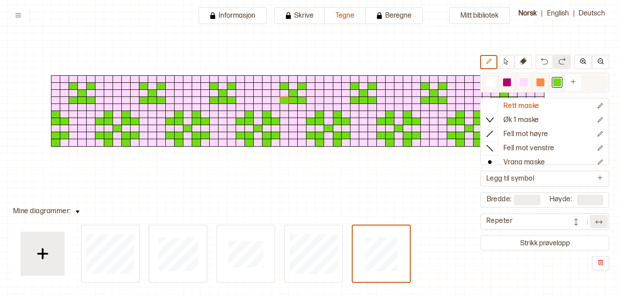
click at [519, 80] on div at bounding box center [524, 82] width 11 height 11
click at [293, 97] on div at bounding box center [294, 100] width 10 height 8
click at [558, 82] on div at bounding box center [557, 82] width 8 height 8
click at [309, 98] on div at bounding box center [311, 100] width 10 height 8
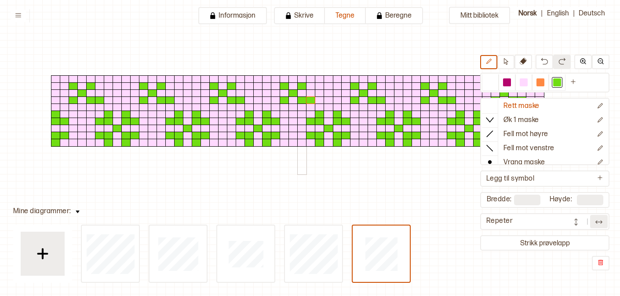
click at [304, 104] on div at bounding box center [302, 107] width 10 height 8
click at [311, 85] on div at bounding box center [311, 86] width 10 height 8
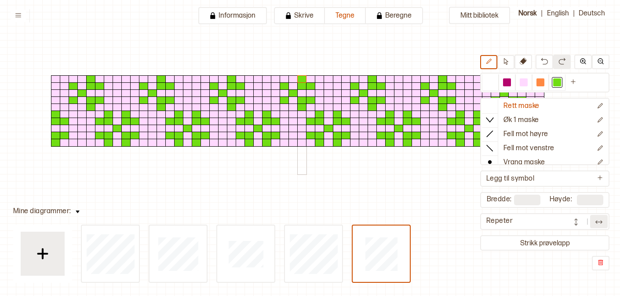
click at [301, 79] on div at bounding box center [302, 79] width 10 height 8
click at [282, 79] on div at bounding box center [285, 79] width 10 height 8
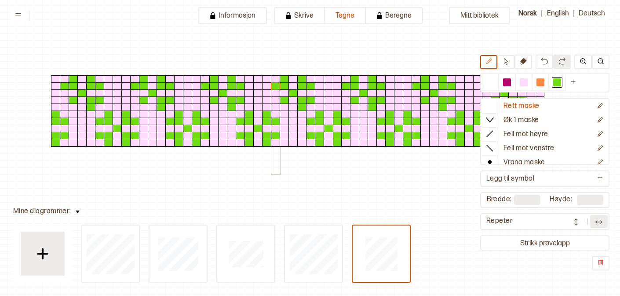
click at [275, 84] on div at bounding box center [276, 86] width 10 height 8
click at [277, 98] on div at bounding box center [276, 100] width 10 height 8
click at [283, 107] on div at bounding box center [285, 107] width 10 height 8
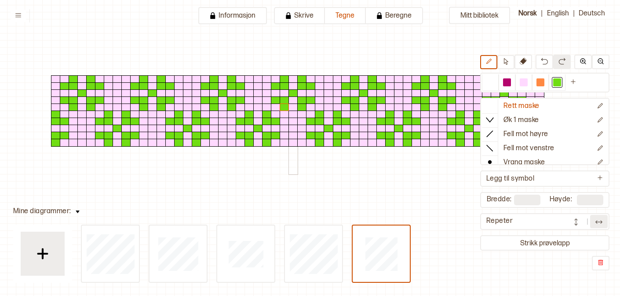
click at [293, 128] on div at bounding box center [294, 128] width 10 height 8
click at [330, 92] on div at bounding box center [329, 93] width 10 height 8
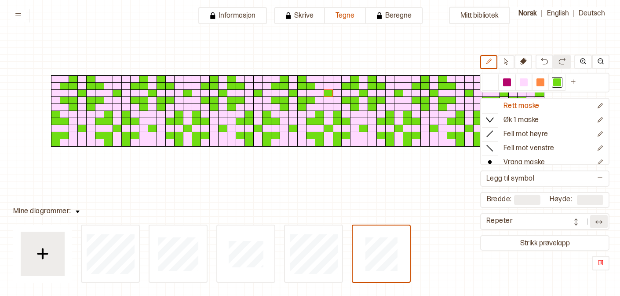
click at [598, 220] on img at bounding box center [599, 221] width 9 height 9
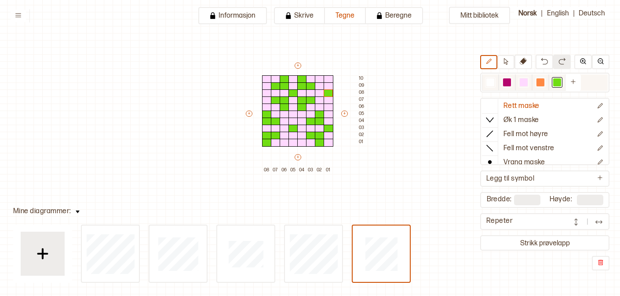
click at [510, 86] on div at bounding box center [507, 82] width 11 height 11
drag, startPoint x: 285, startPoint y: 80, endPoint x: 277, endPoint y: 85, distance: 9.1
click at [277, 85] on div "+ + + + 08 07 06 05 04 03 02 01 10 09 08 07 06 05 04 03 02 01" at bounding box center [306, 117] width 123 height 113
drag, startPoint x: 276, startPoint y: 101, endPoint x: 281, endPoint y: 105, distance: 6.3
click at [281, 105] on div "+ + + + 08 07 06 05 04 03 02 01 10 09 08 07 06 05 04 03 02 01" at bounding box center [306, 117] width 123 height 113
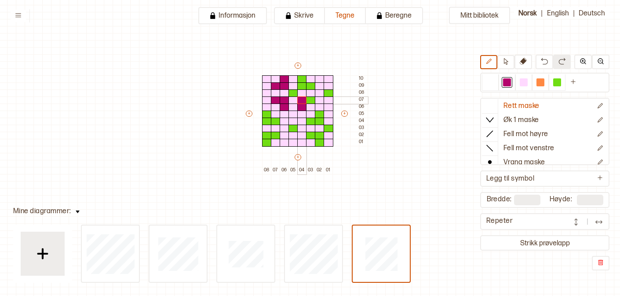
drag, startPoint x: 301, startPoint y: 106, endPoint x: 306, endPoint y: 101, distance: 6.8
click at [306, 101] on div "+ + + + 08 07 06 05 04 03 02 01 10 09 08 07 06 05 04 03 02 01" at bounding box center [306, 117] width 123 height 113
drag, startPoint x: 301, startPoint y: 80, endPoint x: 308, endPoint y: 84, distance: 7.9
click at [308, 84] on div "+ + + + 08 07 06 05 04 03 02 01 10 09 08 07 06 05 04 03 02 01" at bounding box center [306, 117] width 123 height 113
drag, startPoint x: 265, startPoint y: 115, endPoint x: 273, endPoint y: 122, distance: 10.3
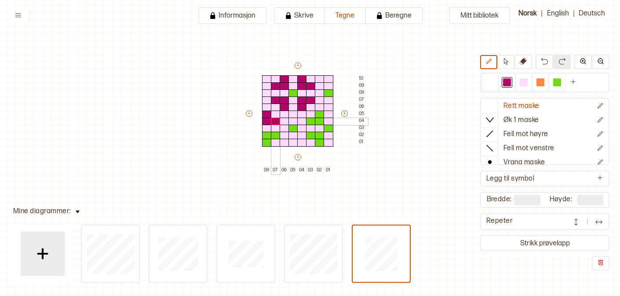
click at [273, 122] on div "+ + + + 08 07 06 05 04 03 02 01 10 09 08 07 06 05 04 03 02 01" at bounding box center [306, 117] width 123 height 113
drag, startPoint x: 273, startPoint y: 135, endPoint x: 266, endPoint y: 140, distance: 9.2
click at [266, 140] on div "+ + + + 08 07 06 05 04 03 02 01 10 09 08 07 06 05 04 03 02 01" at bounding box center [306, 117] width 123 height 113
drag, startPoint x: 319, startPoint y: 142, endPoint x: 318, endPoint y: 136, distance: 5.8
click at [318, 136] on div "+ + + + 08 07 06 05 04 03 02 01 10 09 08 07 06 05 04 03 02 01" at bounding box center [306, 117] width 123 height 113
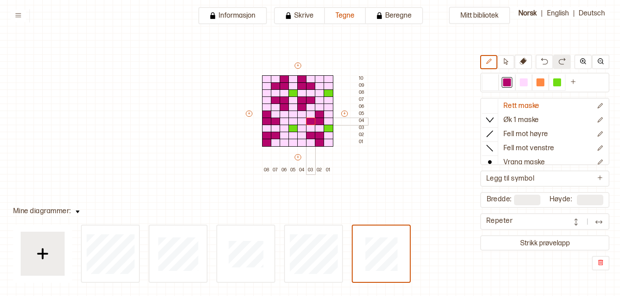
drag, startPoint x: 318, startPoint y: 111, endPoint x: 311, endPoint y: 119, distance: 10.6
click at [311, 119] on div "+ + + + 08 07 06 05 04 03 02 01 10 09 08 07 06 05 04 03 02 01" at bounding box center [306, 117] width 123 height 113
click at [600, 215] on button at bounding box center [599, 221] width 18 height 13
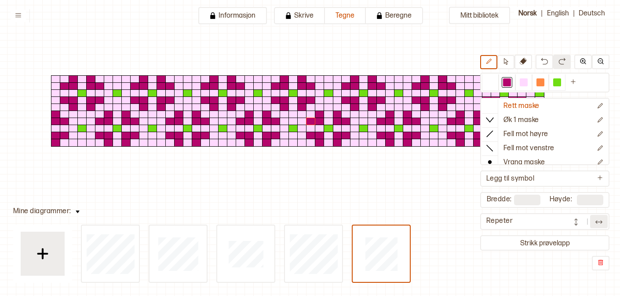
click at [186, 85] on div at bounding box center [188, 86] width 10 height 8
click at [259, 85] on div at bounding box center [258, 86] width 10 height 8
click at [329, 86] on div at bounding box center [329, 86] width 10 height 8
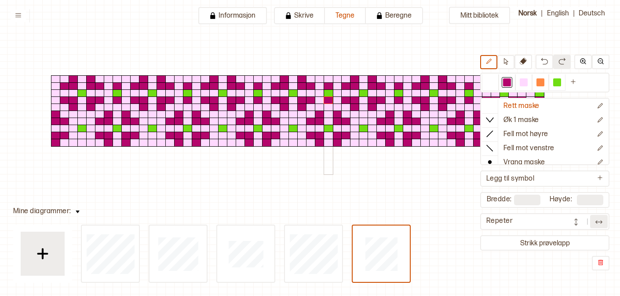
click at [329, 99] on div at bounding box center [329, 100] width 10 height 8
click at [335, 93] on div at bounding box center [338, 93] width 10 height 8
click at [402, 92] on div at bounding box center [399, 93] width 10 height 8
click at [405, 92] on div at bounding box center [408, 93] width 10 height 8
click at [194, 93] on div at bounding box center [197, 93] width 10 height 8
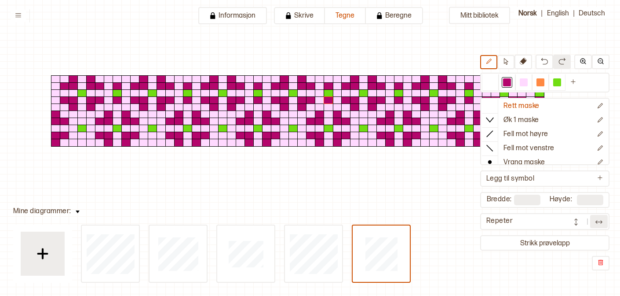
click at [598, 227] on button at bounding box center [599, 221] width 18 height 13
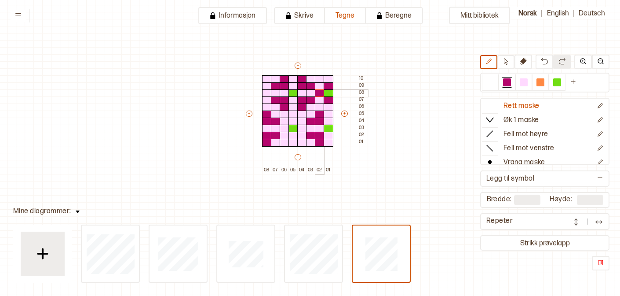
click at [321, 93] on div at bounding box center [320, 93] width 10 height 8
click at [265, 92] on div at bounding box center [267, 93] width 10 height 8
click at [292, 122] on div at bounding box center [294, 121] width 10 height 8
click at [292, 135] on div at bounding box center [294, 136] width 10 height 8
click at [301, 129] on div at bounding box center [302, 128] width 10 height 8
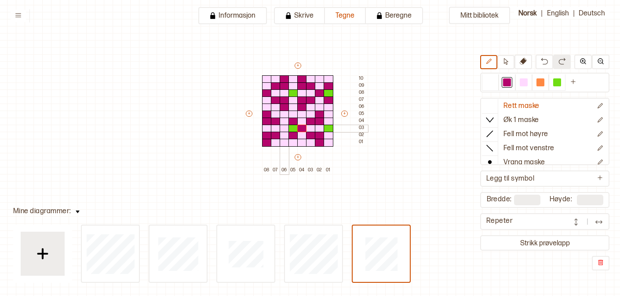
click at [281, 129] on div at bounding box center [285, 128] width 10 height 8
click at [601, 222] on img at bounding box center [599, 221] width 9 height 9
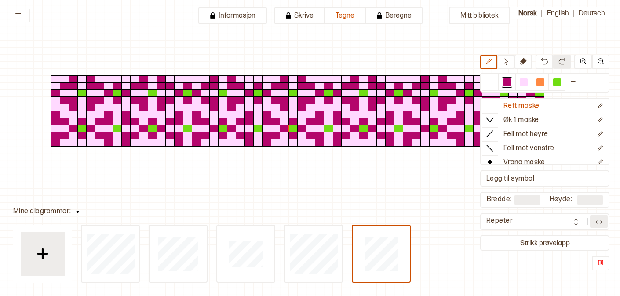
click at [583, 224] on button at bounding box center [576, 221] width 18 height 13
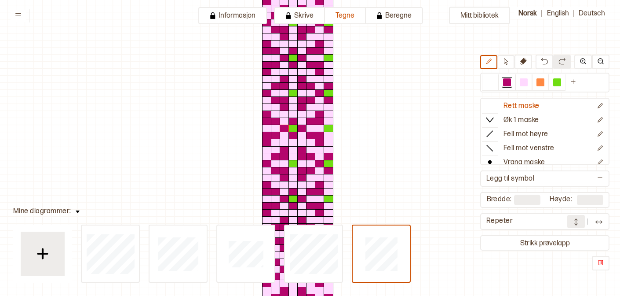
click at [584, 223] on button at bounding box center [576, 221] width 18 height 13
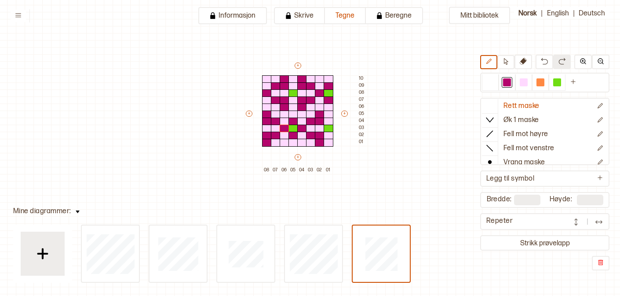
click at [600, 224] on img at bounding box center [599, 221] width 9 height 9
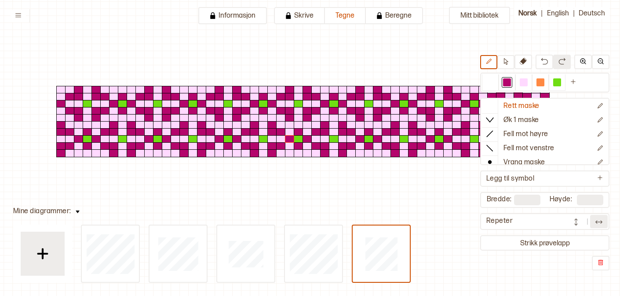
scroll to position [41, 4]
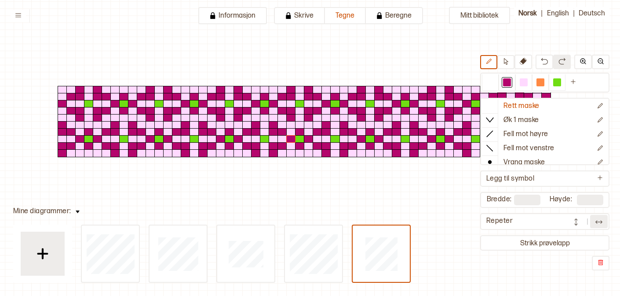
click at [596, 221] on img at bounding box center [599, 221] width 9 height 9
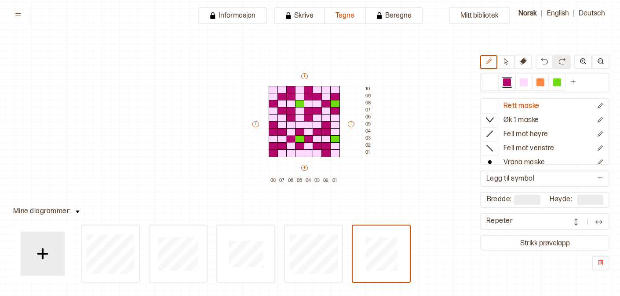
click at [597, 228] on button at bounding box center [599, 221] width 18 height 13
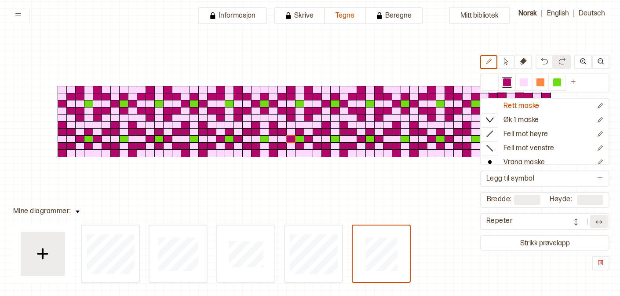
click at [589, 225] on div at bounding box center [587, 221] width 40 height 13
click at [579, 222] on img at bounding box center [576, 221] width 9 height 9
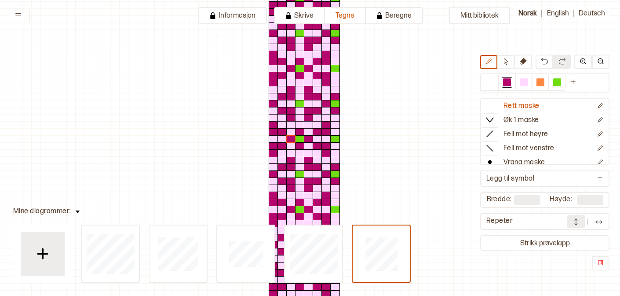
click at [599, 228] on div "Repeter" at bounding box center [544, 221] width 129 height 17
click at [598, 223] on img at bounding box center [599, 221] width 9 height 9
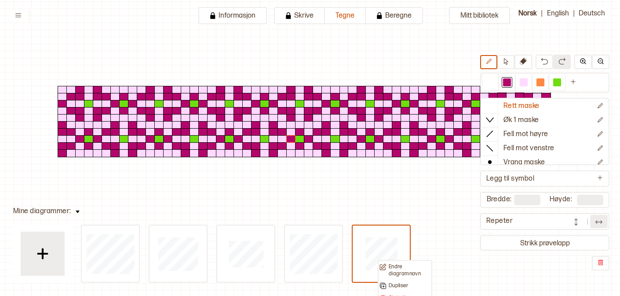
click at [400, 283] on p "Dupliser" at bounding box center [398, 285] width 19 height 7
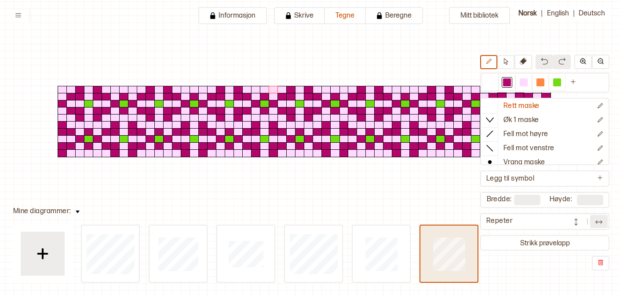
click at [465, 260] on div at bounding box center [448, 253] width 57 height 56
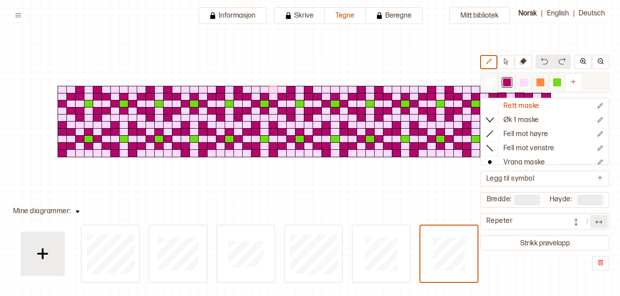
click at [526, 78] on div at bounding box center [524, 82] width 8 height 8
click at [300, 129] on div at bounding box center [300, 132] width 10 height 8
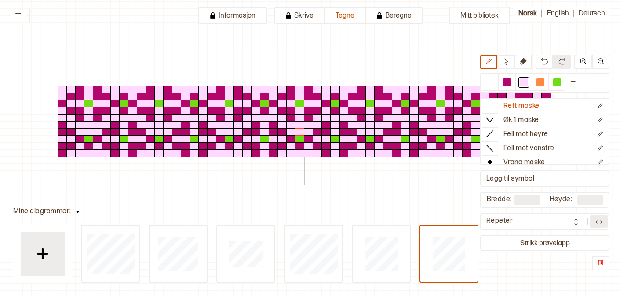
click at [300, 146] on div at bounding box center [300, 146] width 10 height 8
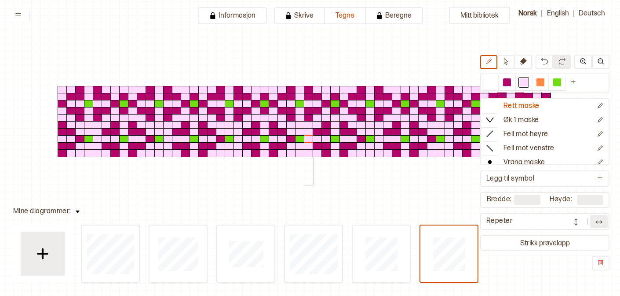
click at [308, 141] on div at bounding box center [309, 139] width 10 height 8
click at [292, 141] on div at bounding box center [291, 139] width 10 height 8
click at [335, 97] on div at bounding box center [335, 97] width 10 height 8
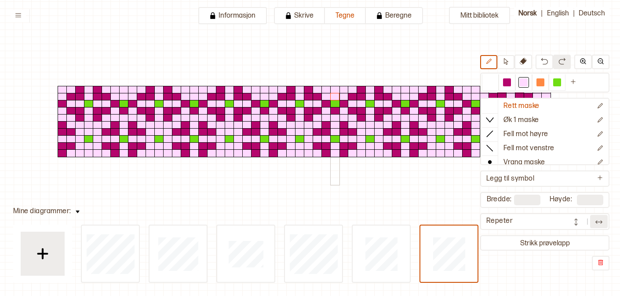
click at [335, 109] on div at bounding box center [335, 111] width 10 height 8
click at [324, 105] on div at bounding box center [327, 104] width 10 height 8
click at [347, 104] on div at bounding box center [344, 104] width 10 height 8
click at [344, 104] on div at bounding box center [344, 104] width 10 height 8
click at [274, 103] on div at bounding box center [274, 104] width 10 height 8
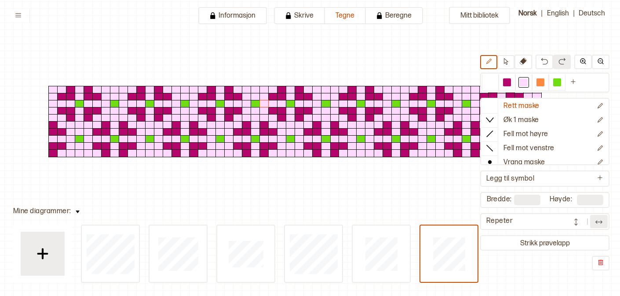
scroll to position [41, 0]
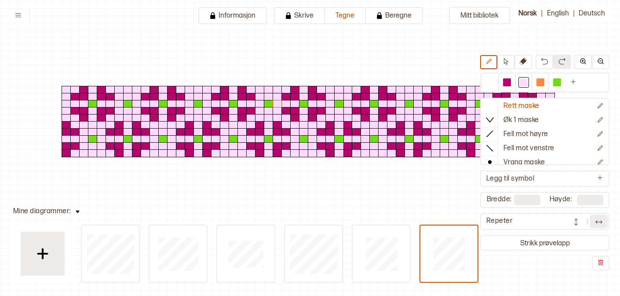
click at [600, 221] on img at bounding box center [599, 221] width 9 height 9
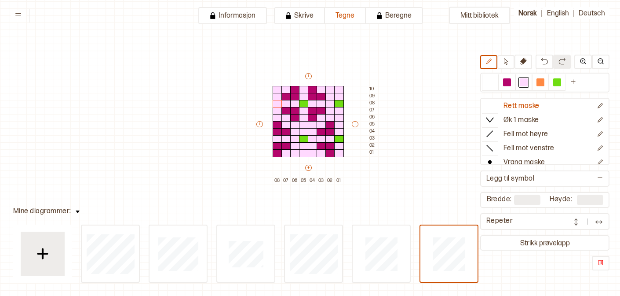
click at [589, 220] on div at bounding box center [587, 221] width 40 height 13
click at [581, 219] on button at bounding box center [576, 221] width 18 height 13
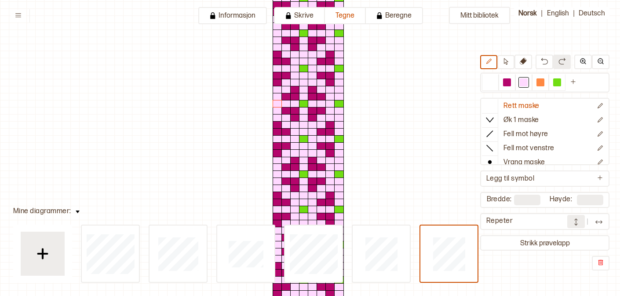
click at [598, 223] on img at bounding box center [599, 221] width 9 height 9
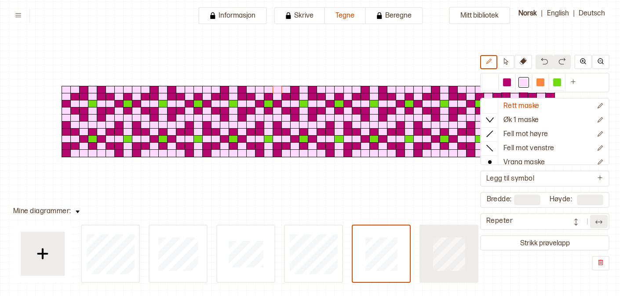
click at [139, 266] on div at bounding box center [110, 253] width 57 height 56
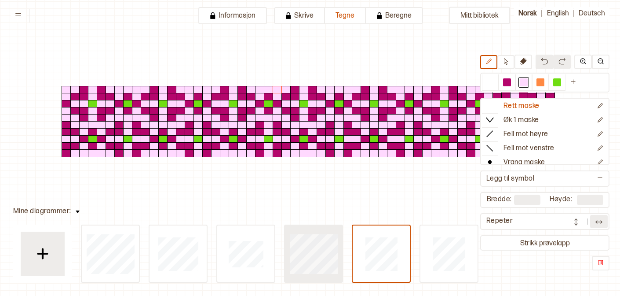
type input "**"
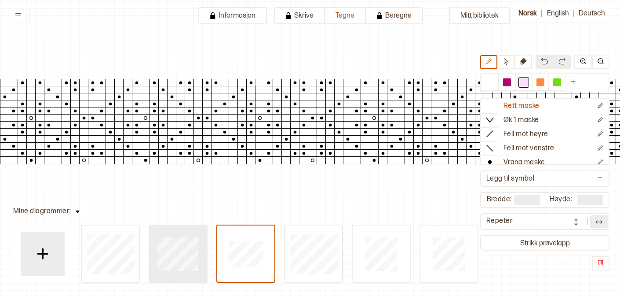
type input "**"
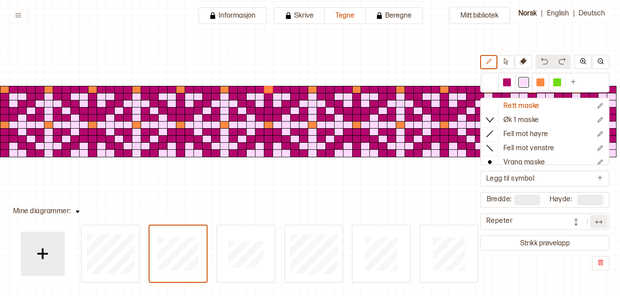
click at [140, 256] on div at bounding box center [280, 256] width 398 height 53
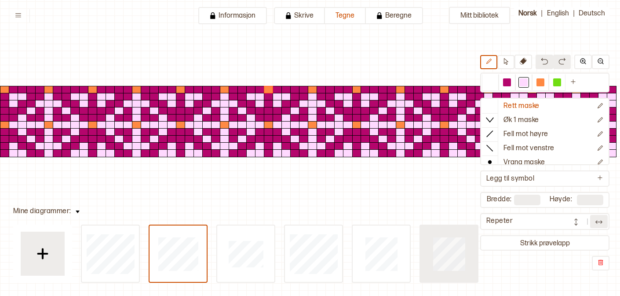
click at [139, 267] on div at bounding box center [110, 253] width 57 height 56
type input "*"
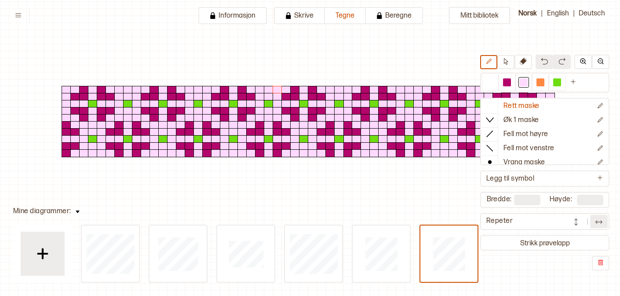
click at [594, 225] on button at bounding box center [599, 221] width 18 height 13
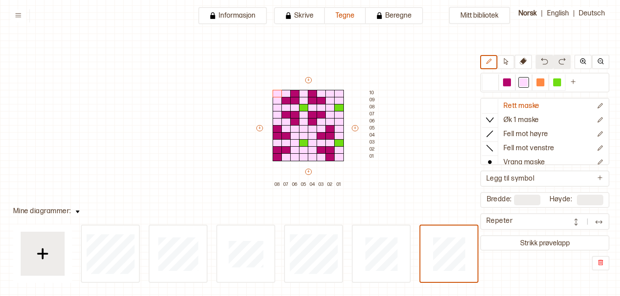
scroll to position [39, 0]
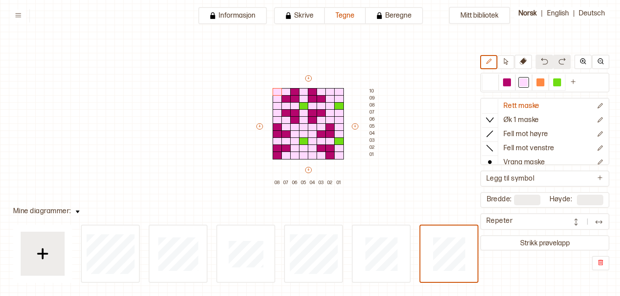
click at [598, 227] on button at bounding box center [599, 221] width 18 height 13
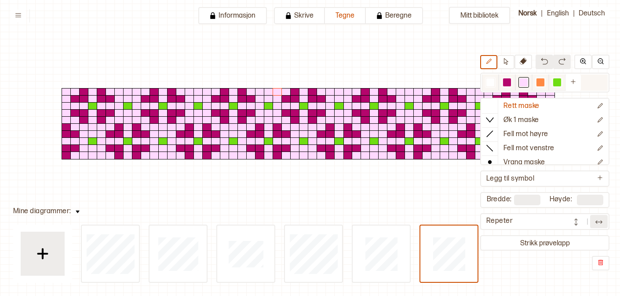
click at [504, 80] on div at bounding box center [507, 82] width 8 height 8
click at [522, 78] on div at bounding box center [524, 82] width 8 height 8
click at [339, 107] on div at bounding box center [339, 106] width 10 height 8
click at [307, 142] on div at bounding box center [304, 141] width 10 height 8
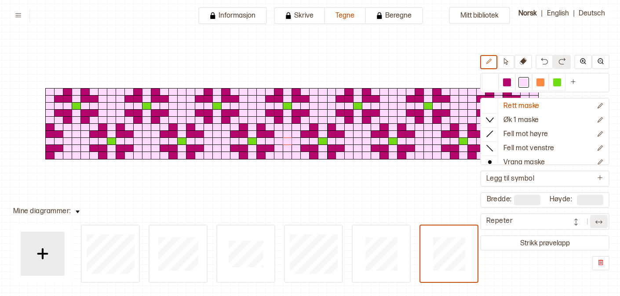
scroll to position [39, 15]
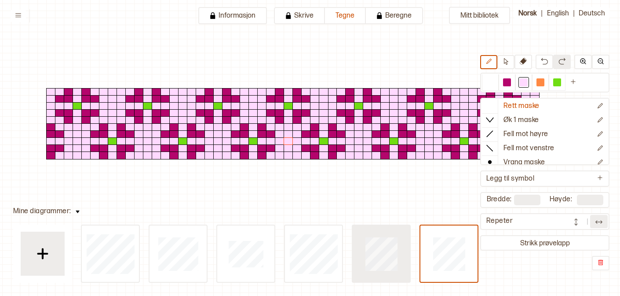
click at [139, 237] on div at bounding box center [110, 253] width 57 height 56
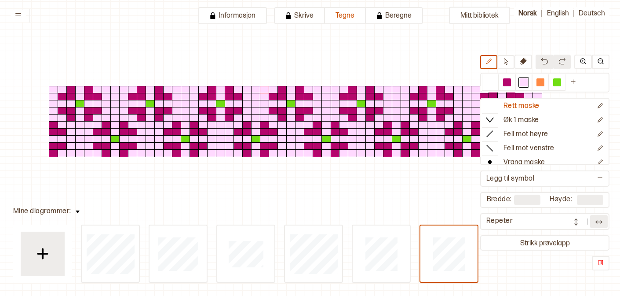
scroll to position [40, 13]
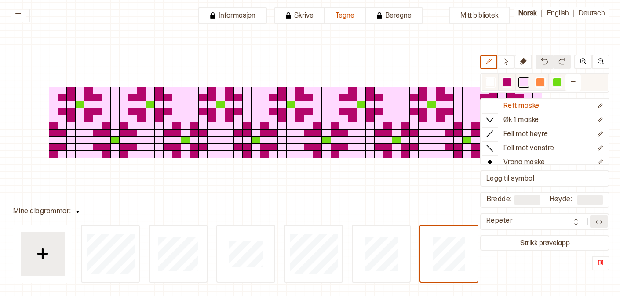
click at [539, 83] on div at bounding box center [541, 82] width 8 height 8
drag, startPoint x: 422, startPoint y: 118, endPoint x: 421, endPoint y: 113, distance: 5.8
click at [421, 113] on div at bounding box center [436, 122] width 70 height 70
drag, startPoint x: 341, startPoint y: 111, endPoint x: 348, endPoint y: 111, distance: 6.6
click at [348, 111] on div at bounding box center [365, 122] width 70 height 70
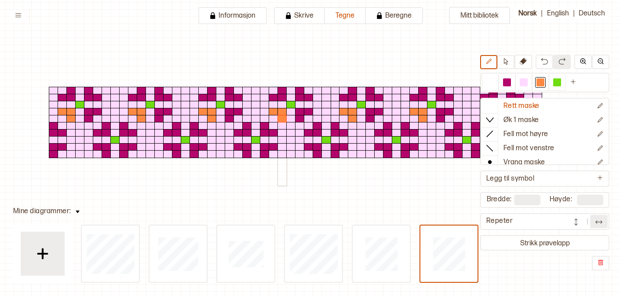
drag, startPoint x: 272, startPoint y: 112, endPoint x: 281, endPoint y: 117, distance: 10.4
click at [281, 116] on div at bounding box center [303, 129] width 123 height 113
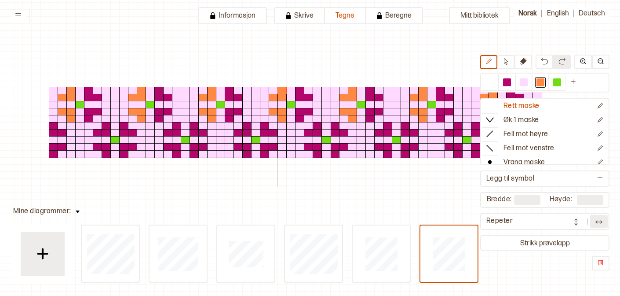
drag, startPoint x: 273, startPoint y: 97, endPoint x: 280, endPoint y: 91, distance: 9.4
click at [280, 91] on div at bounding box center [303, 129] width 123 height 113
drag, startPoint x: 296, startPoint y: 91, endPoint x: 304, endPoint y: 97, distance: 10.3
click at [304, 97] on div at bounding box center [303, 129] width 123 height 113
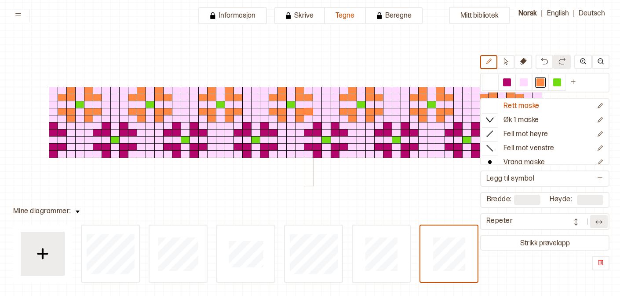
drag, startPoint x: 300, startPoint y: 119, endPoint x: 307, endPoint y: 113, distance: 9.1
click at [307, 113] on div at bounding box center [303, 129] width 123 height 113
click at [509, 83] on div at bounding box center [507, 82] width 8 height 8
click at [289, 104] on div at bounding box center [291, 105] width 10 height 8
click at [540, 80] on div at bounding box center [541, 82] width 8 height 8
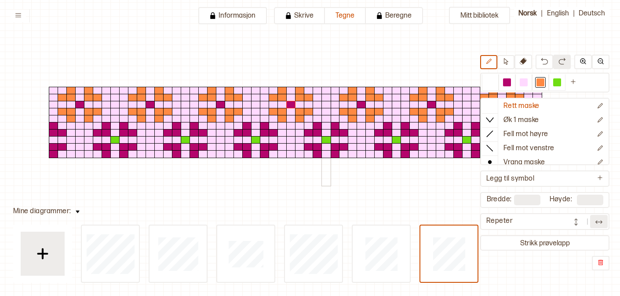
click at [325, 139] on div at bounding box center [327, 140] width 10 height 8
click at [363, 184] on div at bounding box center [303, 129] width 123 height 113
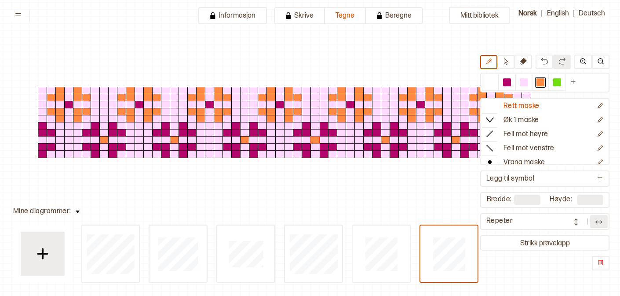
scroll to position [40, 24]
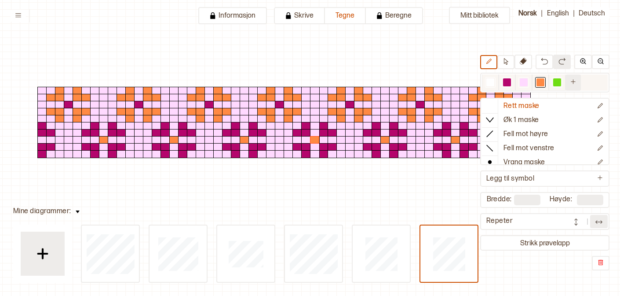
click at [569, 84] on button at bounding box center [573, 82] width 15 height 16
click at [575, 82] on div at bounding box center [574, 82] width 8 height 8
click at [574, 83] on div at bounding box center [574, 82] width 8 height 8
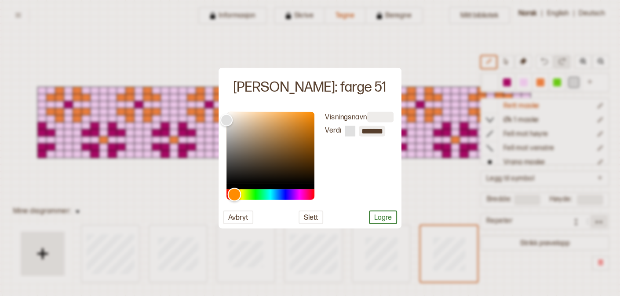
drag, startPoint x: 228, startPoint y: 192, endPoint x: 234, endPoint y: 192, distance: 6.2
click at [234, 192] on div "Hue" at bounding box center [235, 194] width 14 height 14
drag, startPoint x: 231, startPoint y: 121, endPoint x: 289, endPoint y: 139, distance: 60.4
click at [289, 139] on div "Color" at bounding box center [286, 141] width 14 height 14
click at [235, 193] on div "Hue" at bounding box center [236, 194] width 14 height 14
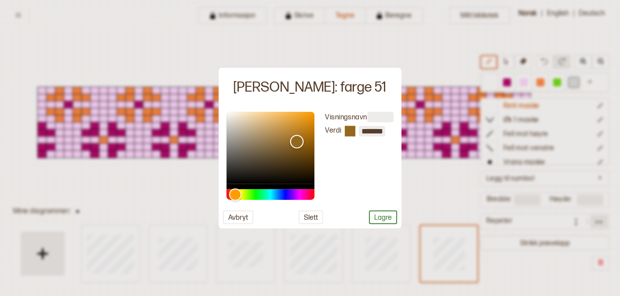
drag, startPoint x: 288, startPoint y: 143, endPoint x: 296, endPoint y: 142, distance: 8.4
click at [297, 142] on div "Color" at bounding box center [297, 142] width 14 height 14
click at [294, 139] on div "Color" at bounding box center [295, 139] width 14 height 14
type input "*******"
drag, startPoint x: 297, startPoint y: 140, endPoint x: 316, endPoint y: 147, distance: 19.8
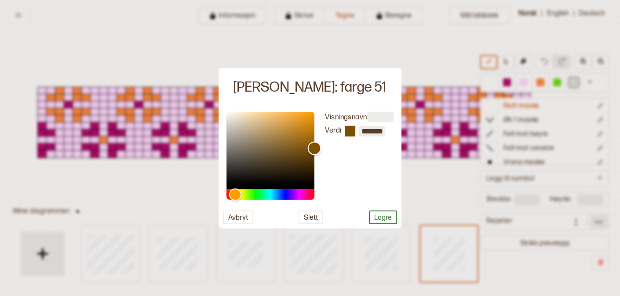
click at [316, 147] on div "Color" at bounding box center [315, 148] width 14 height 14
click at [380, 212] on button "Lagre" at bounding box center [383, 217] width 28 height 14
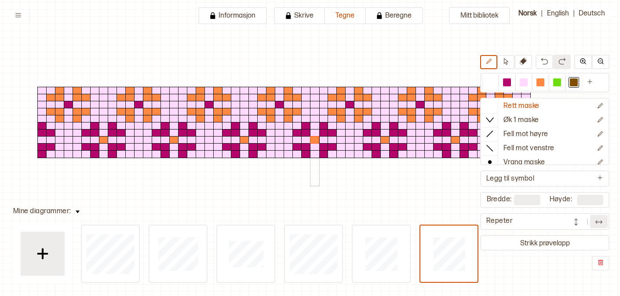
click at [313, 139] on div at bounding box center [315, 140] width 10 height 8
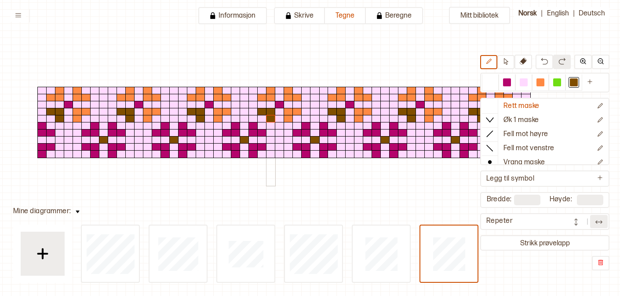
drag, startPoint x: 264, startPoint y: 110, endPoint x: 272, endPoint y: 117, distance: 10.9
click at [272, 117] on div at bounding box center [292, 129] width 123 height 113
drag, startPoint x: 263, startPoint y: 96, endPoint x: 269, endPoint y: 92, distance: 7.9
click at [269, 92] on div at bounding box center [292, 129] width 123 height 113
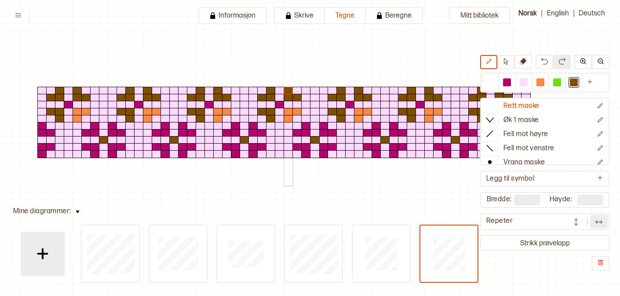
drag, startPoint x: 296, startPoint y: 98, endPoint x: 287, endPoint y: 90, distance: 12.5
click at [287, 90] on div at bounding box center [292, 129] width 123 height 113
drag, startPoint x: 288, startPoint y: 120, endPoint x: 296, endPoint y: 111, distance: 11.2
click at [295, 111] on div at bounding box center [292, 129] width 123 height 113
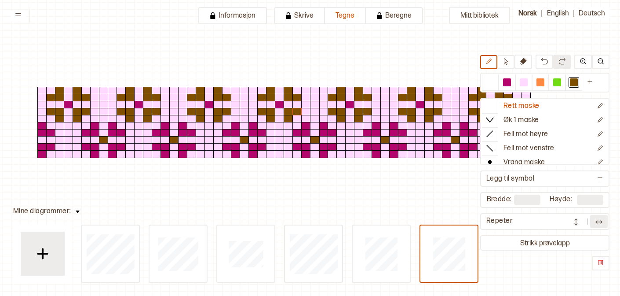
click at [300, 196] on div at bounding box center [284, 231] width 70 height 106
click at [431, 201] on div "Mitt bibliotek Rett maske Øk 1 maske Fell mot høyre Fell mot venstre Vrang mask…" at bounding box center [596, 255] width 1240 height 591
click at [577, 221] on img at bounding box center [576, 221] width 9 height 9
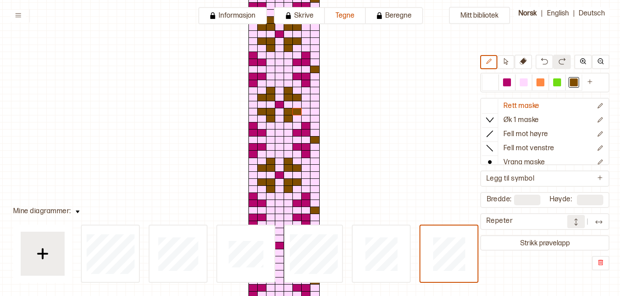
click at [600, 222] on img at bounding box center [599, 221] width 9 height 9
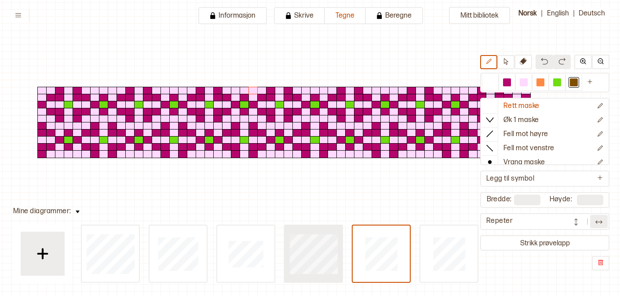
type input "**"
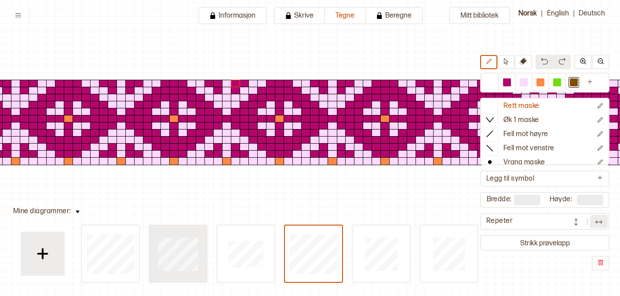
type input "**"
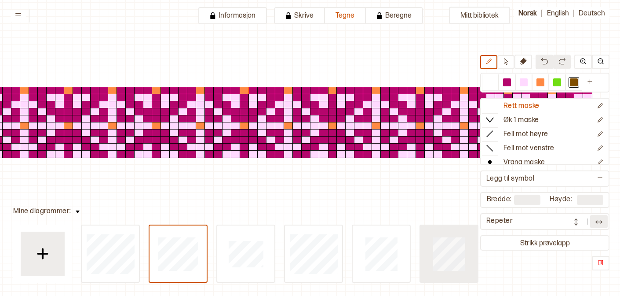
type input "*"
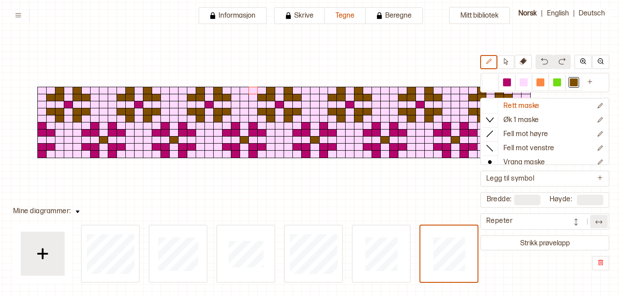
click at [596, 223] on img at bounding box center [599, 221] width 9 height 9
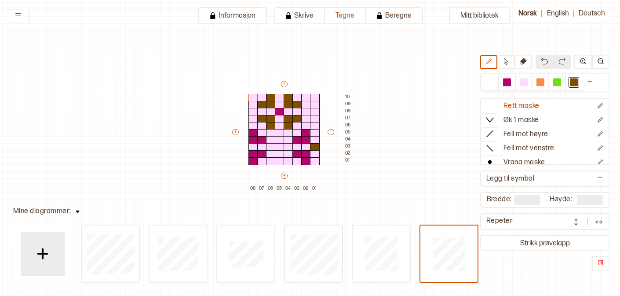
scroll to position [33, 25]
